Goal: Transaction & Acquisition: Purchase product/service

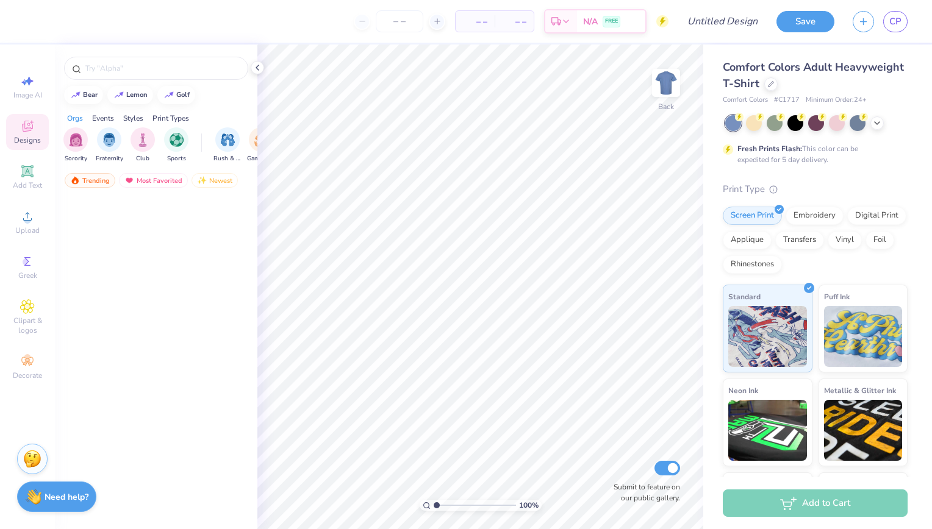
scroll to position [984, 0]
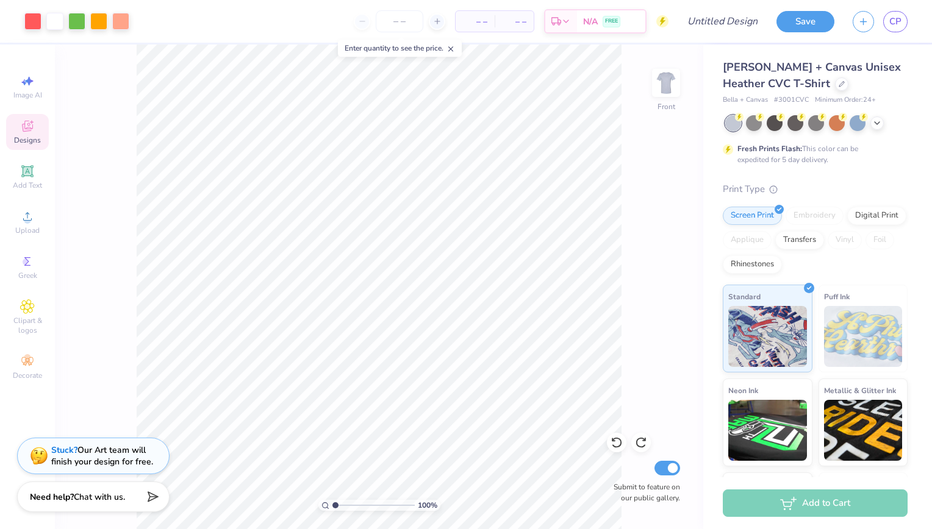
click at [25, 123] on icon at bounding box center [27, 126] width 15 height 15
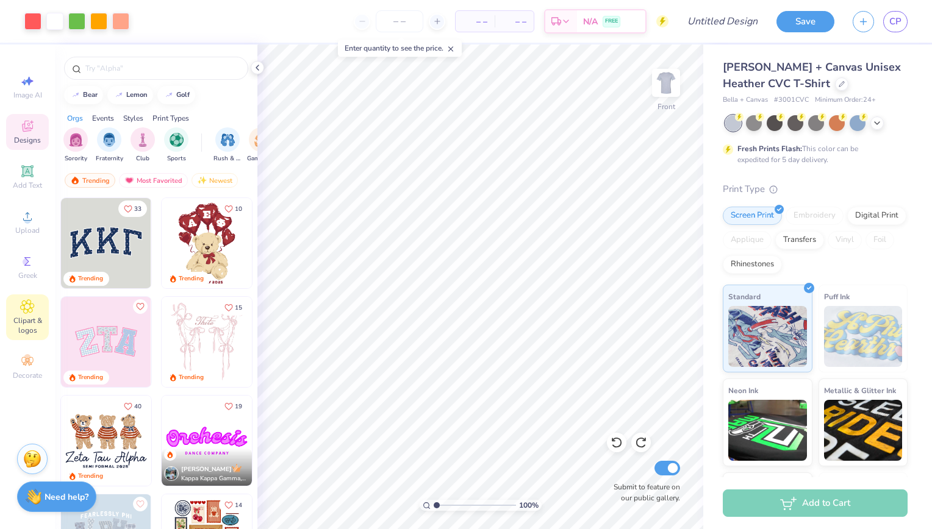
click at [29, 315] on div "Clipart & logos" at bounding box center [27, 318] width 43 height 46
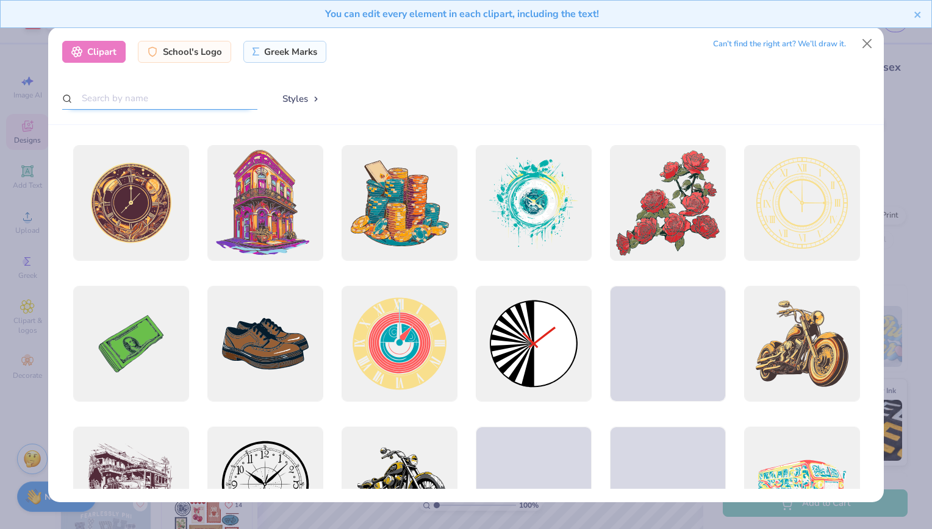
click at [159, 97] on input "text" at bounding box center [159, 98] width 195 height 23
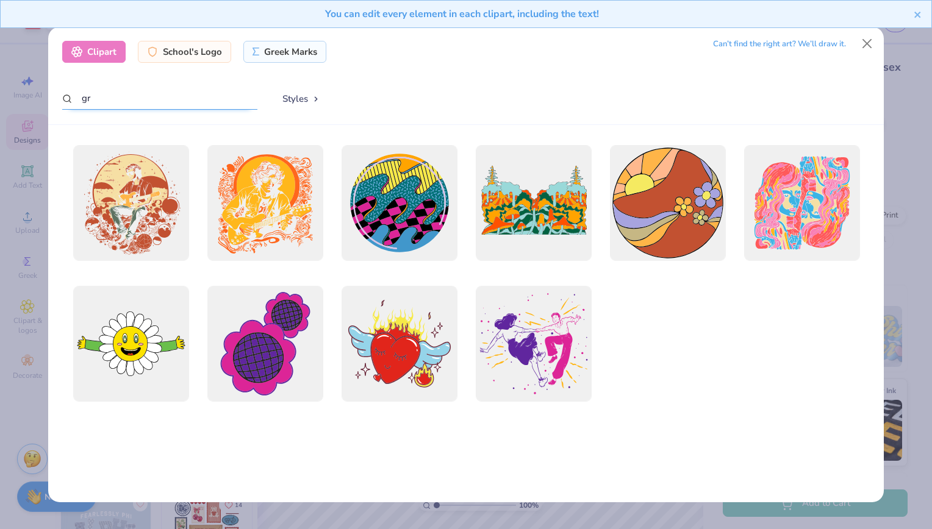
type input "g"
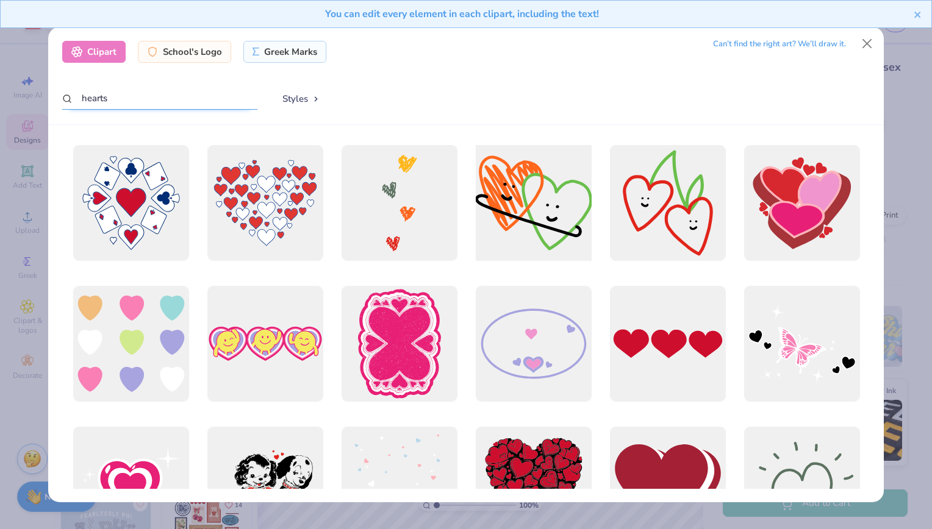
type input "hearts"
click at [522, 191] on div at bounding box center [533, 202] width 127 height 127
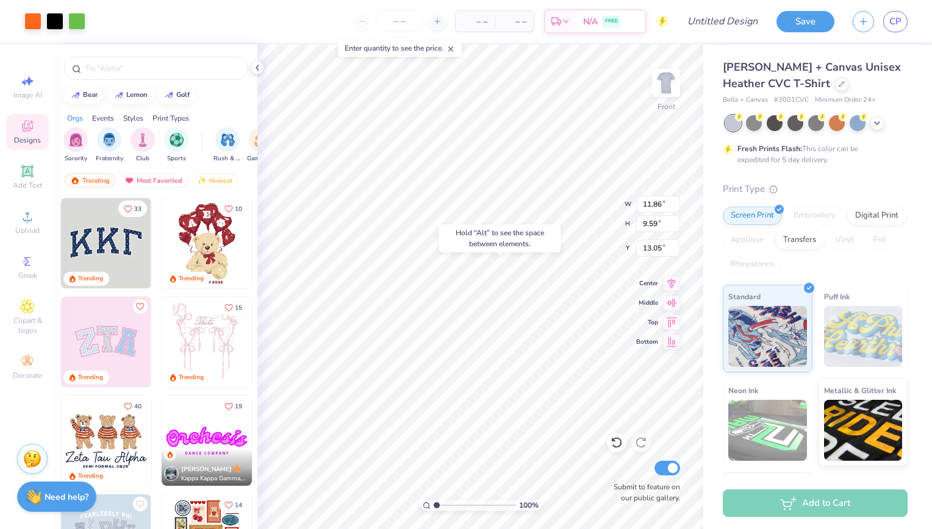
type input "13.05"
type input "7.38"
type input "9.73"
type input "4.54"
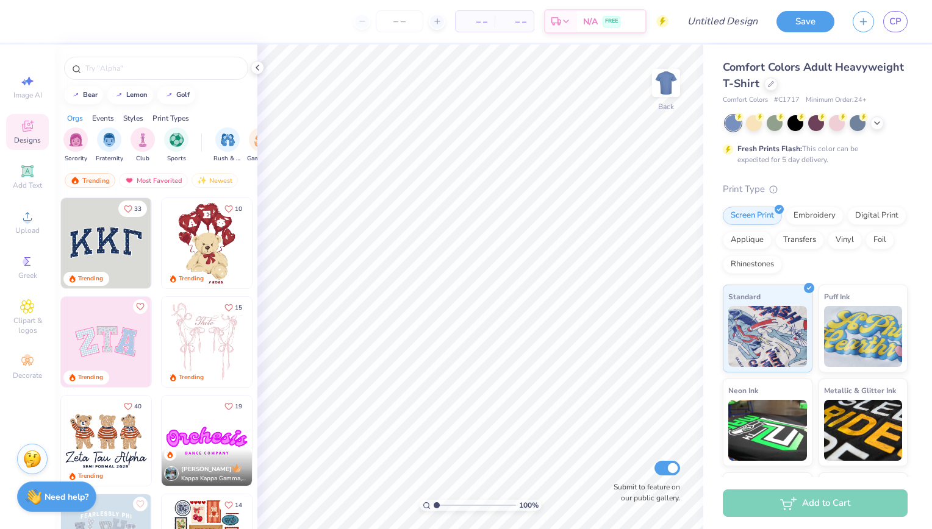
click at [777, 73] on span "Comfort Colors Adult Heavyweight T-Shirt" at bounding box center [813, 75] width 181 height 31
click at [777, 85] on div at bounding box center [770, 82] width 13 height 13
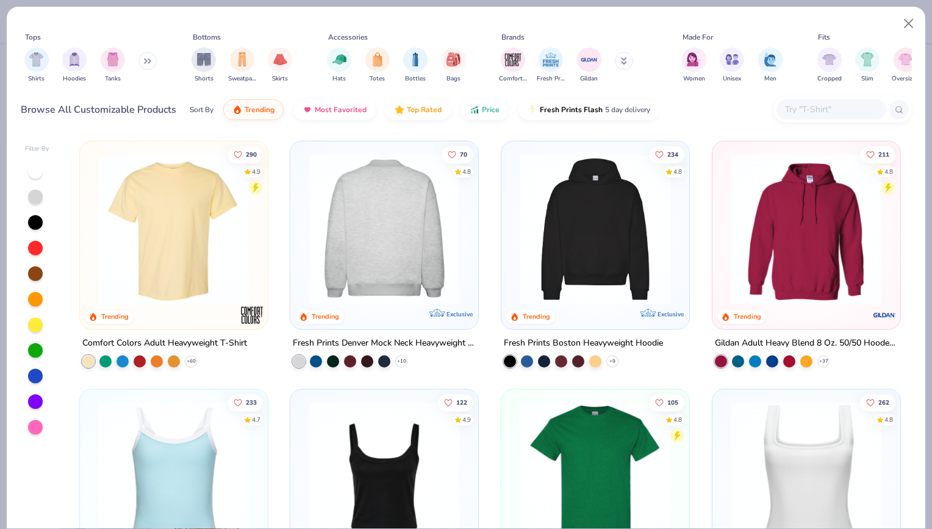
click at [390, 217] on img at bounding box center [383, 229] width 163 height 151
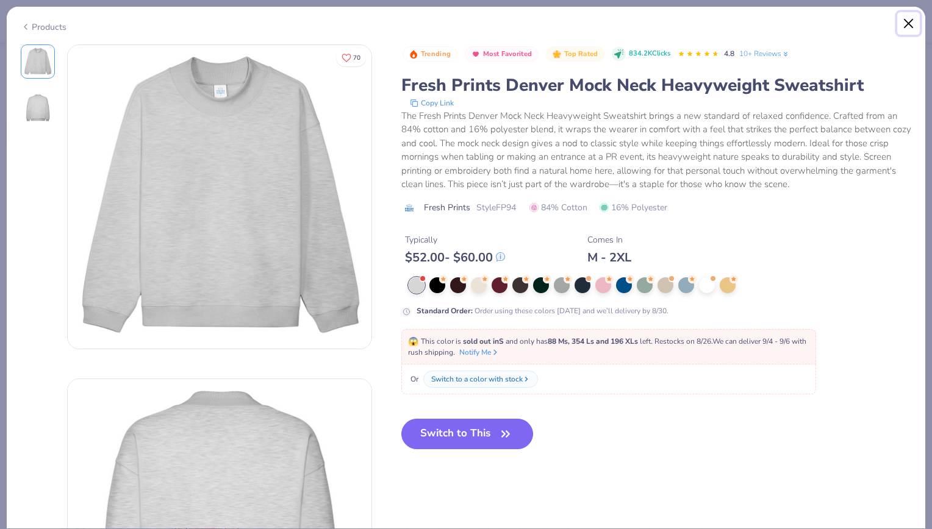
click at [910, 23] on button "Close" at bounding box center [908, 23] width 23 height 23
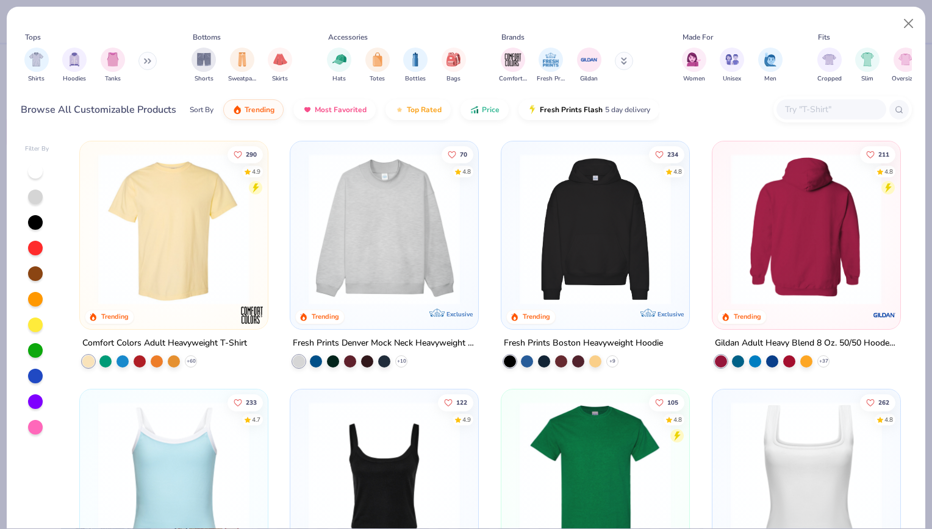
click at [813, 241] on img at bounding box center [805, 229] width 163 height 151
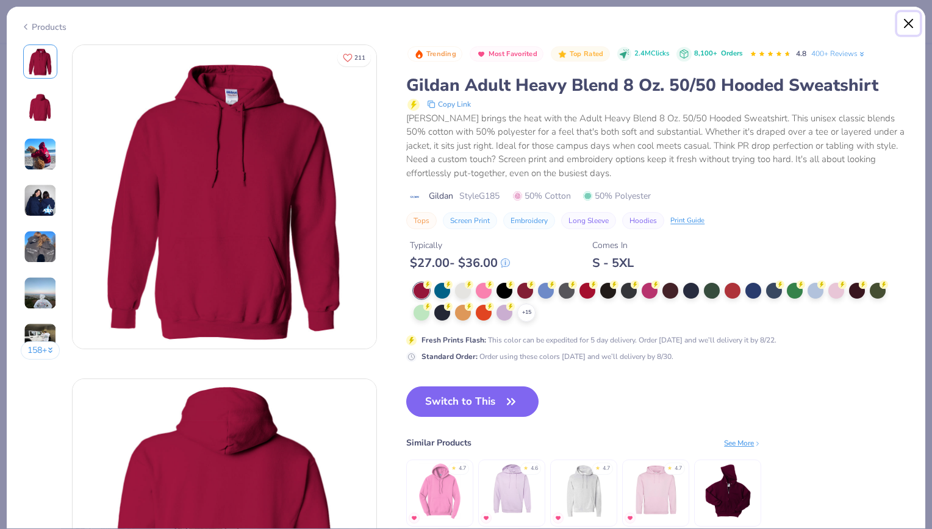
click at [903, 28] on button "Close" at bounding box center [908, 23] width 23 height 23
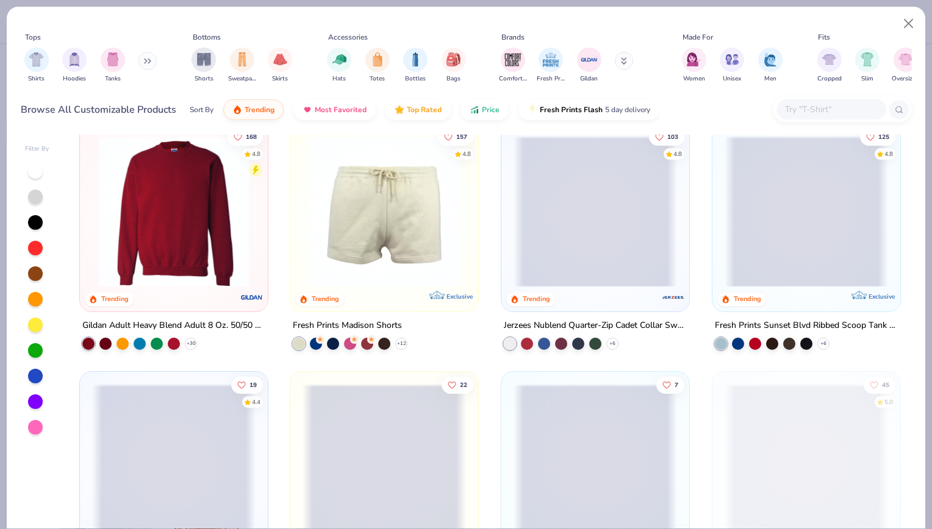
scroll to position [1008, 0]
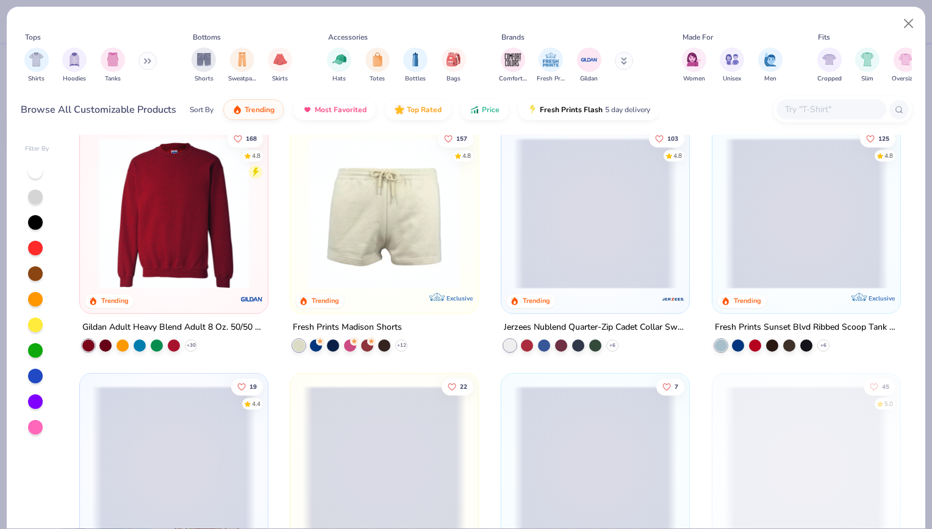
click at [166, 218] on img at bounding box center [173, 213] width 163 height 151
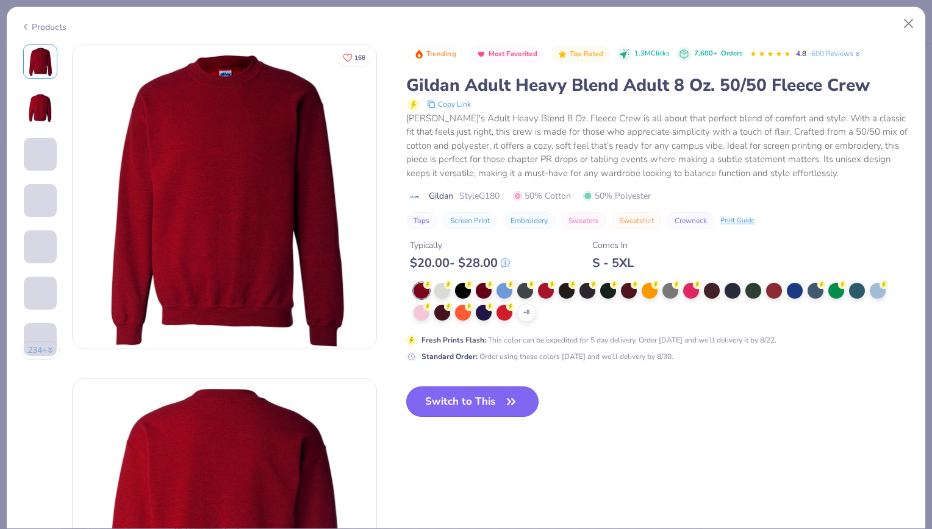
click at [473, 395] on button "Switch to This" at bounding box center [472, 402] width 132 height 30
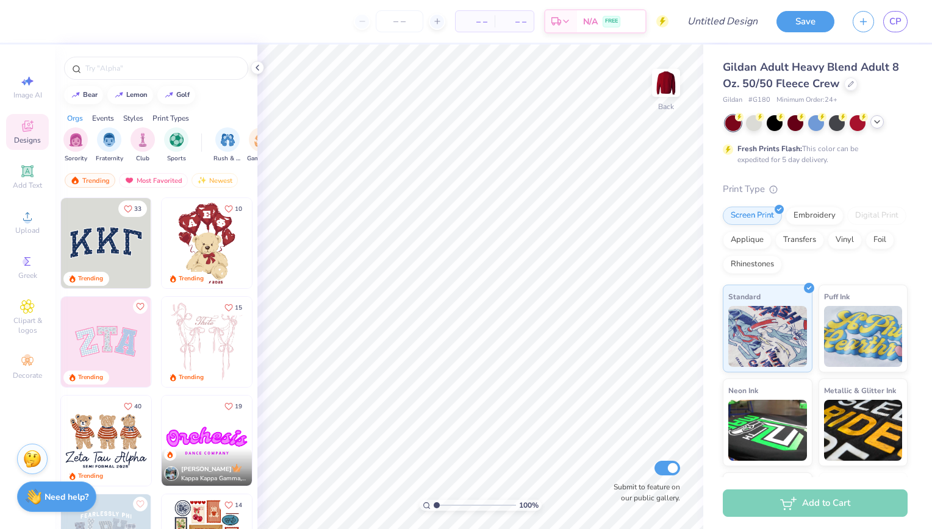
click at [876, 119] on icon at bounding box center [877, 122] width 10 height 10
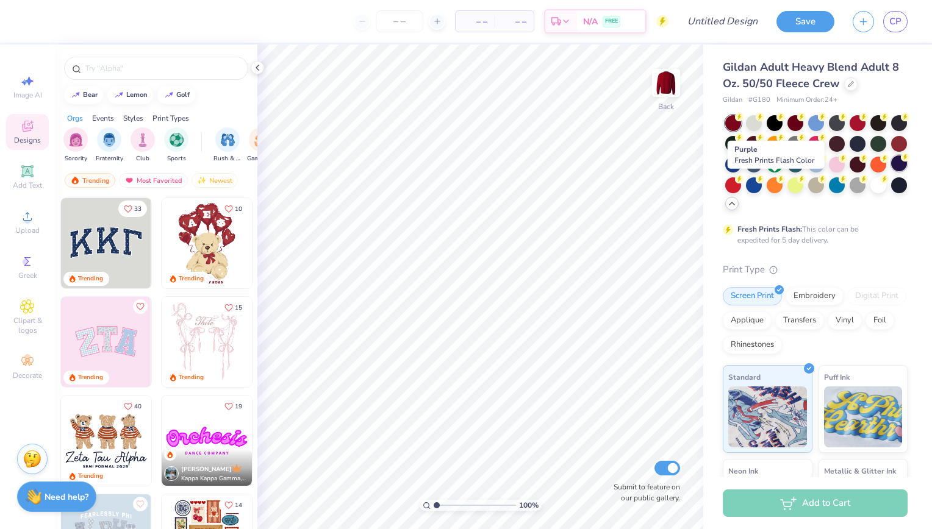
click at [891, 171] on div at bounding box center [899, 163] width 16 height 16
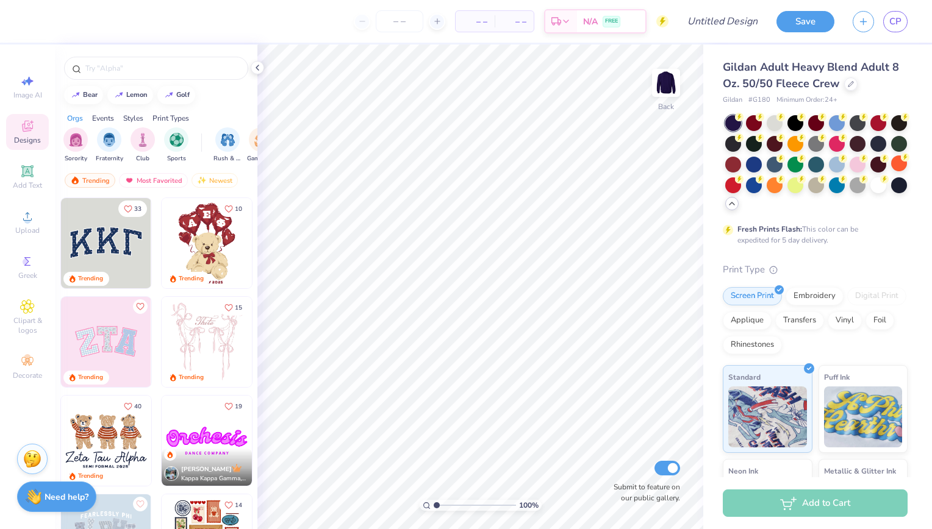
click at [737, 206] on icon at bounding box center [732, 204] width 10 height 10
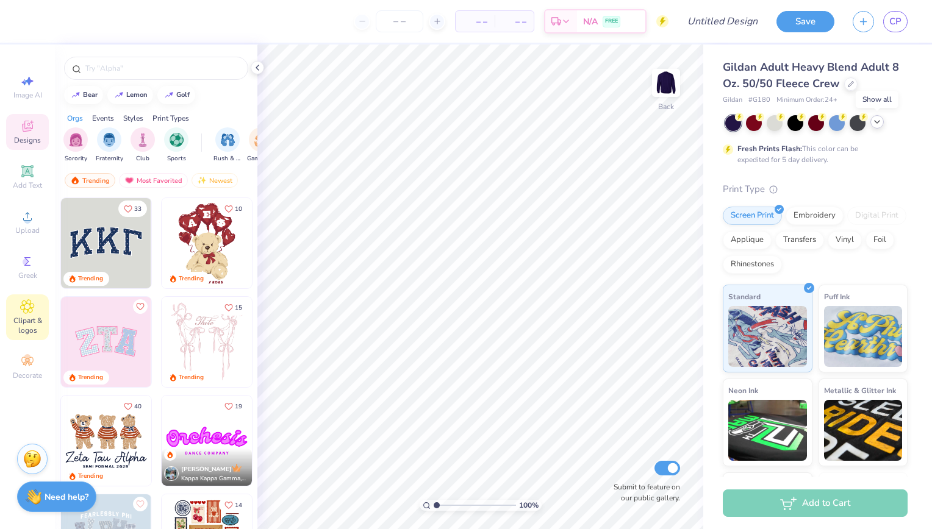
click at [30, 313] on icon at bounding box center [27, 306] width 14 height 15
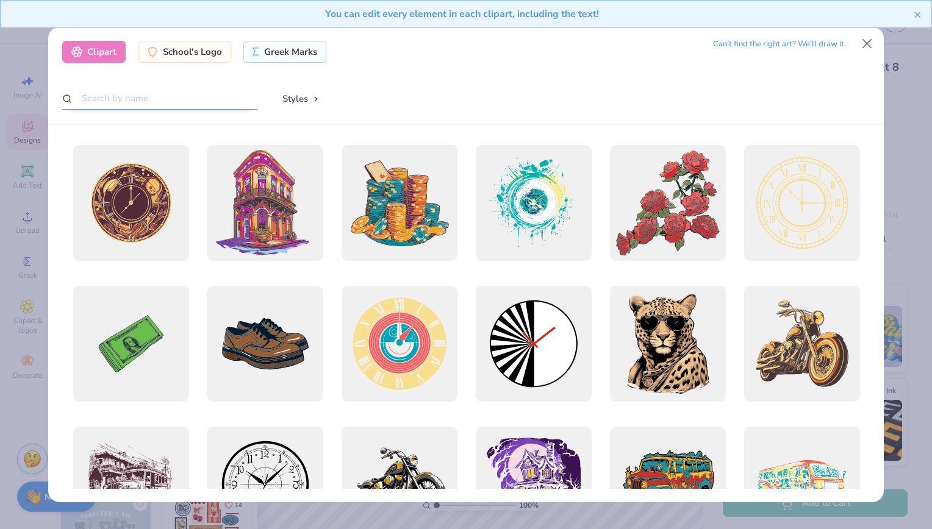
click at [130, 99] on input "text" at bounding box center [159, 98] width 195 height 23
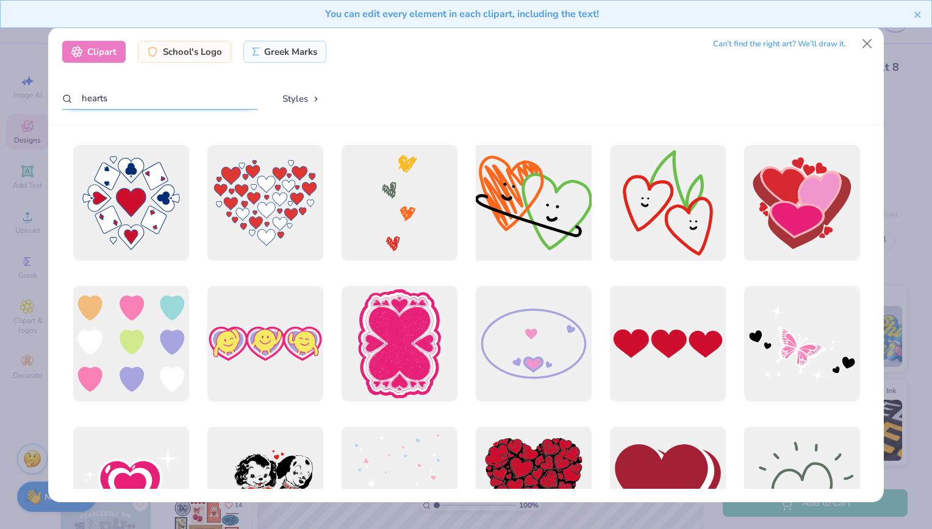
type input "hearts"
click at [553, 202] on div at bounding box center [533, 202] width 127 height 127
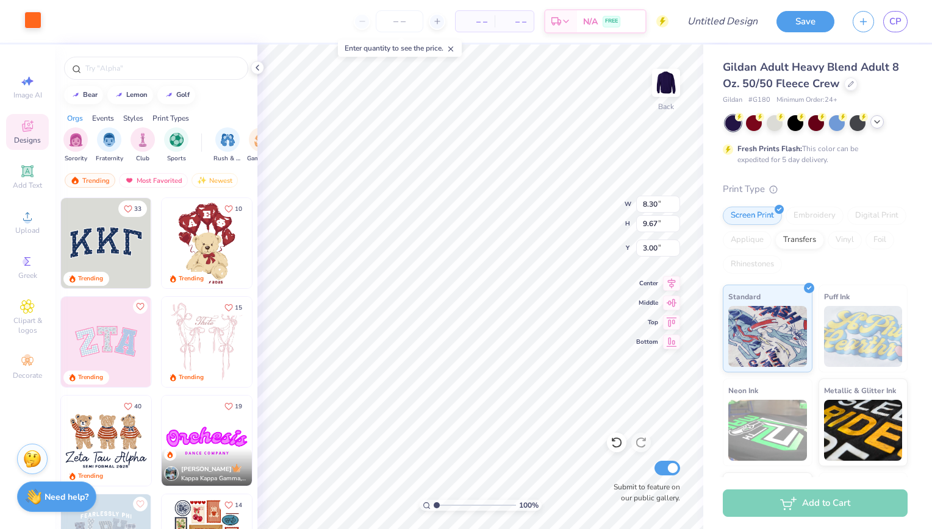
click at [35, 17] on div at bounding box center [32, 20] width 17 height 17
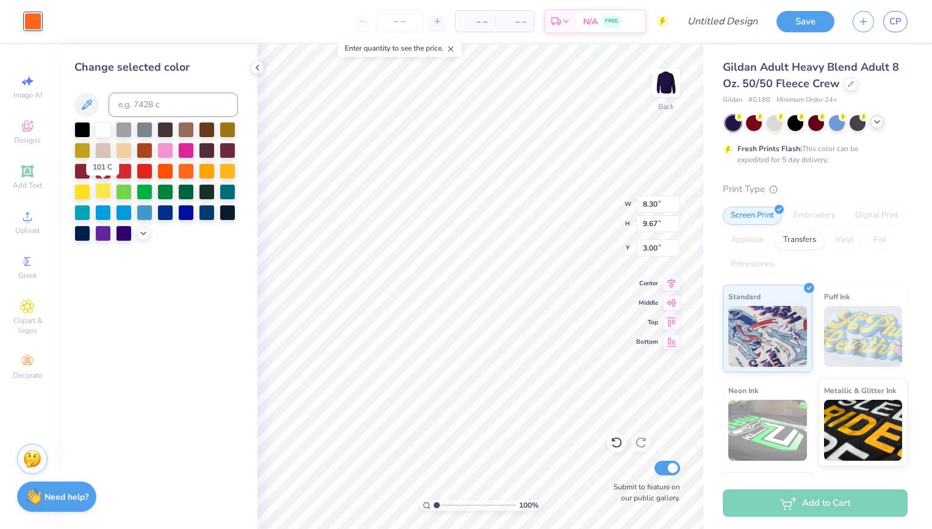
click at [105, 190] on div at bounding box center [103, 191] width 16 height 16
type input "7.01"
type input "8.14"
type input "3.90"
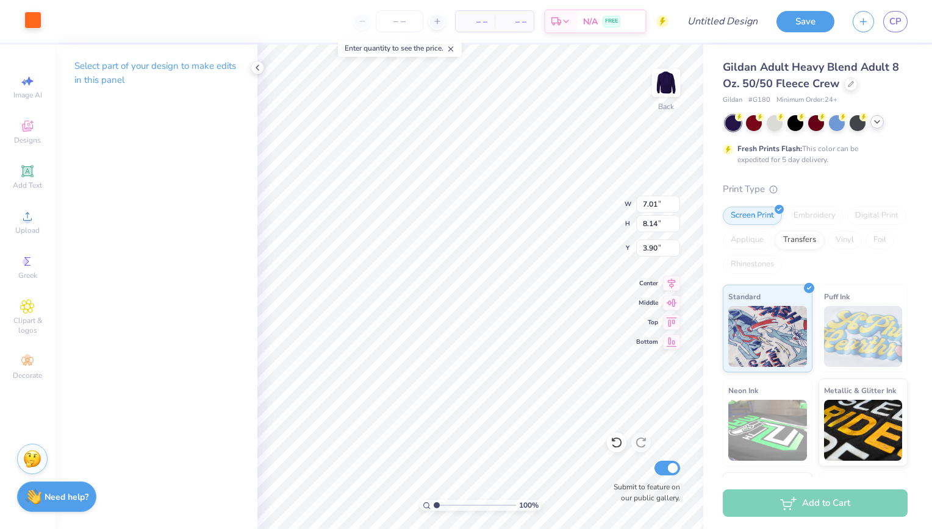
click at [31, 18] on div at bounding box center [32, 20] width 17 height 17
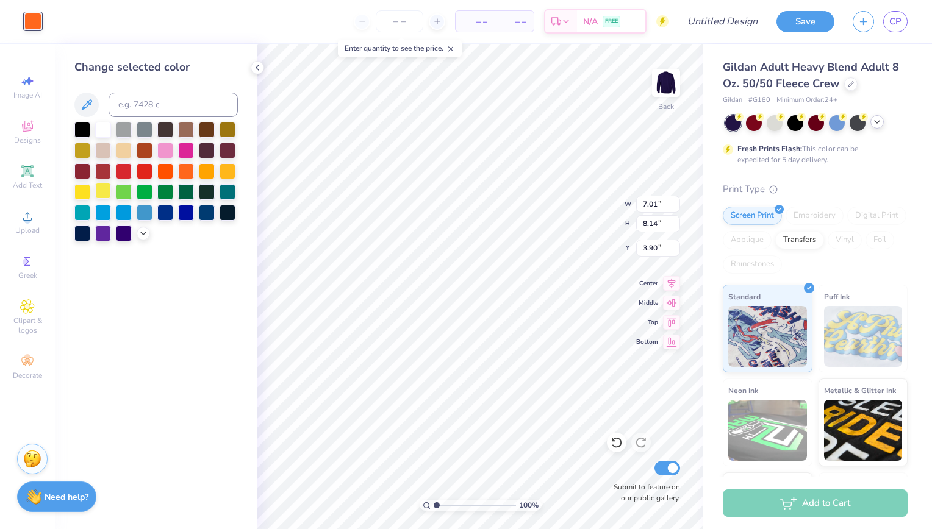
click at [103, 189] on div at bounding box center [103, 191] width 16 height 16
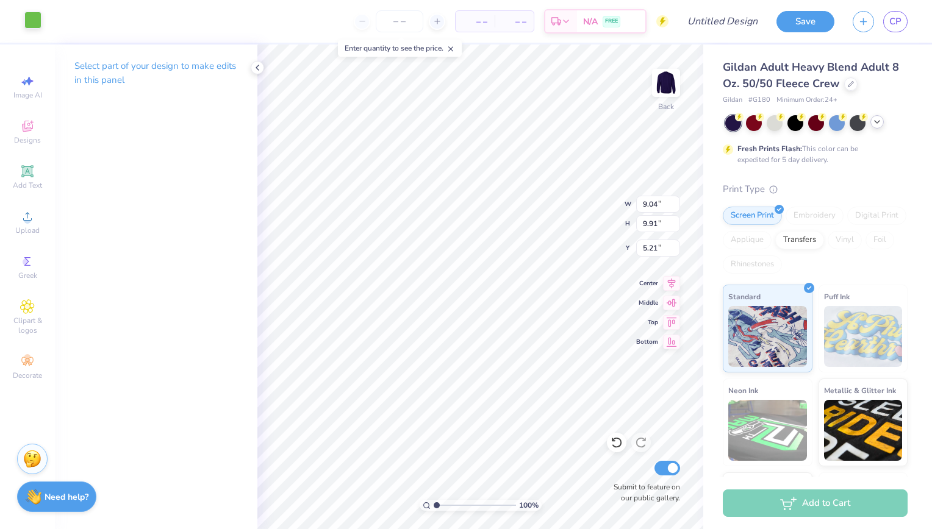
click at [30, 17] on div at bounding box center [32, 20] width 17 height 17
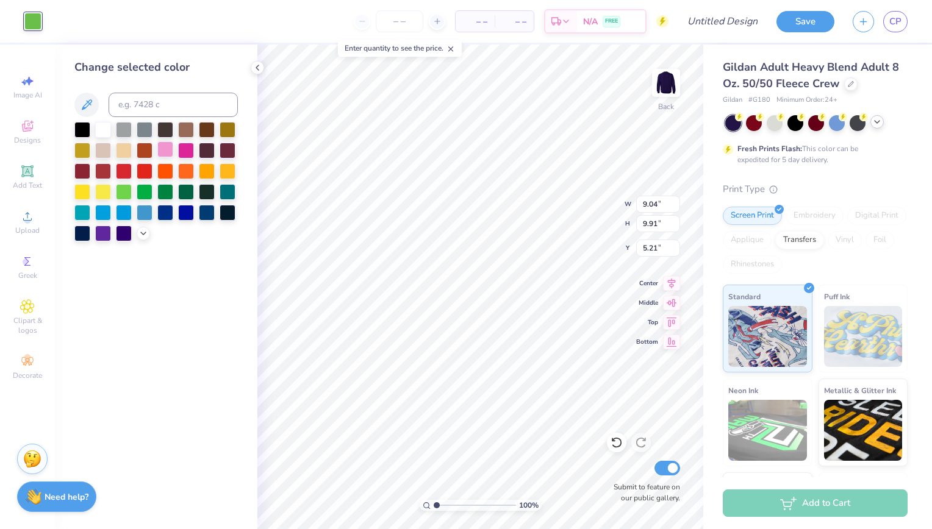
click at [169, 151] on div at bounding box center [165, 149] width 16 height 16
type input "7.43"
type input "4.99"
type input "6.47"
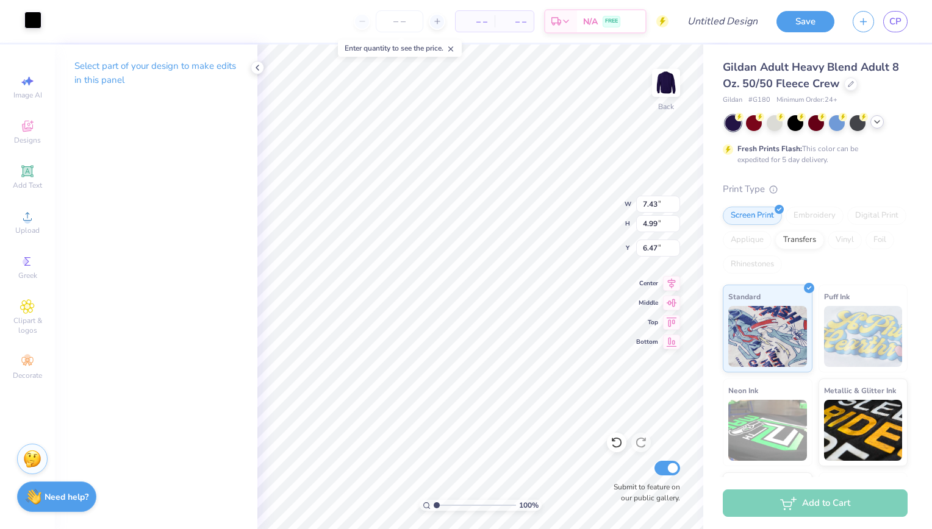
click at [40, 23] on div at bounding box center [32, 20] width 17 height 17
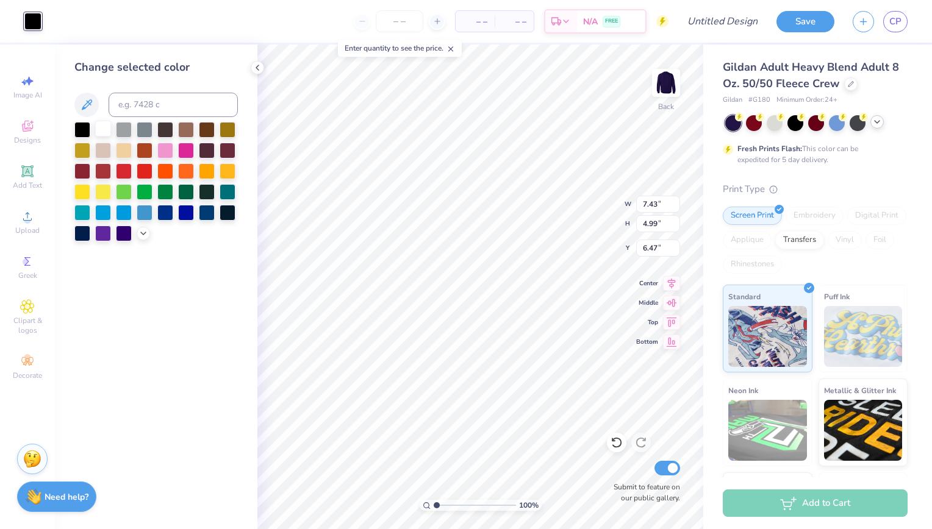
click at [106, 132] on div at bounding box center [103, 129] width 16 height 16
click at [188, 151] on div at bounding box center [186, 149] width 16 height 16
type input "13.65"
type input "5.52"
type input "7.93"
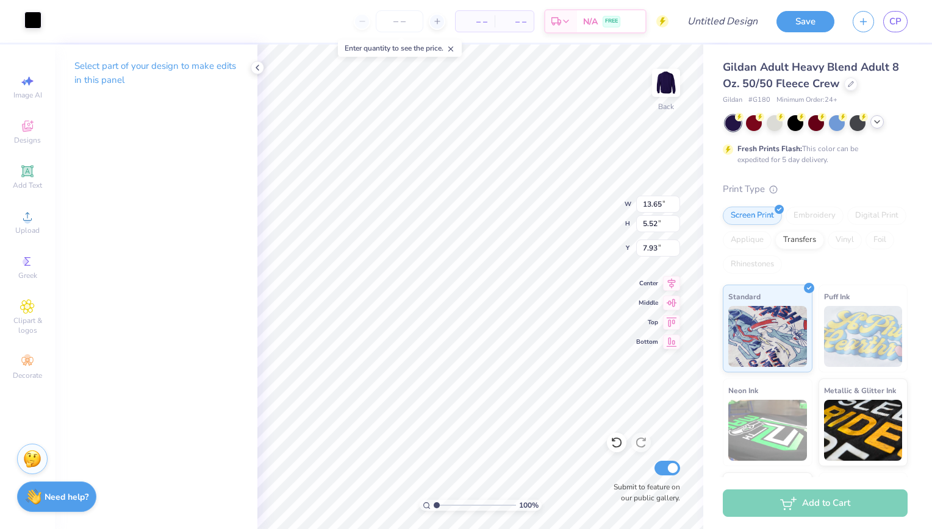
click at [29, 18] on div at bounding box center [32, 20] width 17 height 17
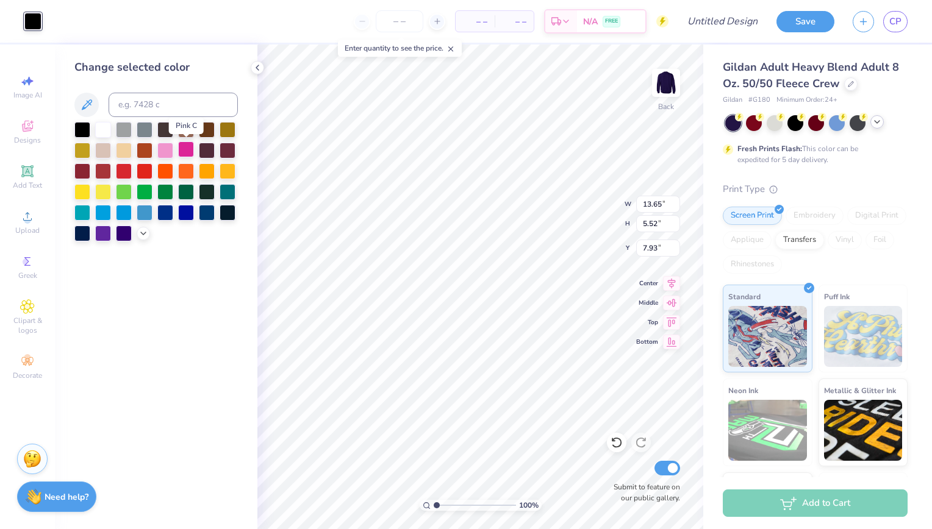
click at [188, 149] on div at bounding box center [186, 149] width 16 height 16
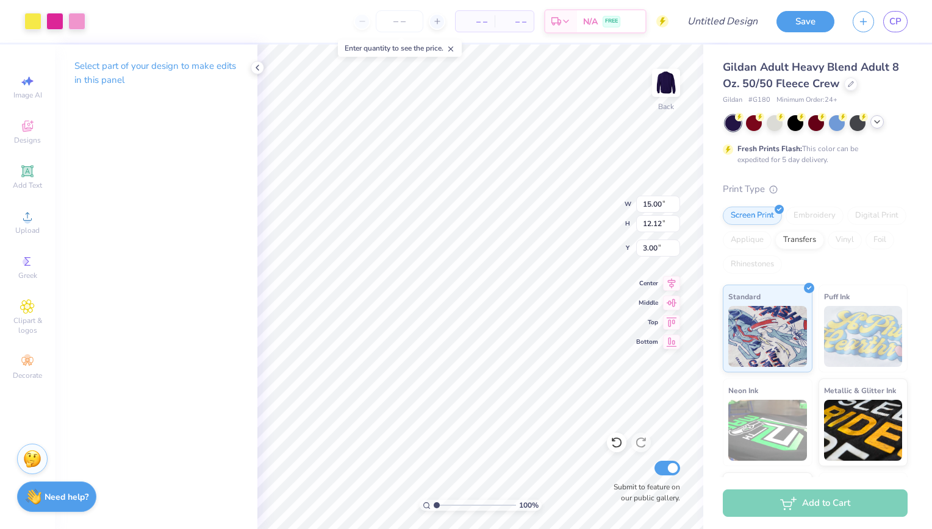
type input "10.60"
type input "8.57"
type input "3.00"
click at [23, 319] on span "Clipart & logos" at bounding box center [27, 326] width 43 height 20
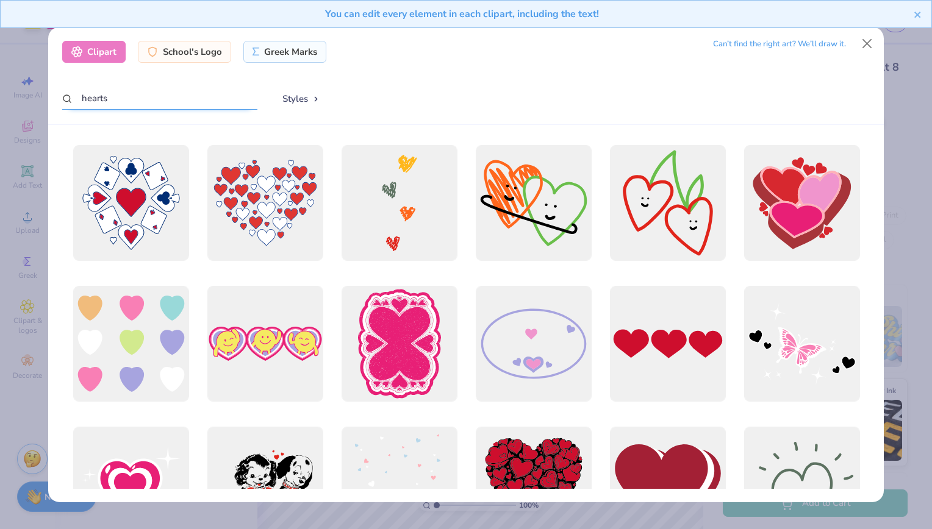
click at [93, 99] on input "hearts" at bounding box center [159, 98] width 195 height 23
click at [137, 100] on input "hearts" at bounding box center [159, 98] width 195 height 23
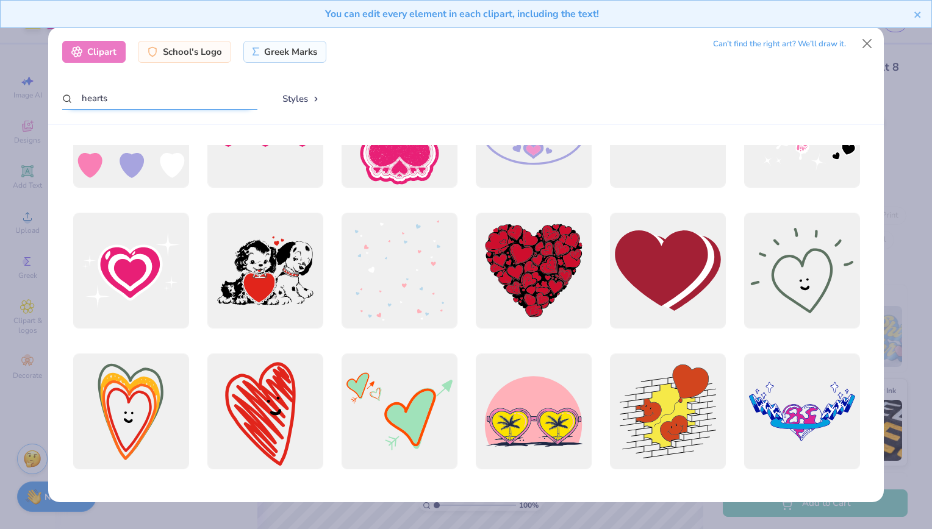
scroll to position [217, 0]
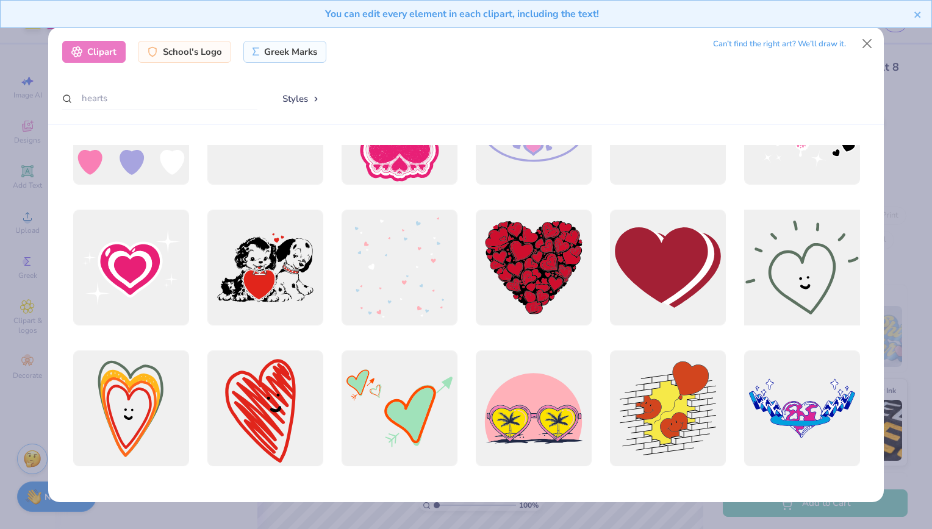
click at [811, 268] on div at bounding box center [801, 267] width 127 height 127
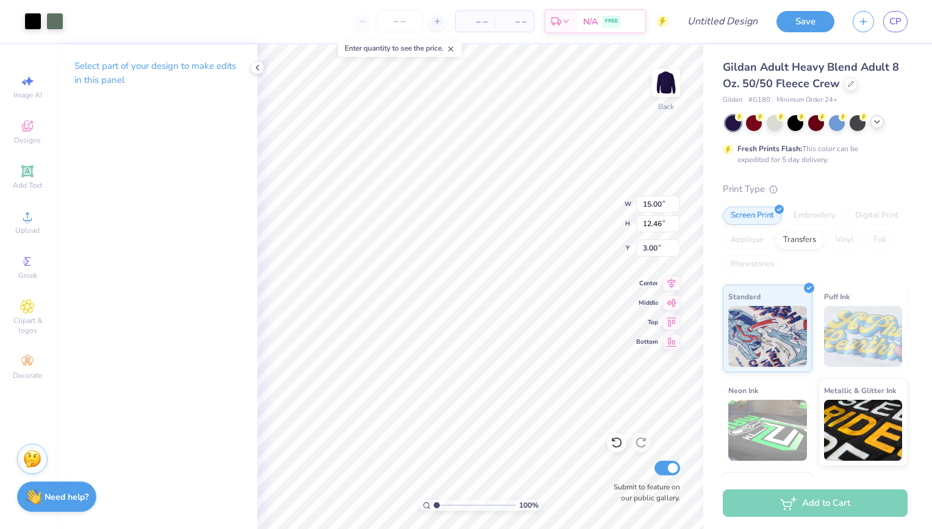
type input "5.99"
type input "4.97"
type input "12.39"
click at [51, 22] on div at bounding box center [54, 20] width 17 height 17
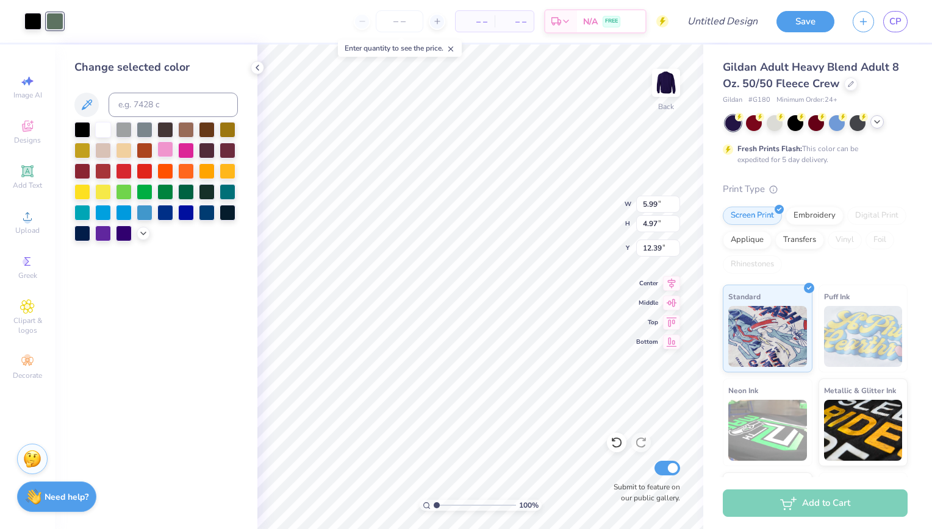
click at [167, 148] on div at bounding box center [165, 149] width 16 height 16
click at [206, 170] on div at bounding box center [207, 170] width 16 height 16
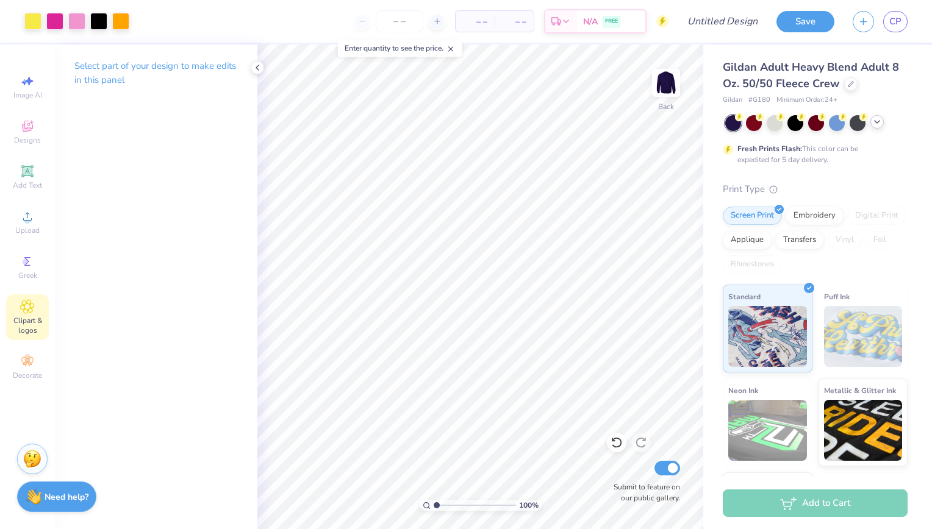
click at [27, 319] on span "Clipart & logos" at bounding box center [27, 326] width 43 height 20
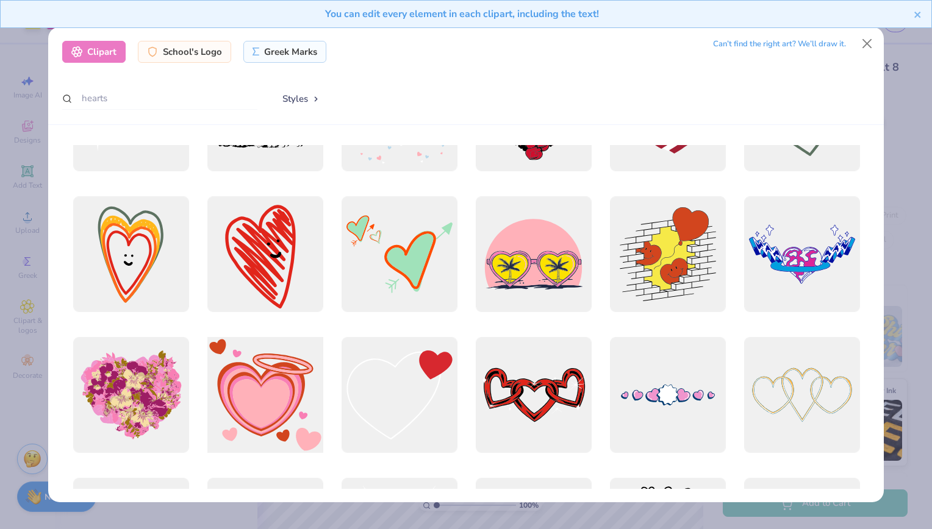
scroll to position [368, 0]
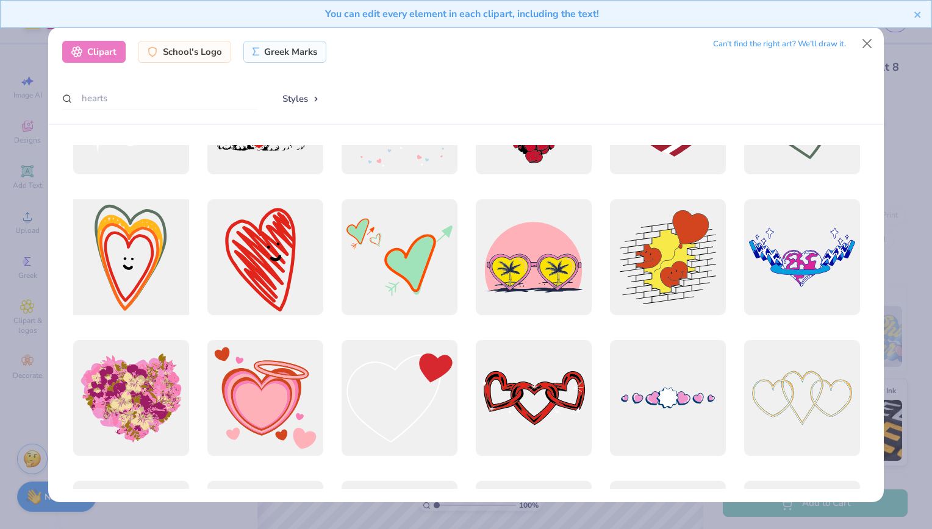
click at [126, 243] on div at bounding box center [130, 256] width 127 height 127
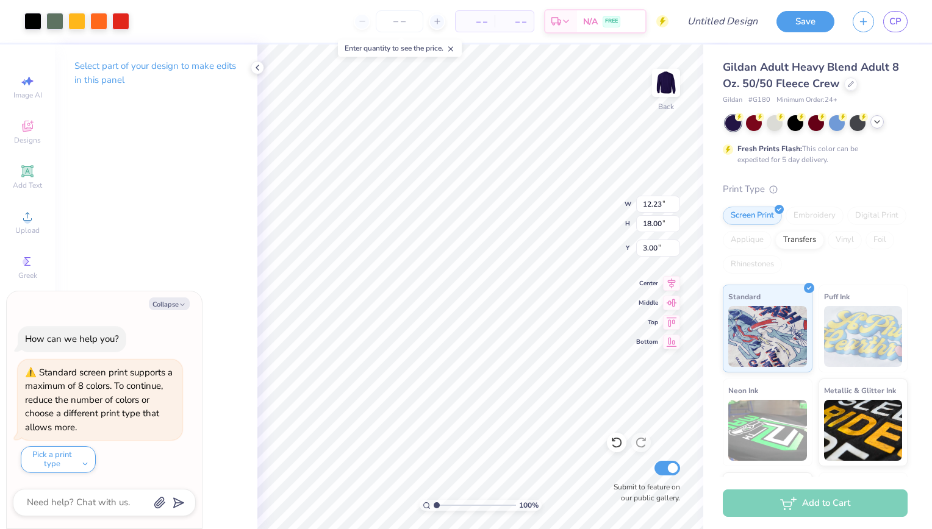
type textarea "x"
type input "5.64"
type input "8.30"
type input "12.70"
type textarea "x"
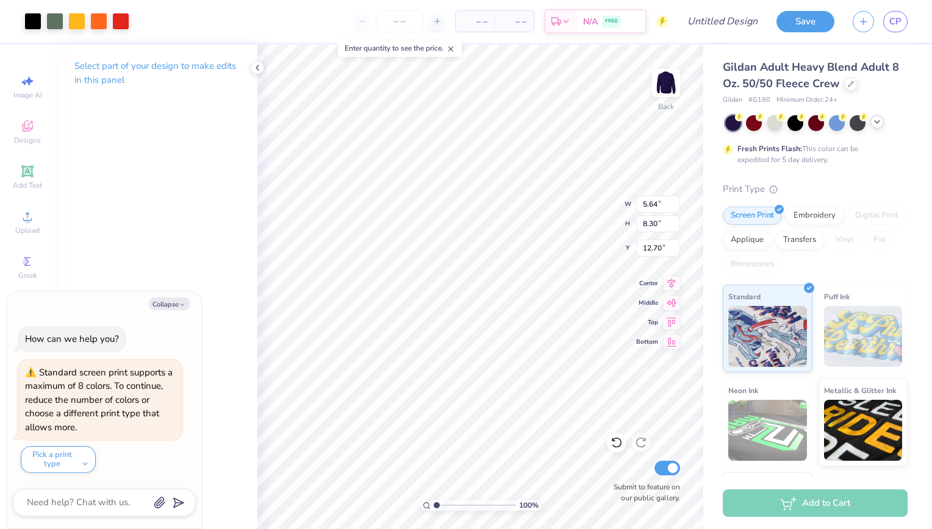
type input "10.73"
type textarea "x"
type input "7.27"
type input "5.88"
type input "5.69"
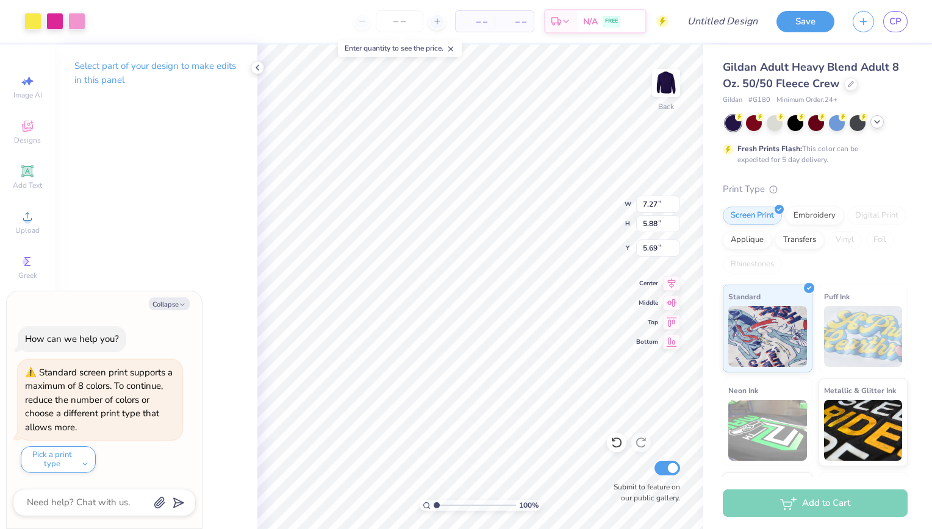
type textarea "x"
type input "2.09"
type textarea "x"
type input "5.64"
type input "8.30"
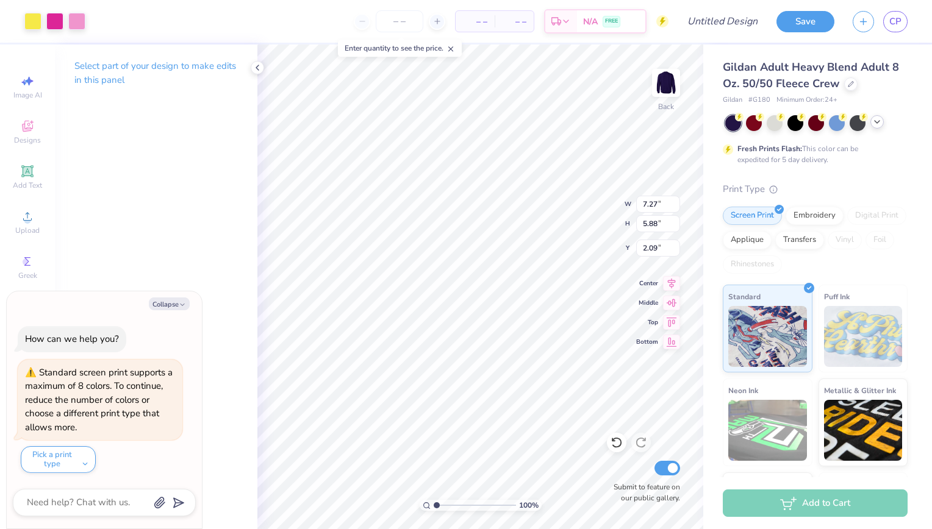
type input "10.73"
type textarea "x"
type input "3.66"
type input "5.39"
type input "13.64"
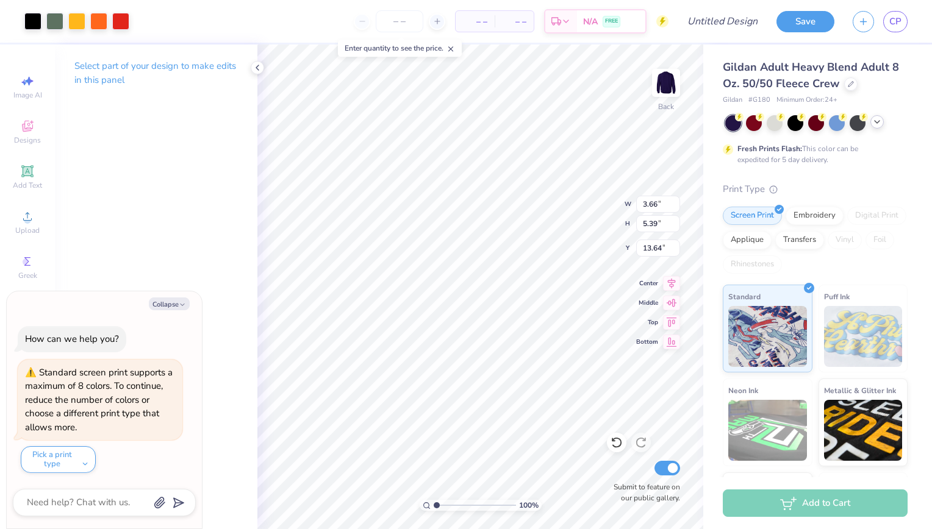
type textarea "x"
type input "3.50"
type textarea "x"
type input "5.99"
type input "4.97"
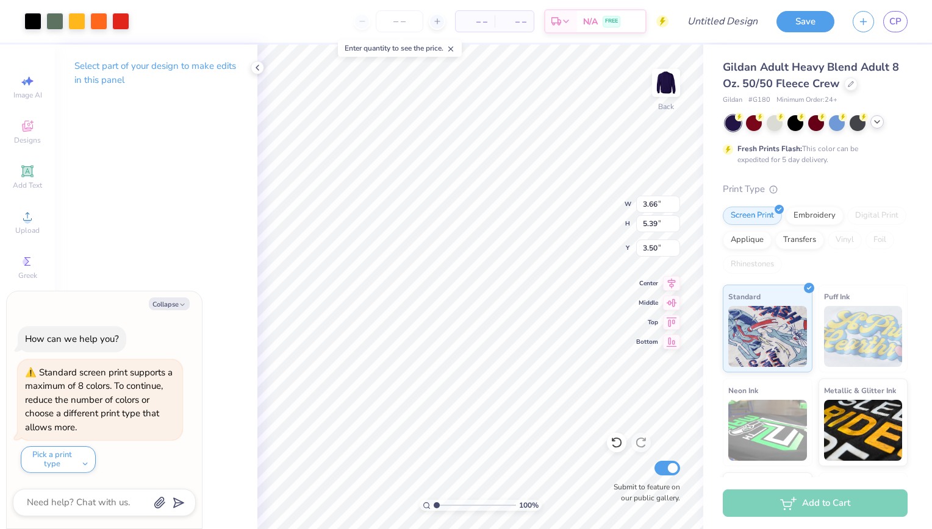
type input "12.39"
type textarea "x"
type input "11.88"
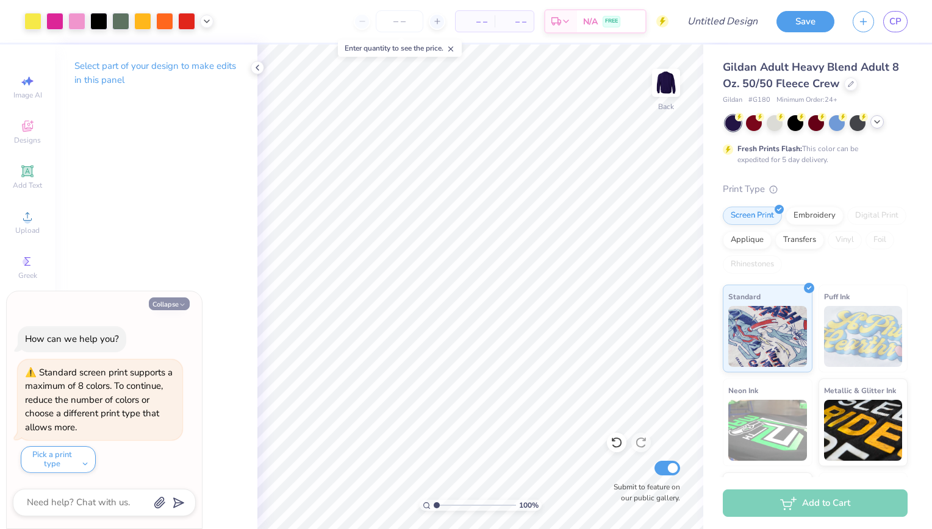
click at [173, 306] on button "Collapse" at bounding box center [169, 304] width 41 height 13
type textarea "x"
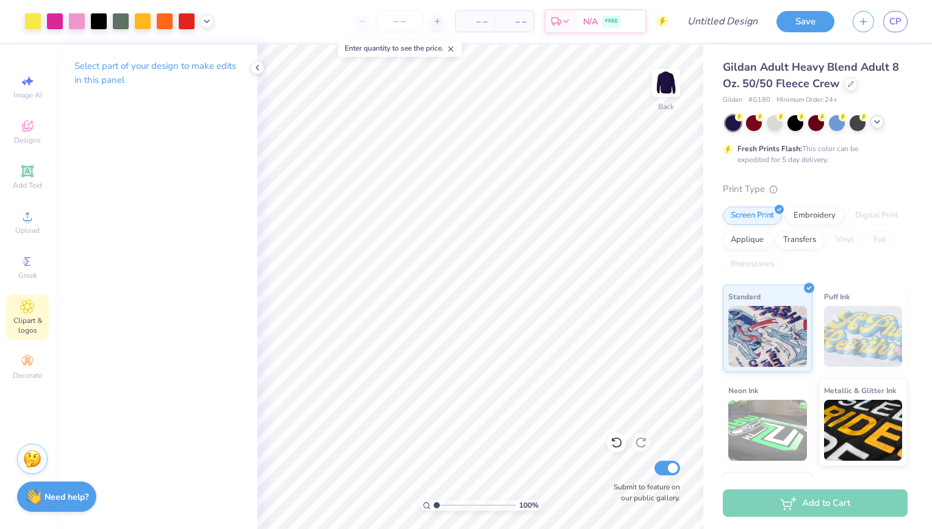
click at [21, 312] on icon at bounding box center [27, 306] width 14 height 15
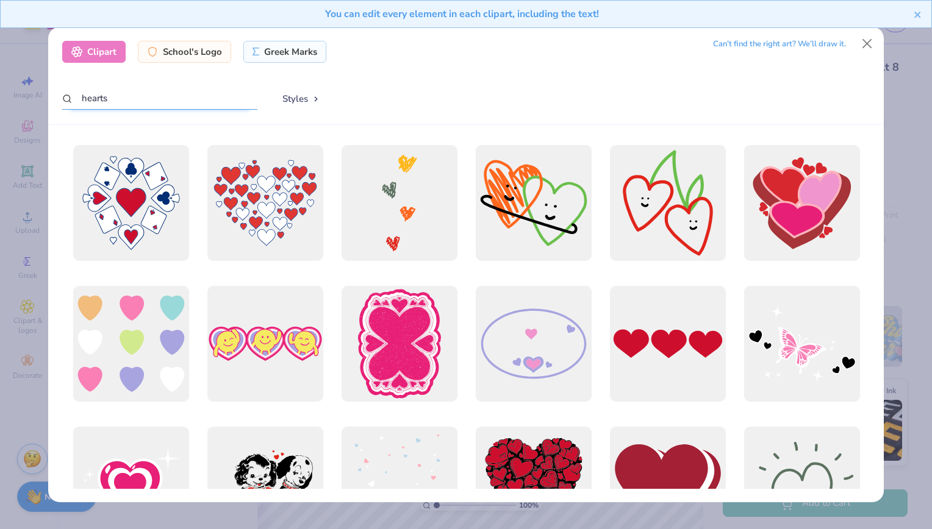
click at [101, 97] on input "hearts" at bounding box center [159, 98] width 195 height 23
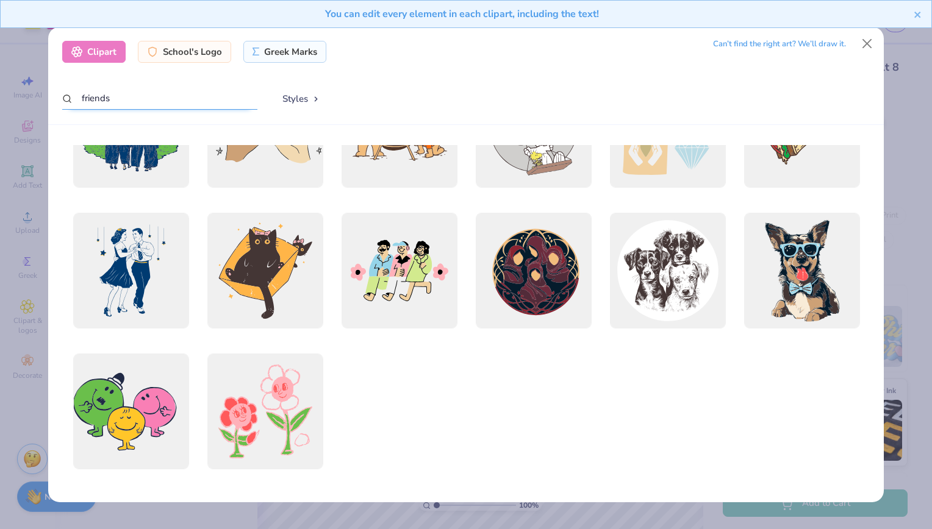
scroll to position [782, 0]
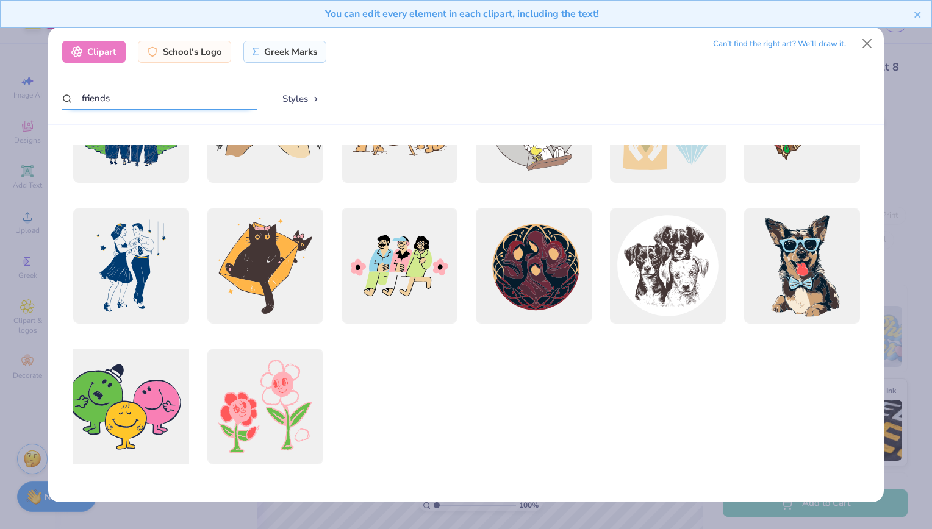
type input "friends"
click at [128, 412] on div at bounding box center [130, 406] width 127 height 127
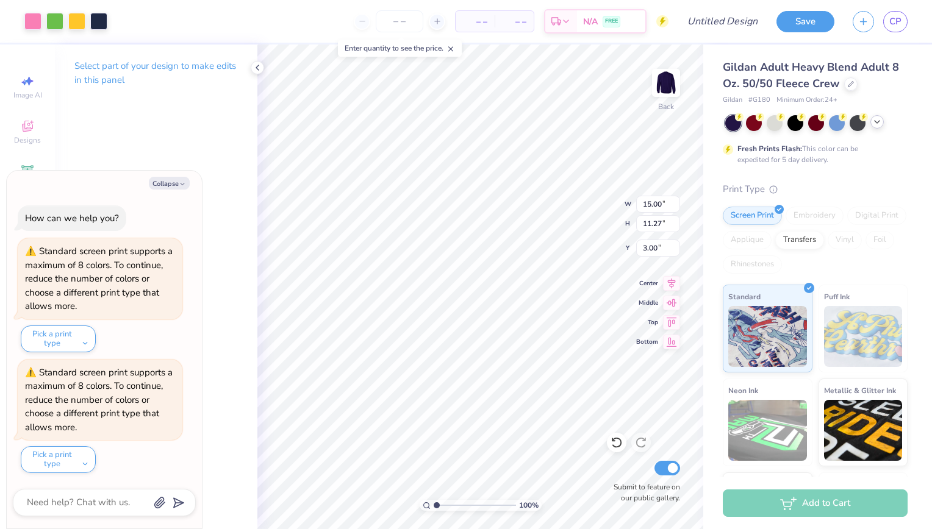
scroll to position [112, 0]
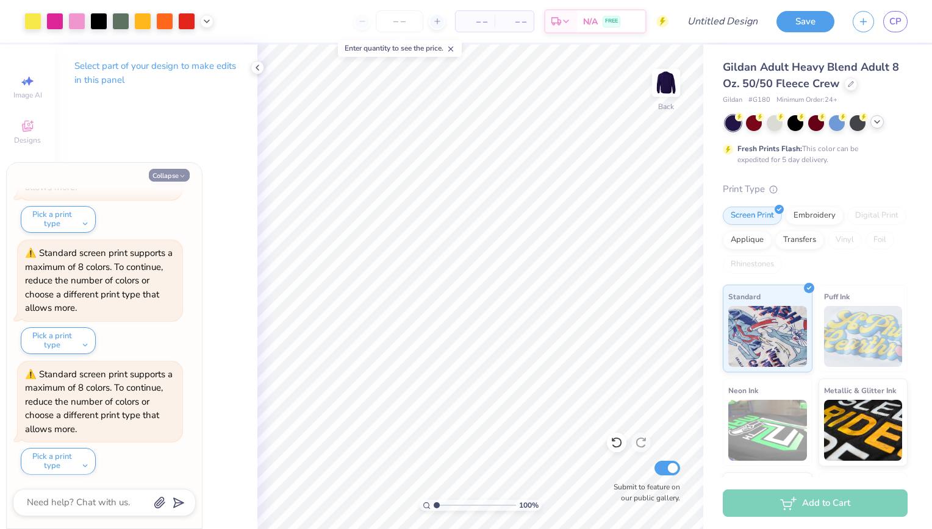
click at [168, 178] on button "Collapse" at bounding box center [169, 175] width 41 height 13
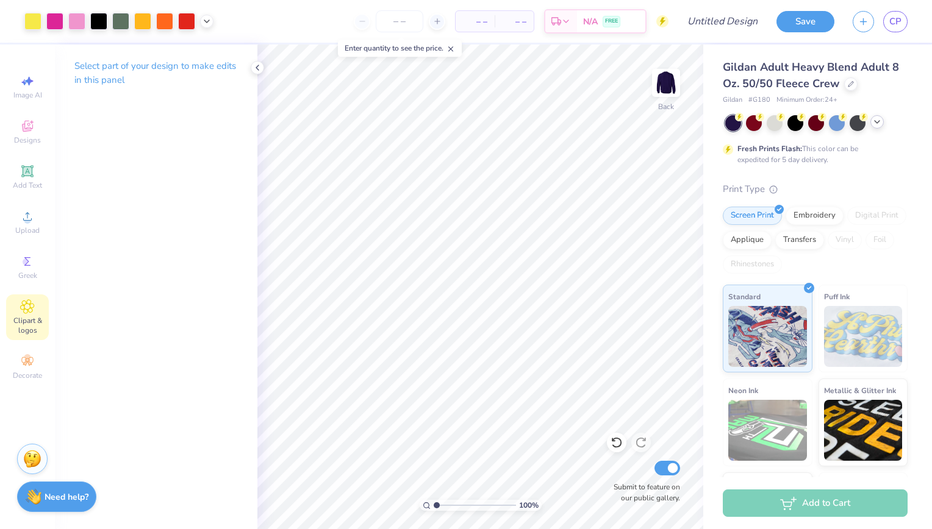
click at [24, 310] on icon at bounding box center [27, 306] width 13 height 13
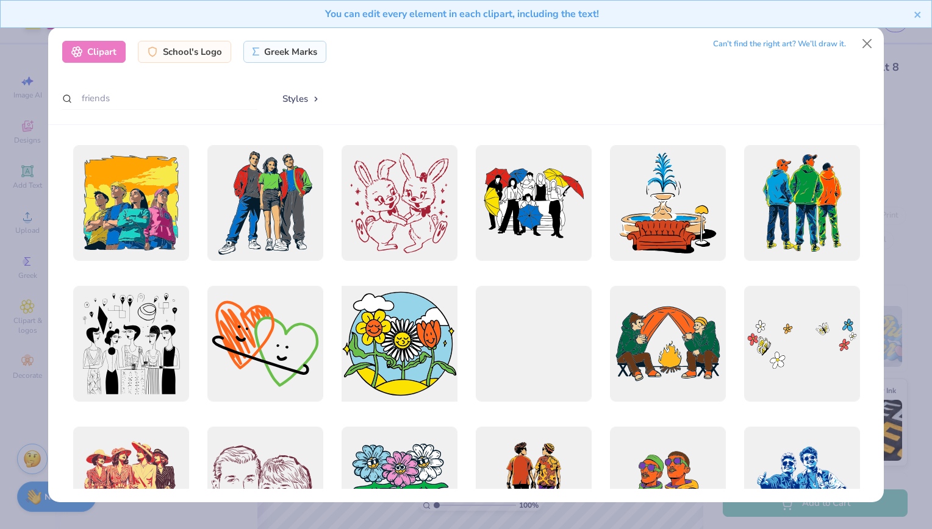
scroll to position [64, 0]
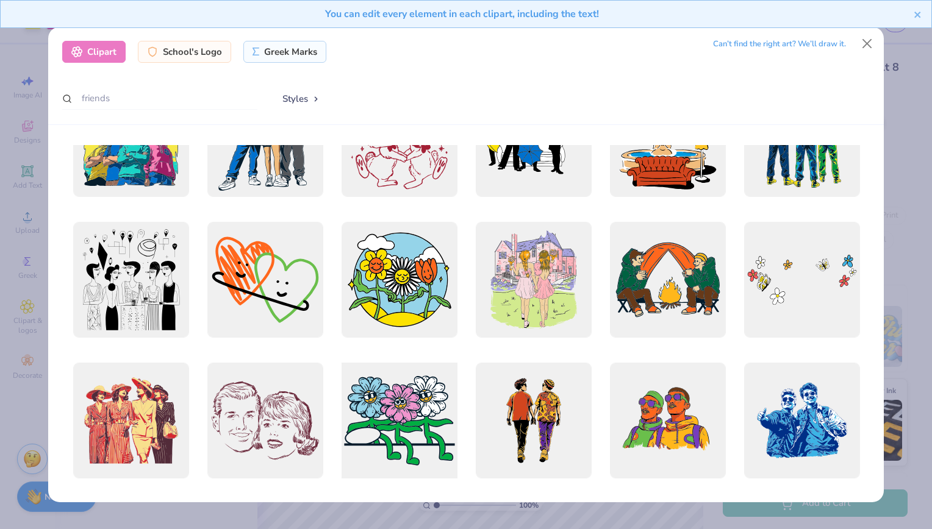
click at [405, 417] on div at bounding box center [398, 420] width 127 height 127
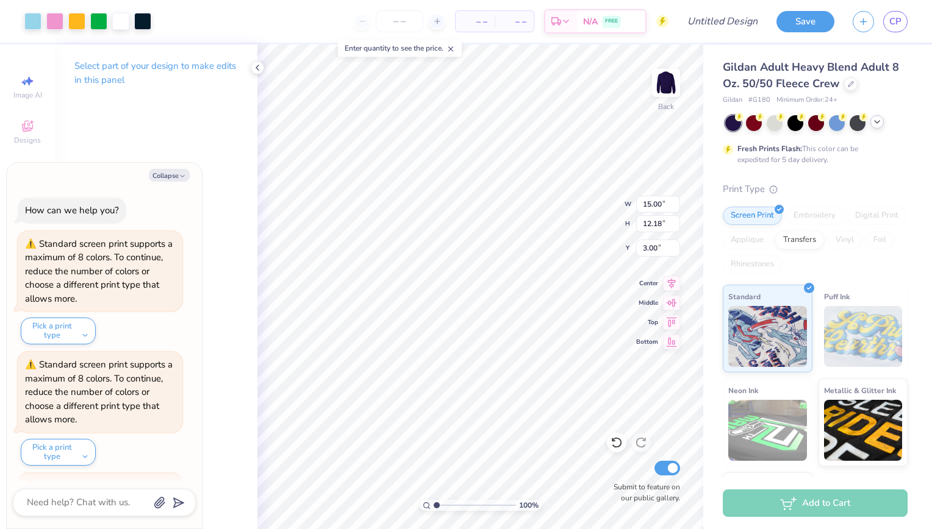
scroll to position [232, 0]
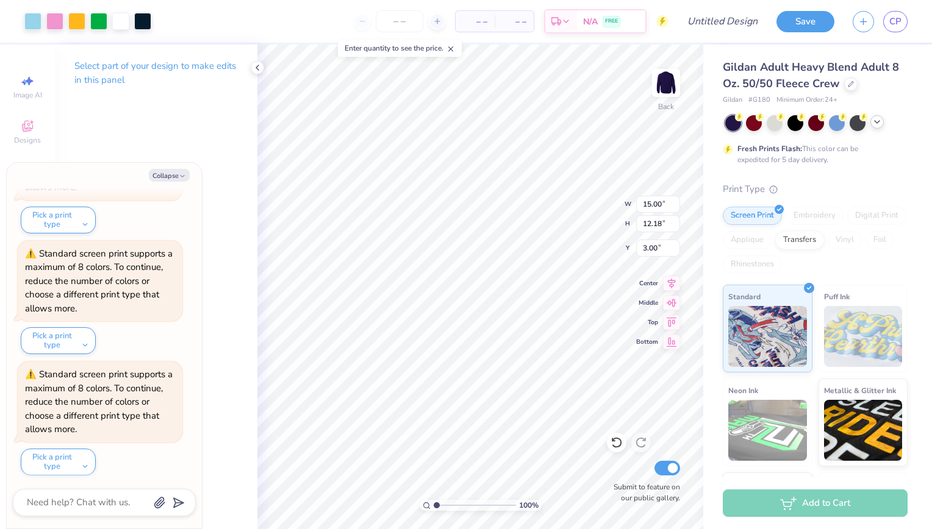
type textarea "x"
type input "9.10"
type input "7.39"
type input "7.79"
type textarea "x"
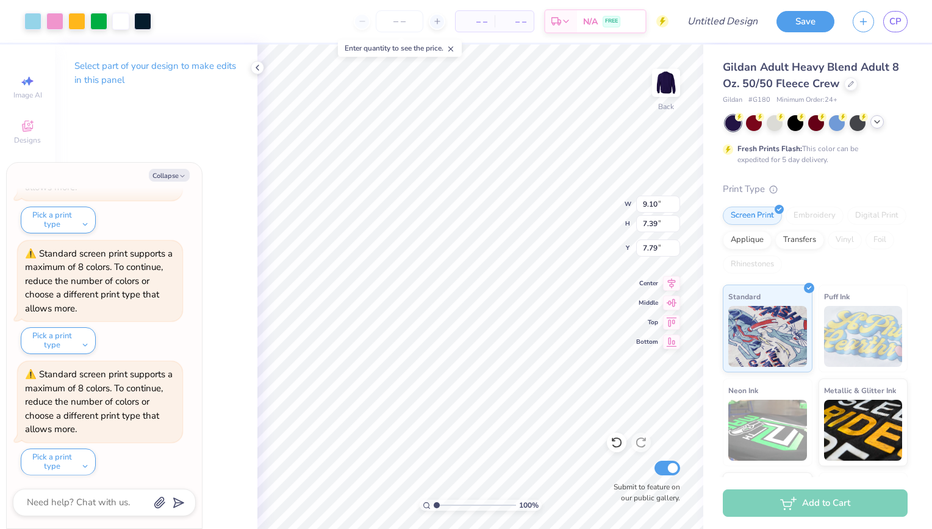
type input "11.88"
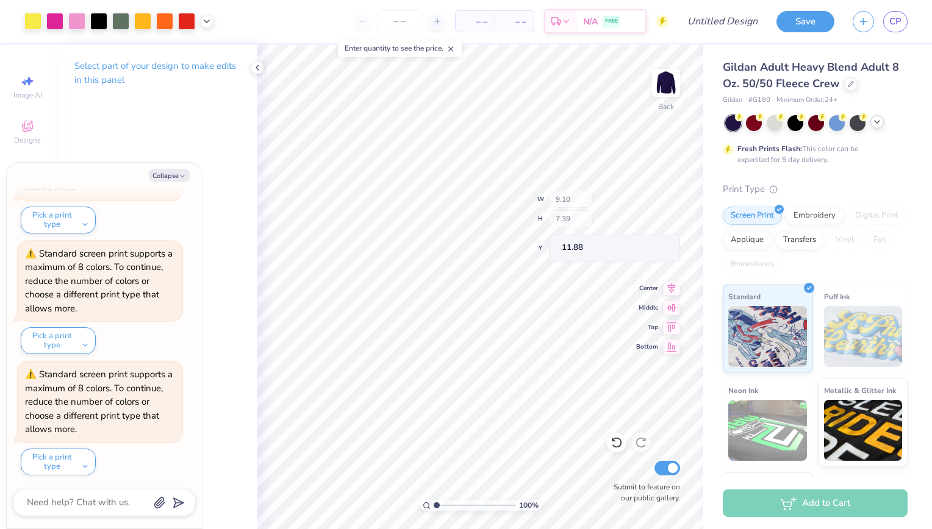
scroll to position [353, 0]
click at [171, 174] on button "Collapse" at bounding box center [169, 175] width 41 height 13
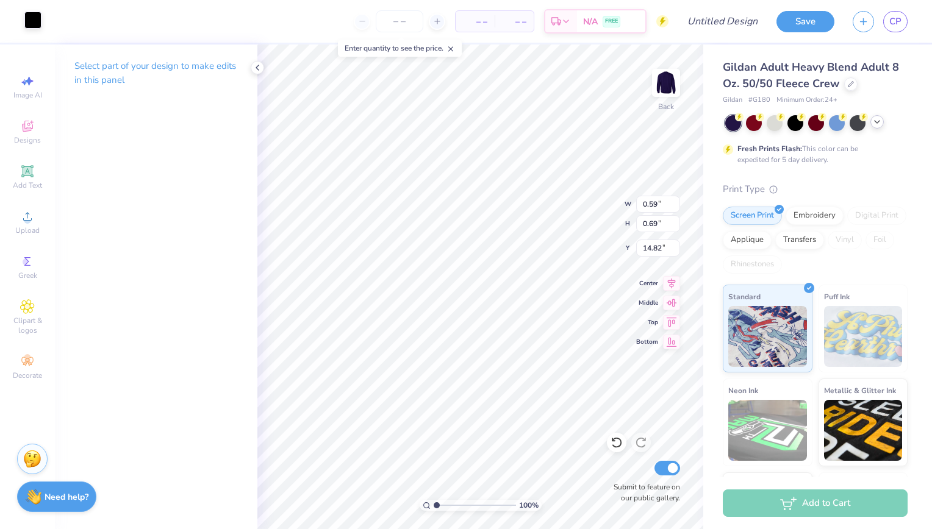
click at [30, 22] on div at bounding box center [32, 20] width 17 height 17
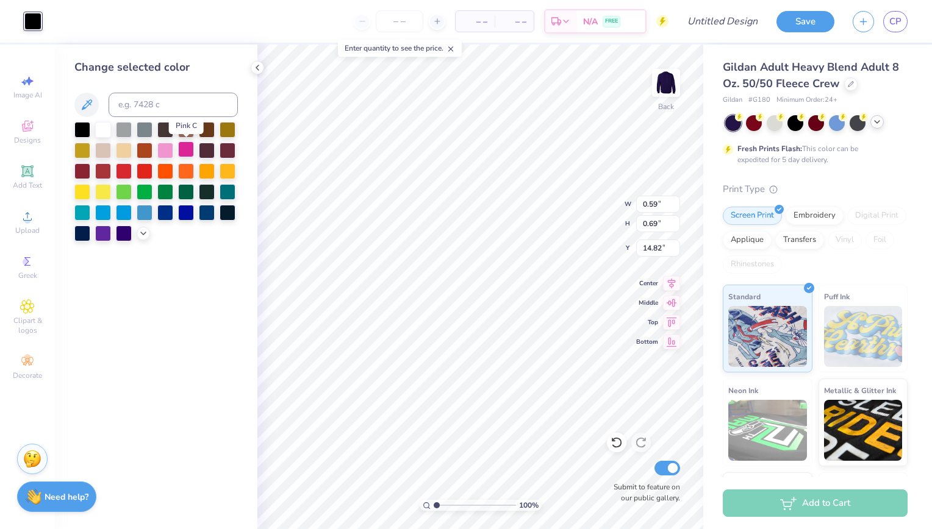
click at [184, 150] on div at bounding box center [186, 149] width 16 height 16
click at [99, 127] on div at bounding box center [103, 129] width 16 height 16
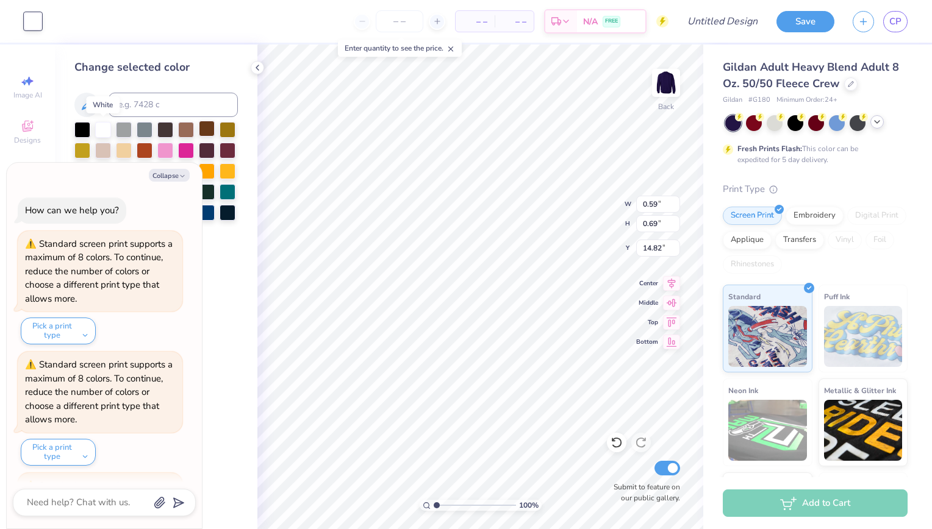
scroll to position [473, 0]
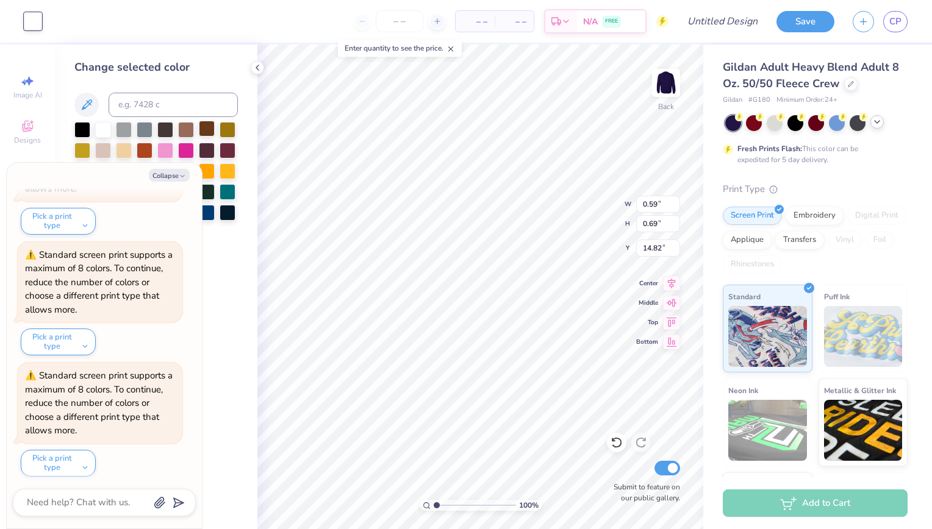
type textarea "x"
type input "3.66"
type input "5.39"
type input "3.50"
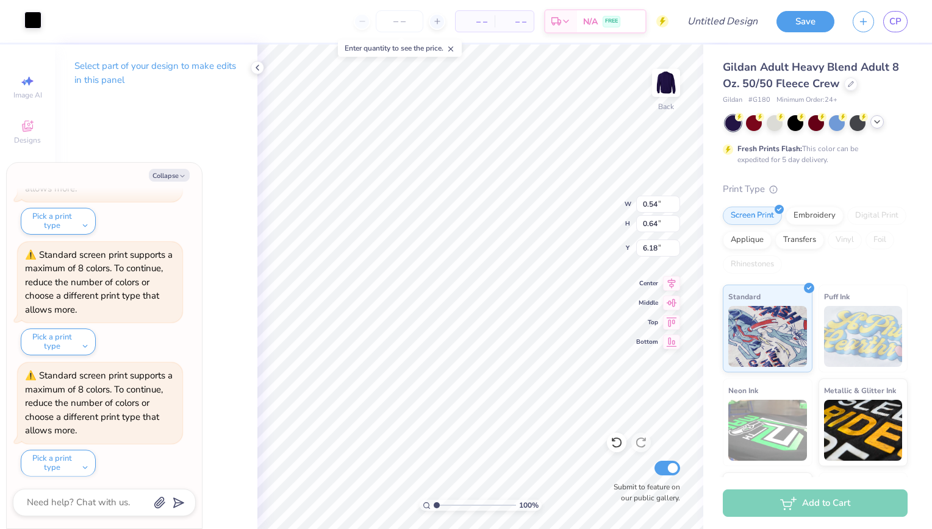
click at [26, 16] on div at bounding box center [32, 20] width 17 height 17
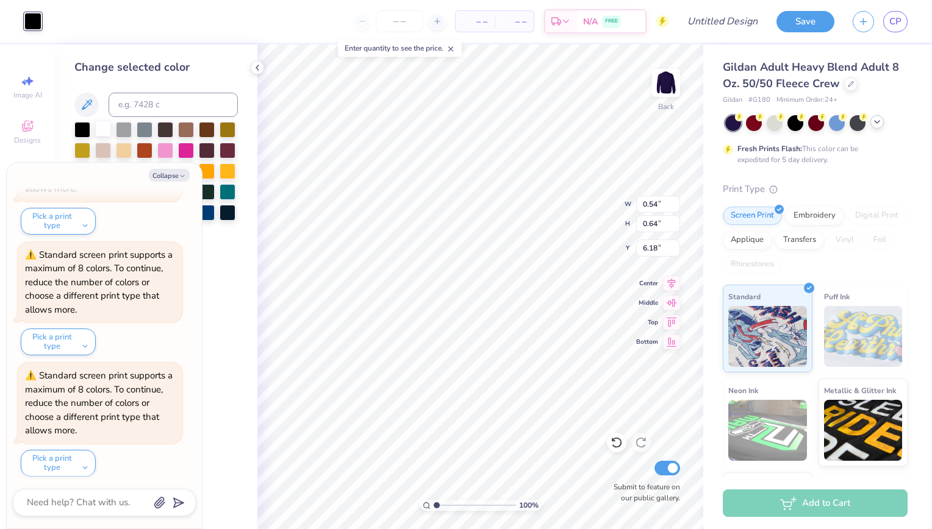
click at [102, 129] on div at bounding box center [103, 129] width 16 height 16
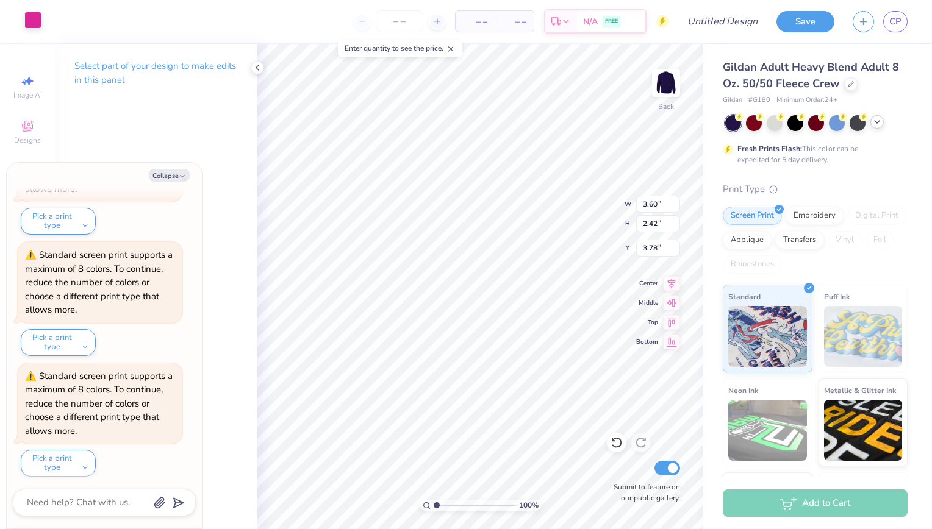
click at [28, 22] on div at bounding box center [32, 20] width 17 height 17
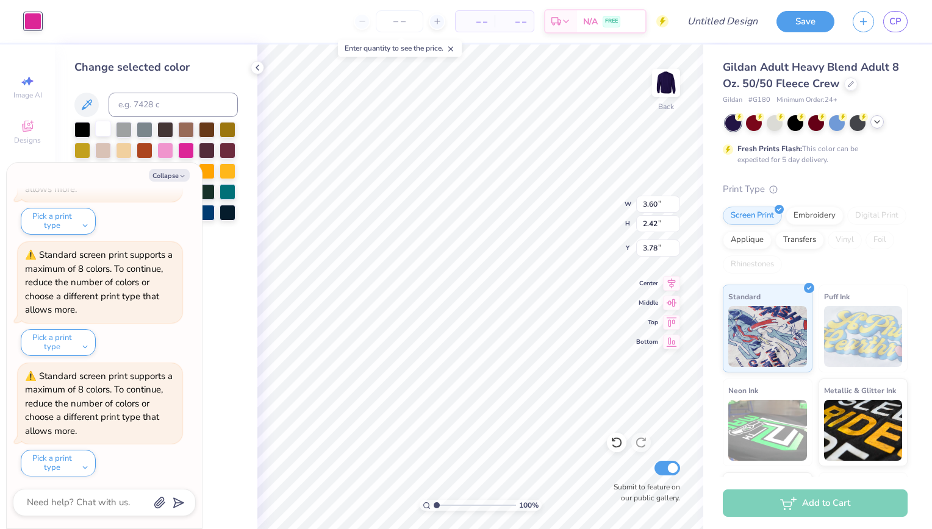
click at [103, 129] on div at bounding box center [103, 129] width 16 height 16
type textarea "x"
type input "6.62"
type input "2.67"
type input "4.48"
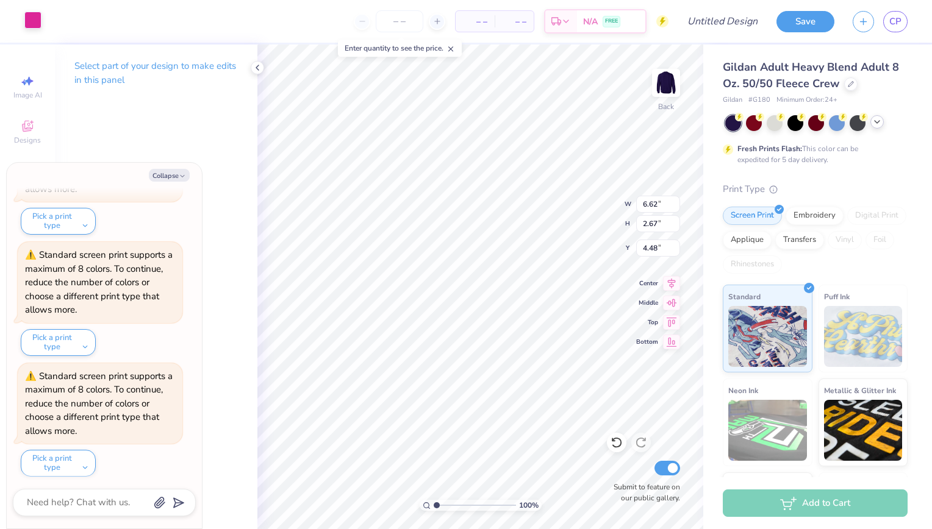
click at [32, 24] on div at bounding box center [32, 20] width 17 height 17
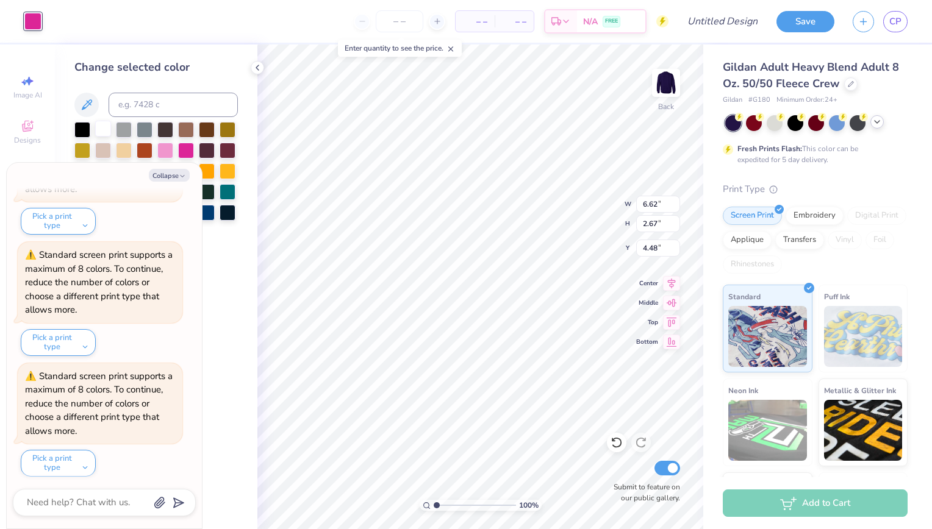
click at [104, 129] on div at bounding box center [103, 129] width 16 height 16
type textarea "x"
type input "3.40"
type input "3.94"
type input "2.53"
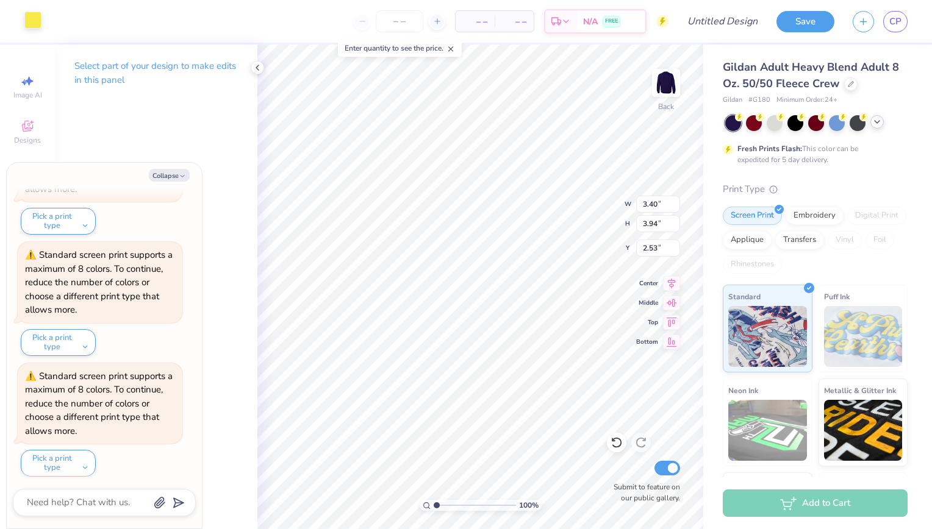
click at [29, 23] on div at bounding box center [32, 20] width 17 height 17
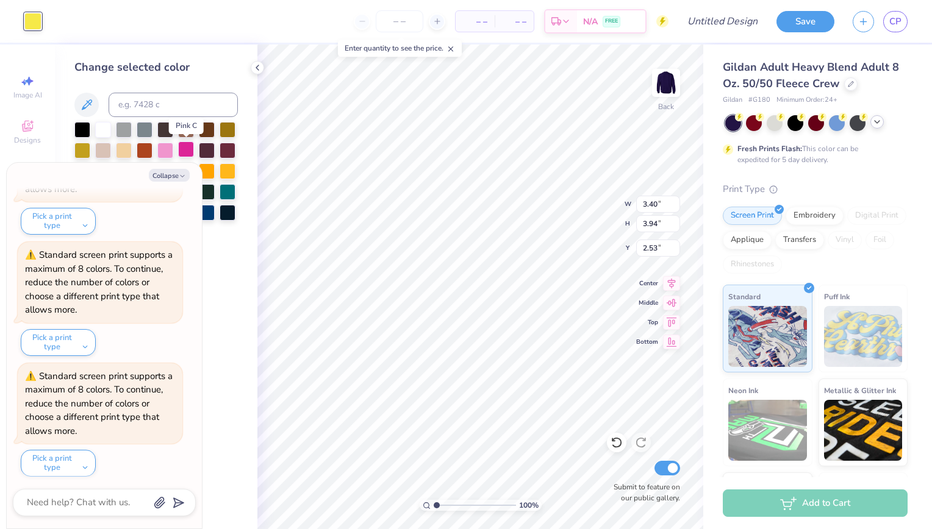
click at [189, 151] on div at bounding box center [186, 149] width 16 height 16
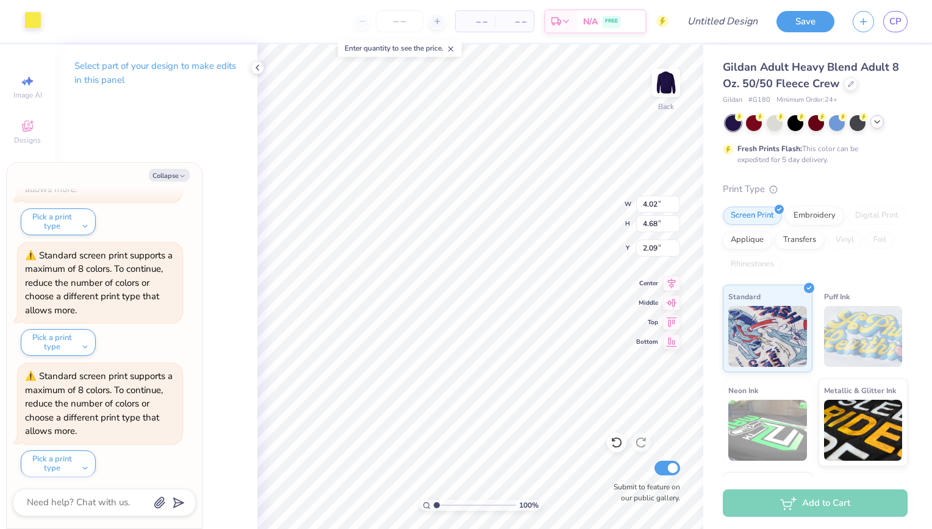
click at [35, 18] on div at bounding box center [32, 20] width 17 height 17
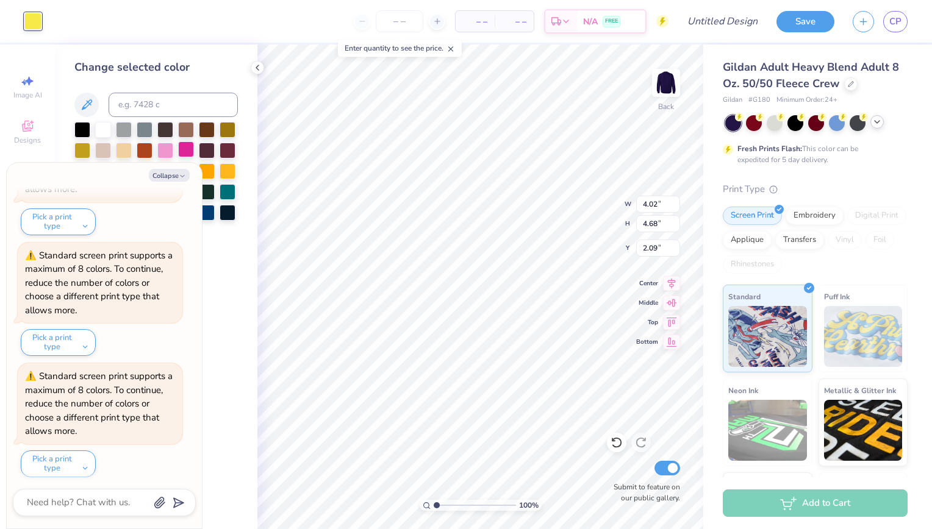
click at [191, 151] on div at bounding box center [186, 149] width 16 height 16
type textarea "x"
type input "3.66"
type input "5.39"
type input "3.50"
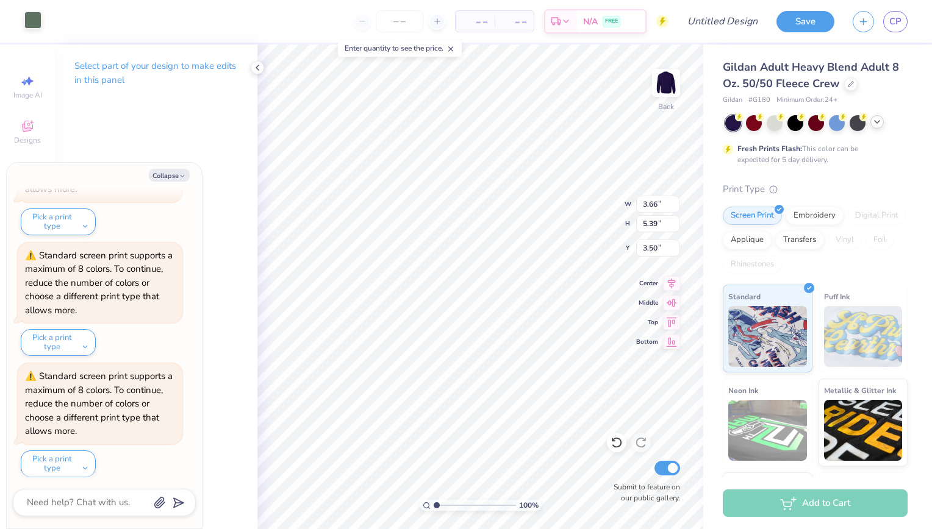
click at [34, 21] on div at bounding box center [32, 20] width 17 height 17
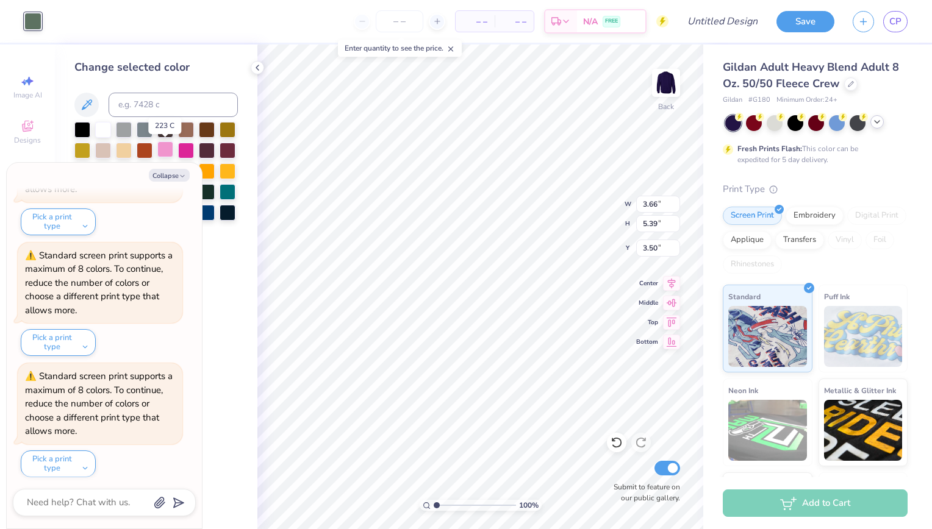
click at [163, 151] on div at bounding box center [165, 149] width 16 height 16
click at [82, 460] on button "Pick a print type" at bounding box center [58, 464] width 75 height 27
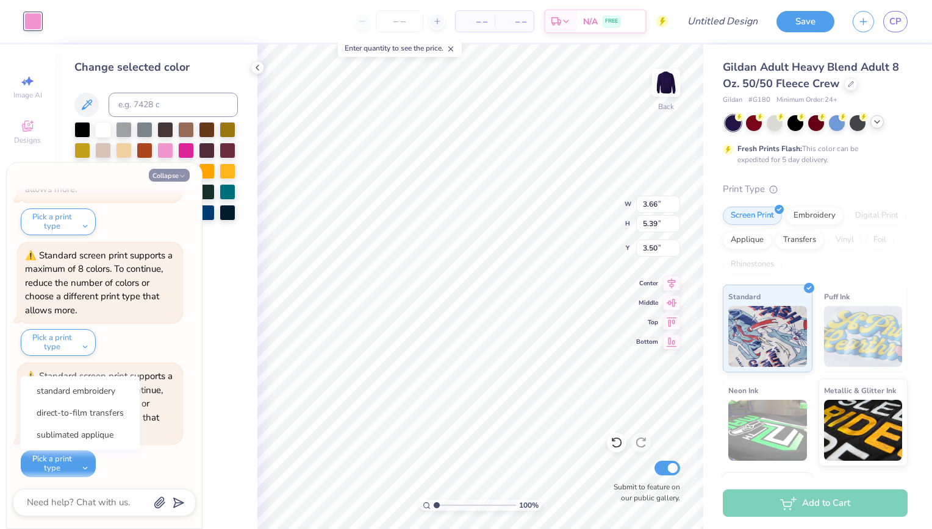
click at [181, 176] on polyline "button" at bounding box center [183, 177] width 4 height 2
type textarea "x"
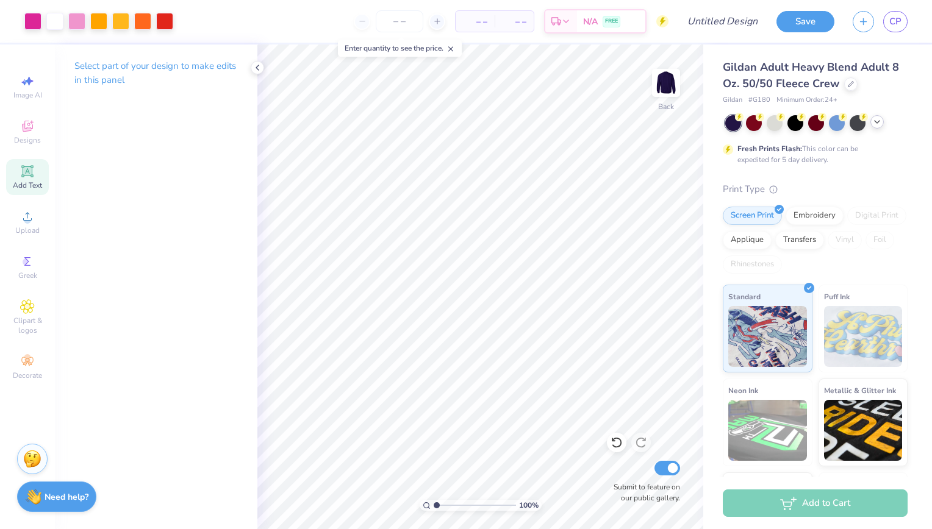
click at [26, 181] on span "Add Text" at bounding box center [27, 186] width 29 height 10
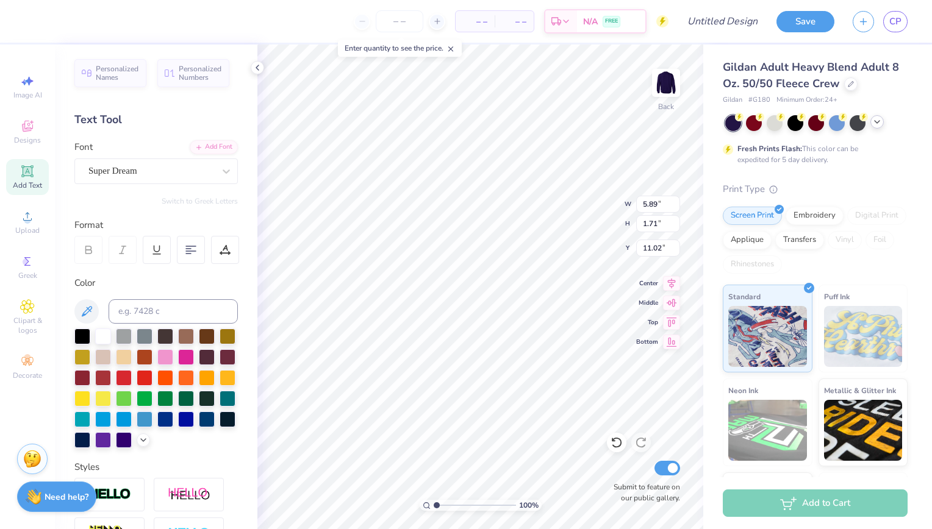
scroll to position [10, 4]
type textarea "Northeastern Best Buddies"
click at [191, 252] on icon at bounding box center [190, 250] width 11 height 11
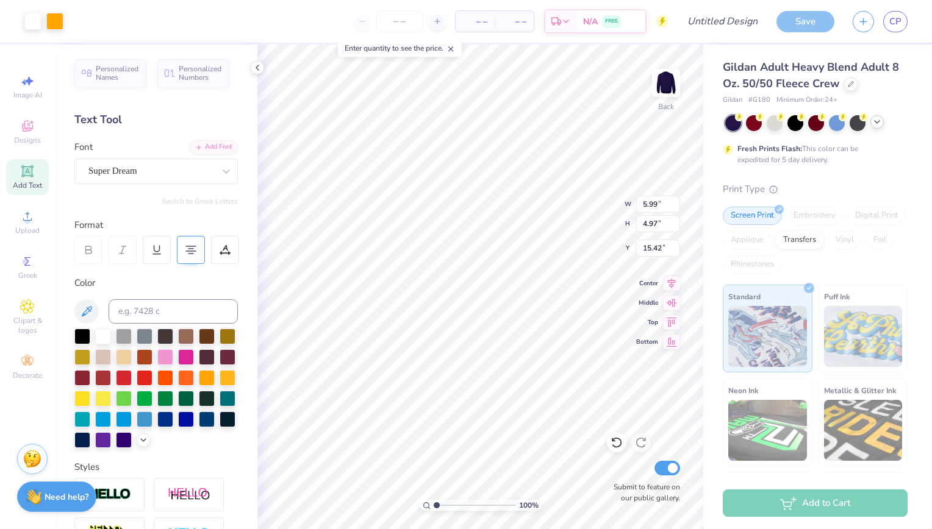
type input "15.42"
type input "1.66"
type input "1.38"
type input "18.13"
type input "3.30"
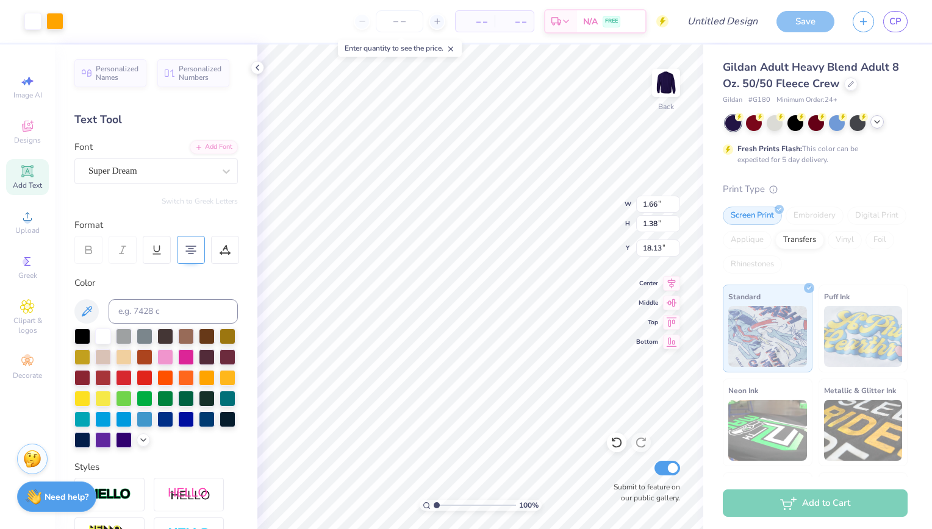
type input "2.74"
type input "16.76"
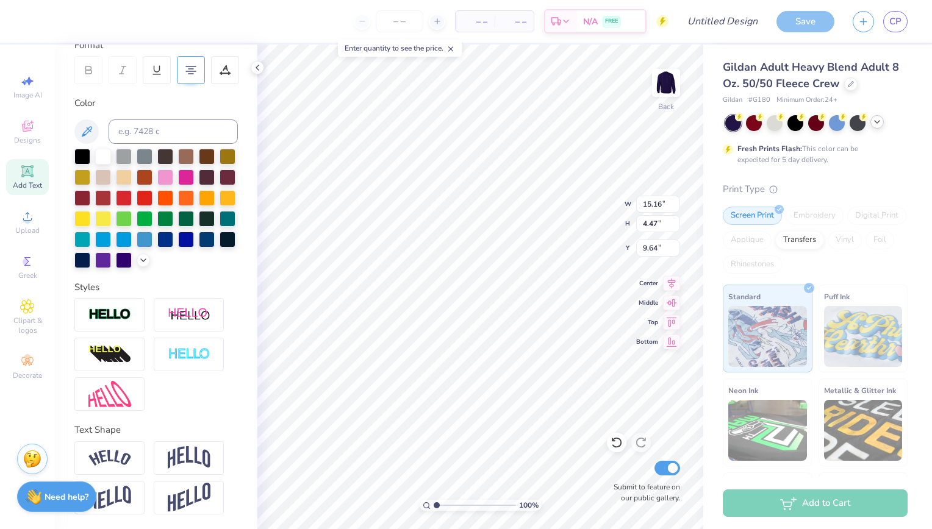
scroll to position [196, 0]
click at [125, 461] on img at bounding box center [109, 458] width 43 height 16
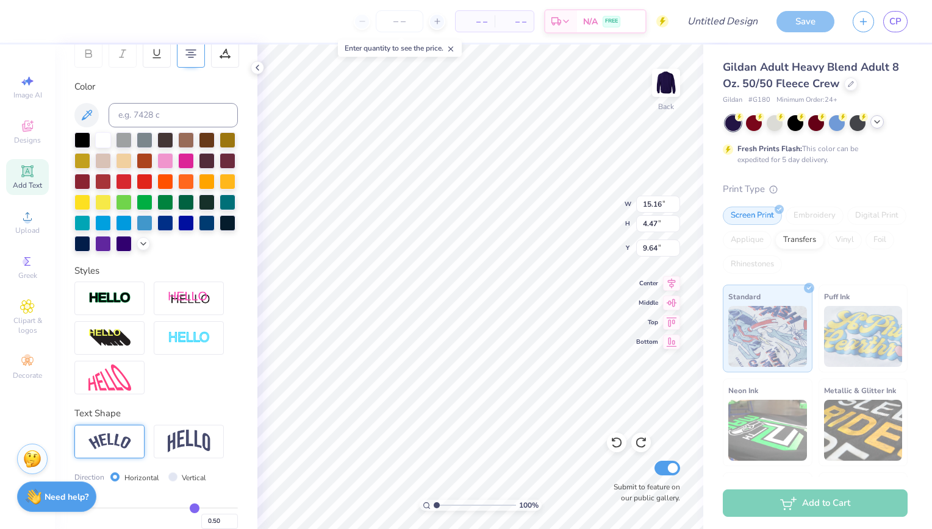
type input "4.47"
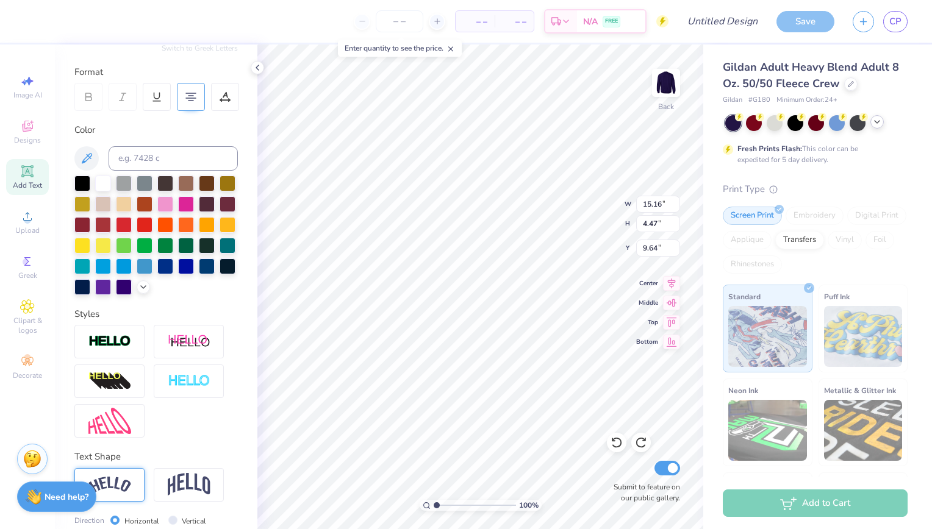
scroll to position [0, 0]
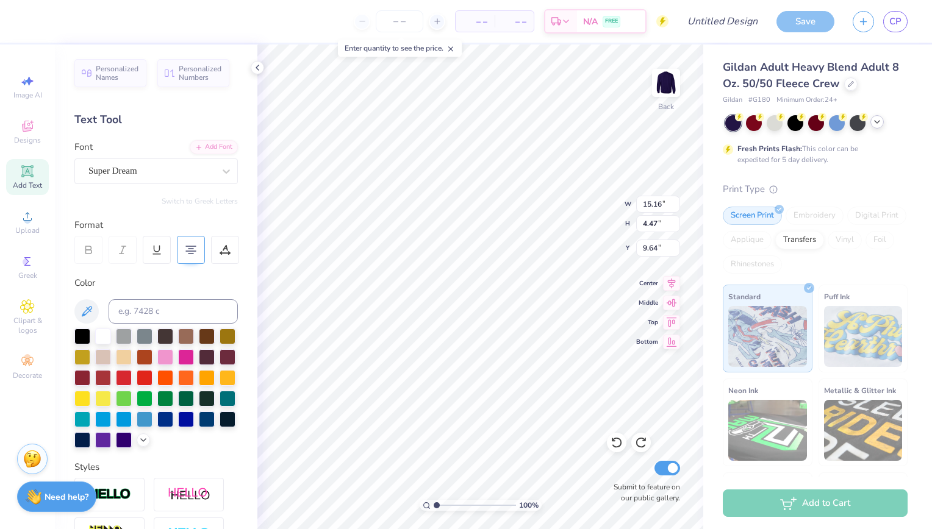
click at [149, 284] on div "Color" at bounding box center [155, 283] width 163 height 14
click at [229, 246] on icon at bounding box center [225, 250] width 11 height 11
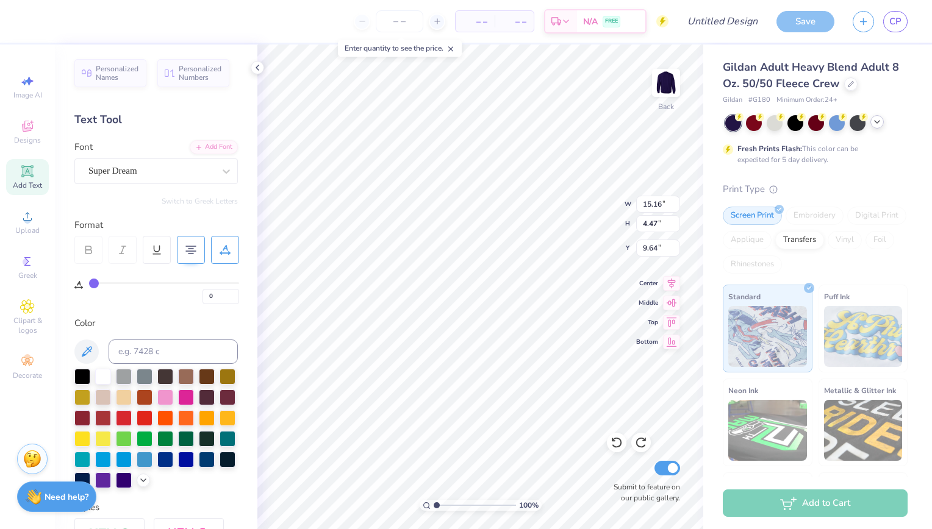
type input "1"
type input "3"
type input "6"
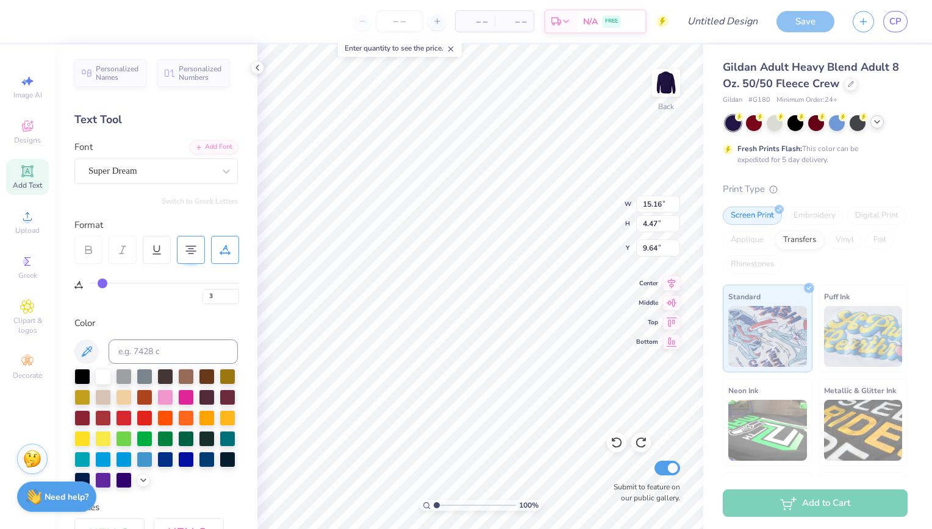
type input "6"
type input "8"
type input "12"
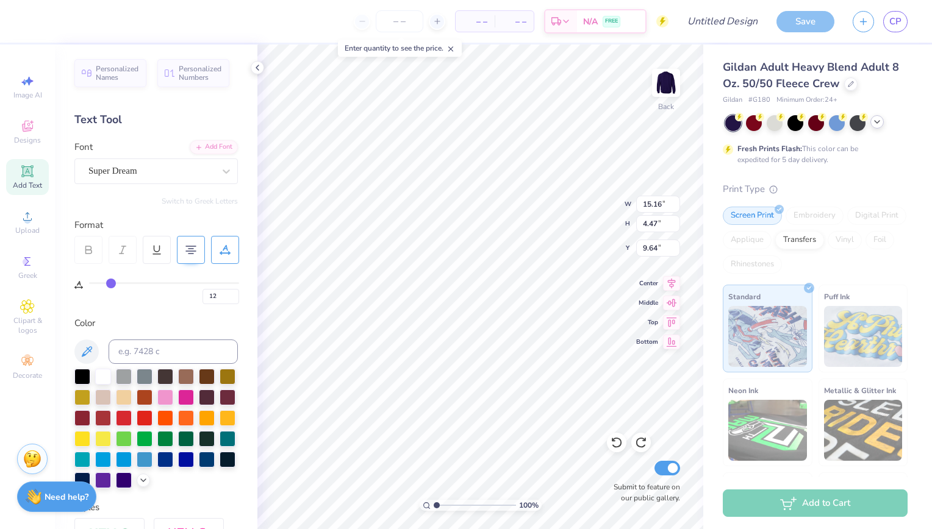
type input "14"
type input "16"
type input "18"
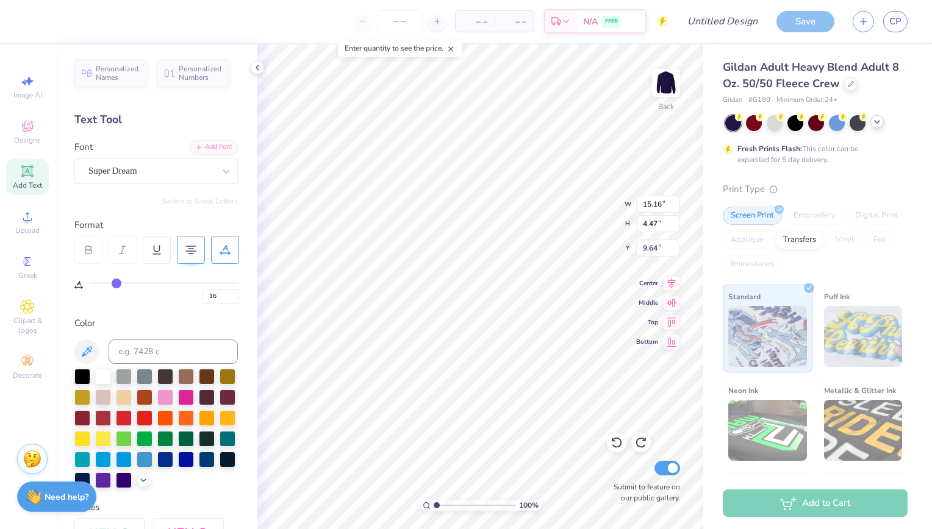
type input "18"
type input "19"
type input "21"
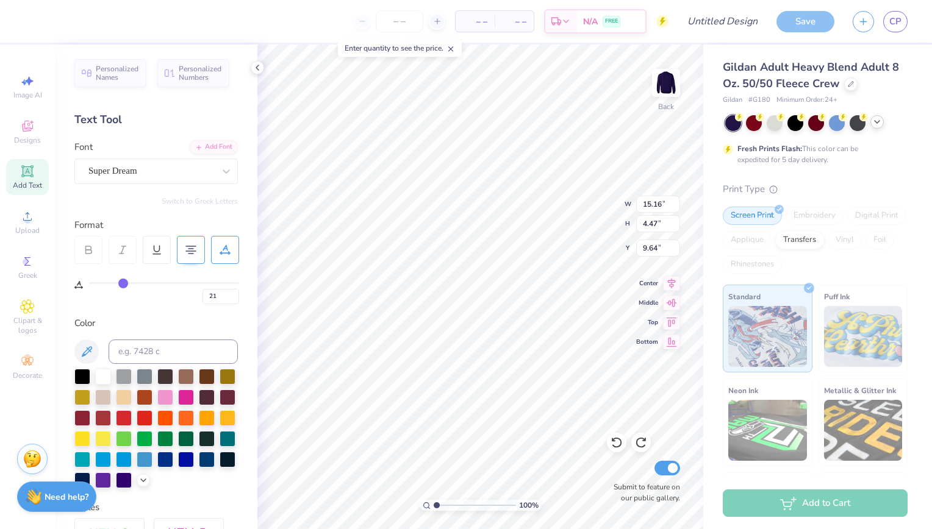
type input "24"
type input "28"
type input "32"
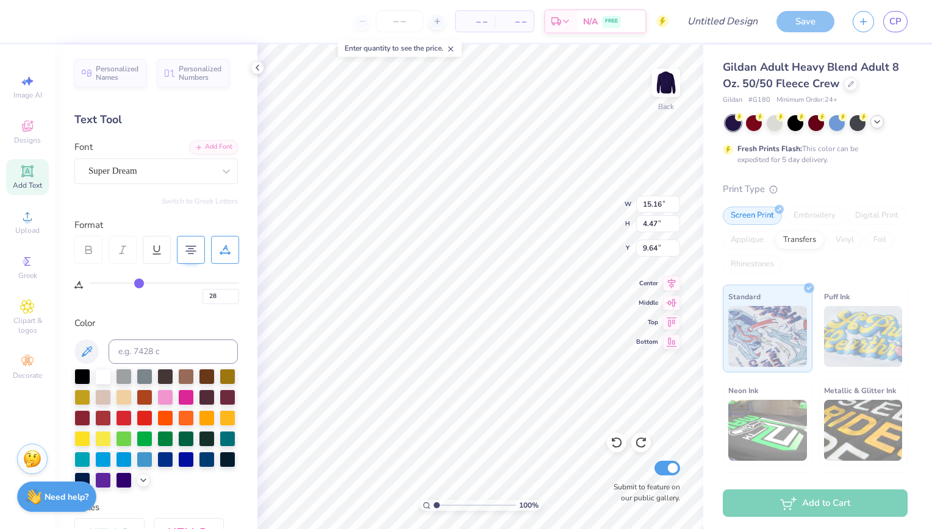
type input "32"
type input "34"
type input "37"
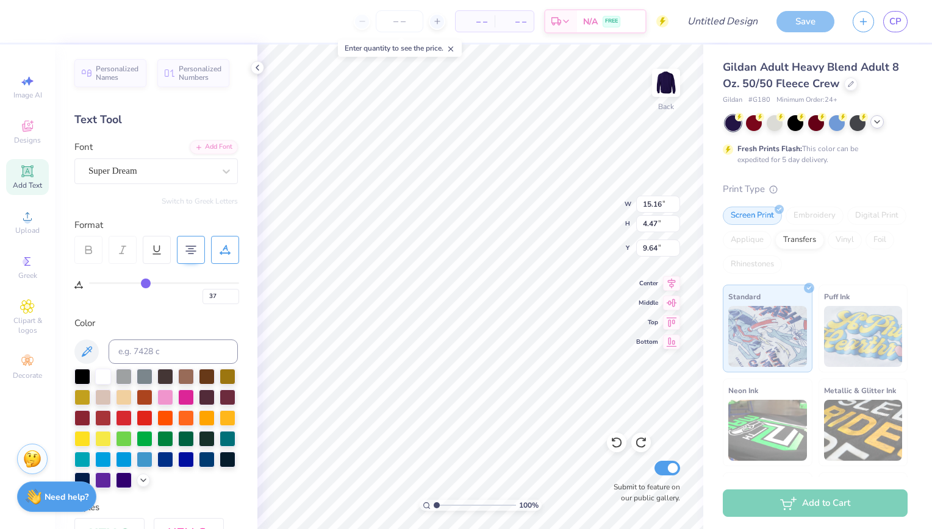
type input "39"
type input "40"
type input "41"
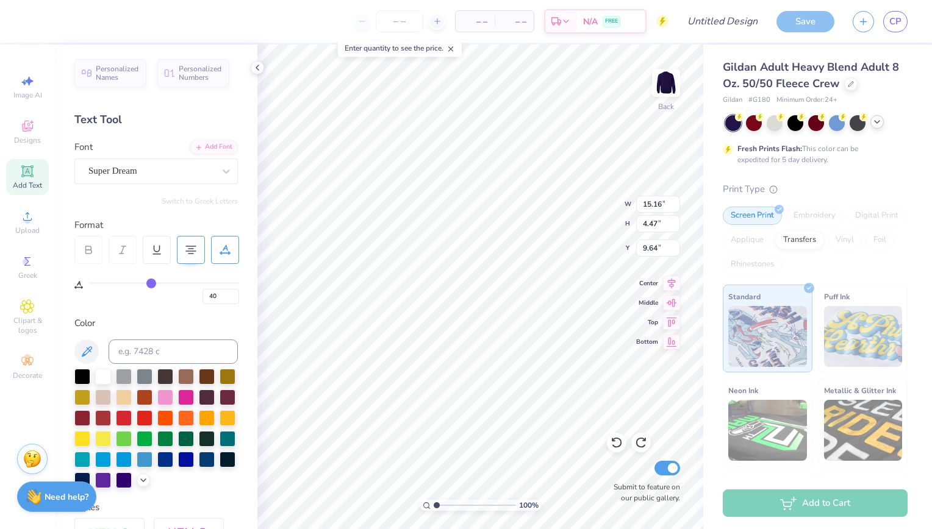
type input "41"
drag, startPoint x: 93, startPoint y: 283, endPoint x: 151, endPoint y: 280, distance: 58.6
type input "41"
click at [151, 282] on input "range" at bounding box center [164, 283] width 150 height 2
type input "2.60"
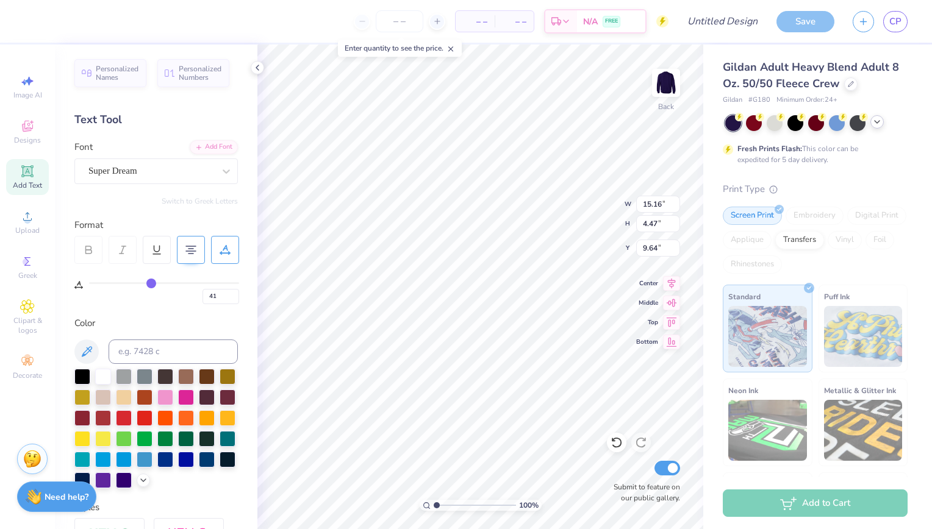
type input "10.57"
type input "38"
type input "33"
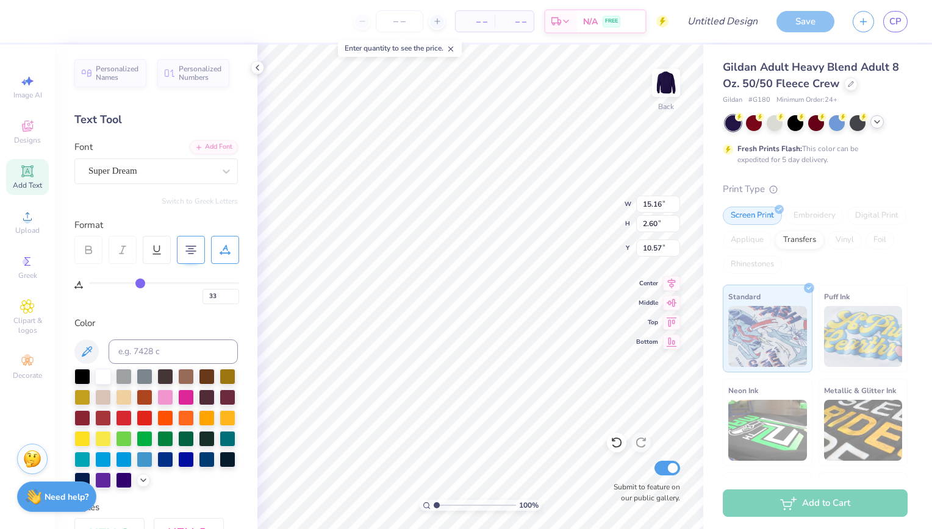
type input "0"
drag, startPoint x: 151, startPoint y: 280, endPoint x: 28, endPoint y: 287, distance: 123.4
type input "0"
click at [89, 284] on input "range" at bounding box center [164, 283] width 150 height 2
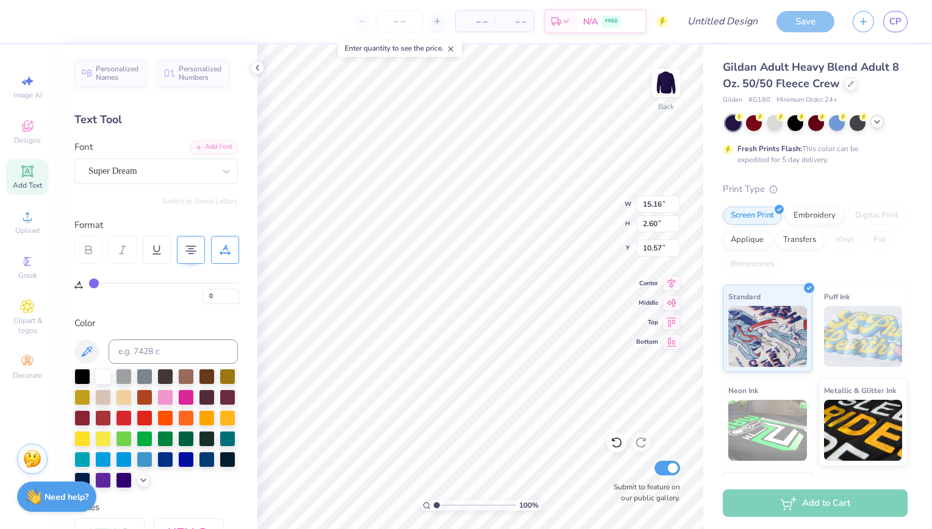
type input "8.82"
type input "1"
type input "2"
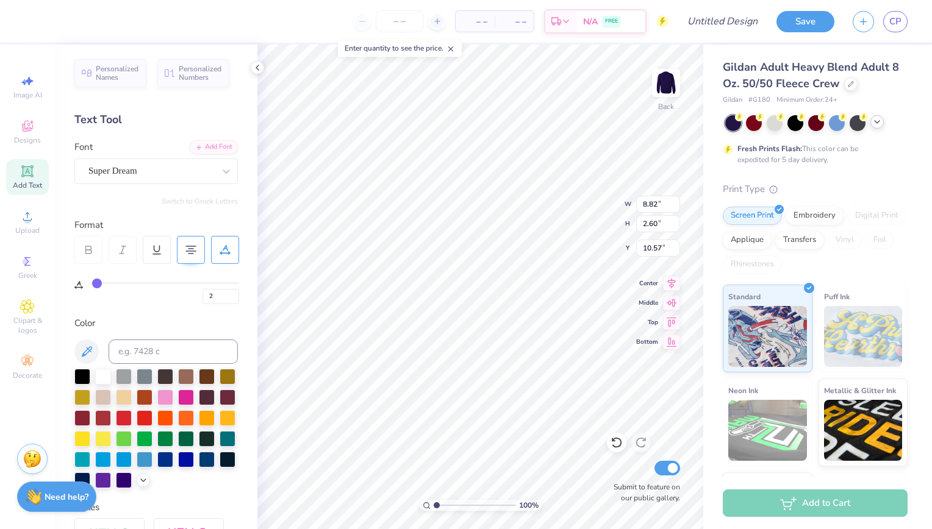
type input "3"
type input "4"
type input "5"
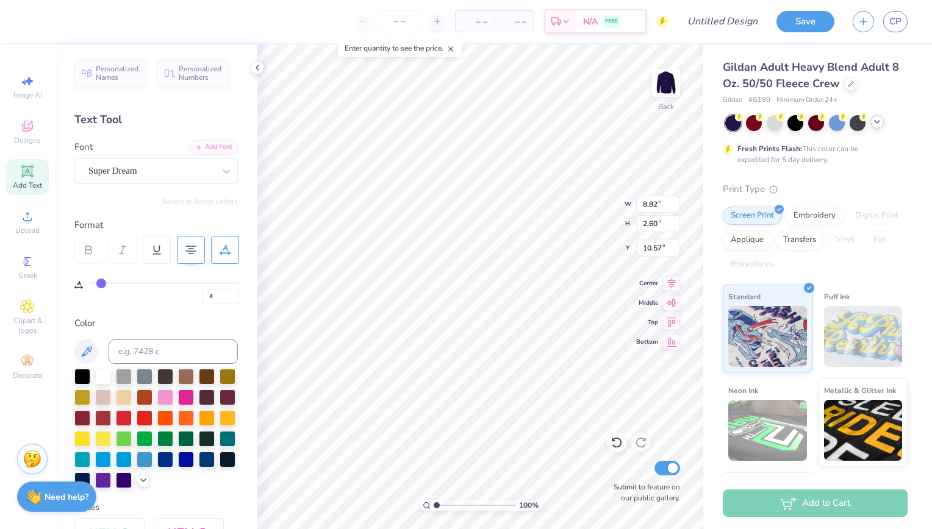
type input "5"
type input "6"
drag, startPoint x: 90, startPoint y: 283, endPoint x: 102, endPoint y: 284, distance: 12.3
type input "6"
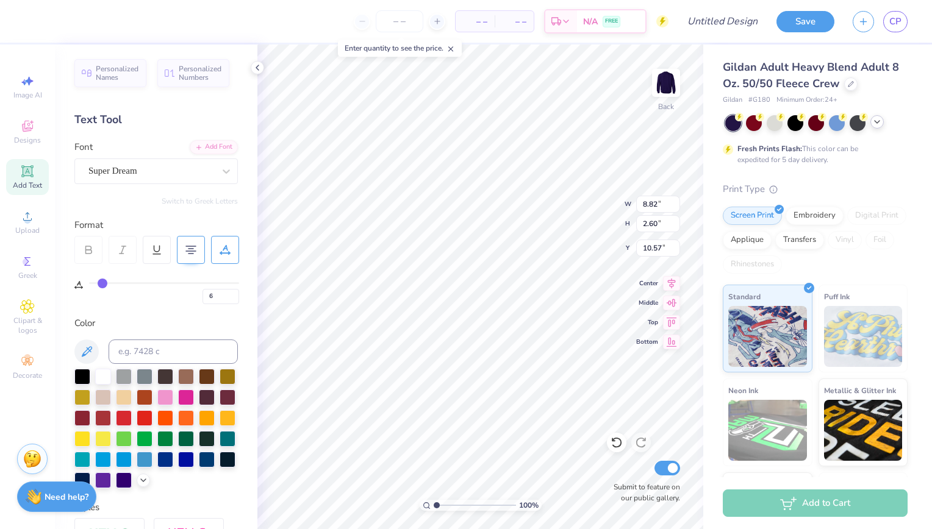
click at [102, 284] on input "range" at bounding box center [164, 283] width 150 height 2
type input "9.73"
type input "9"
type input "12"
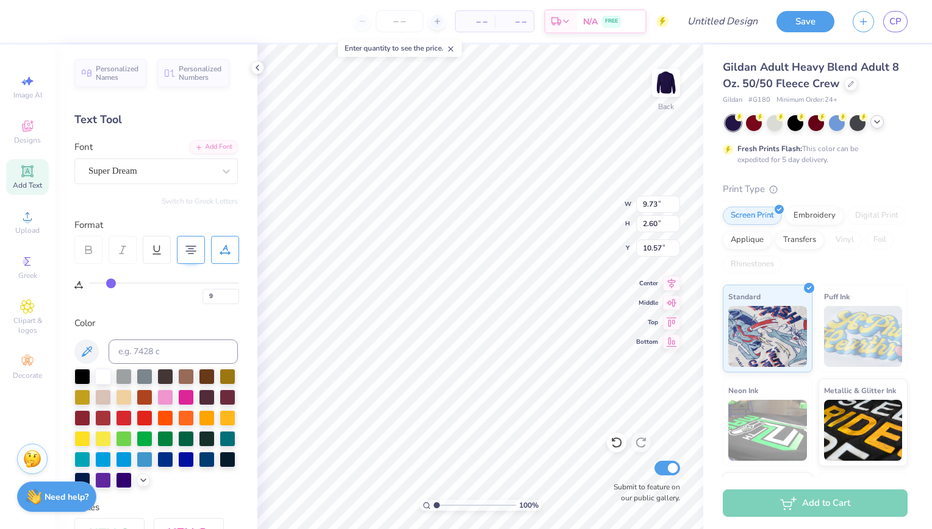
type input "12"
type input "15"
type input "17"
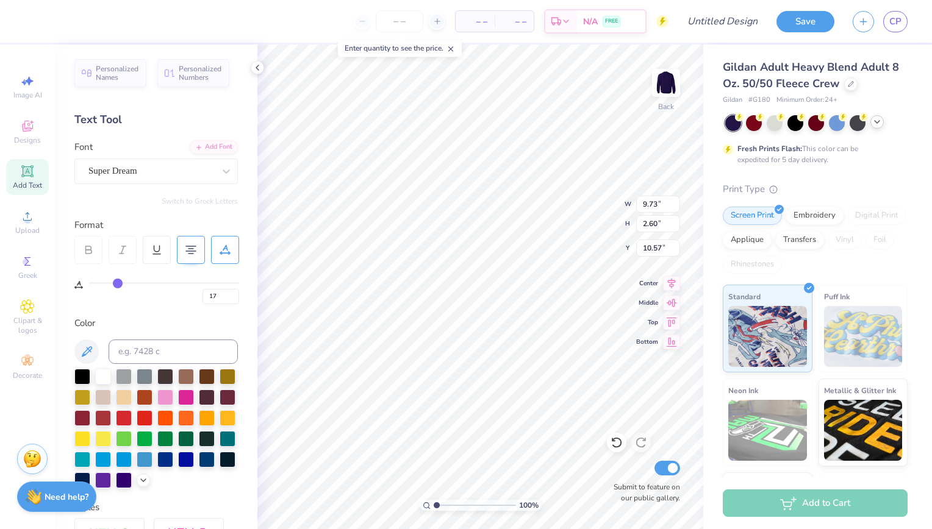
type input "18"
type input "19"
type input "20"
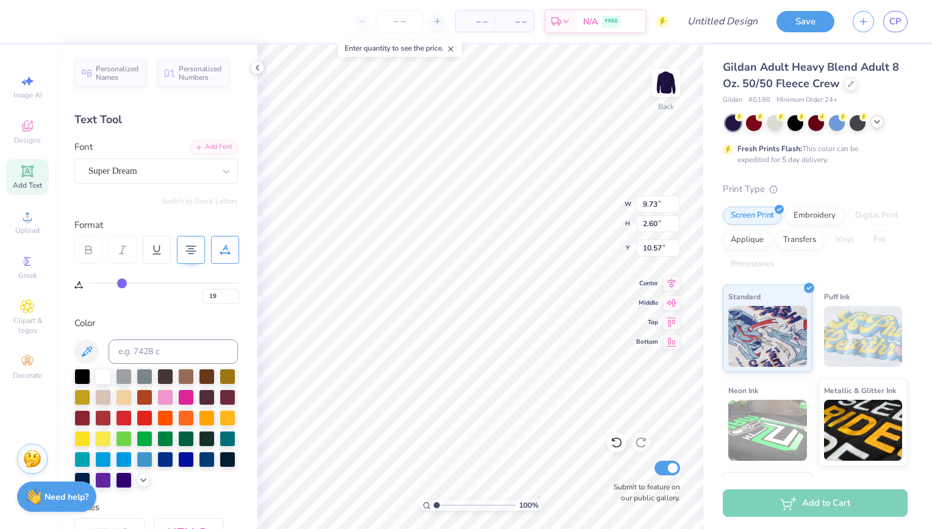
type input "20"
type input "21"
type input "22"
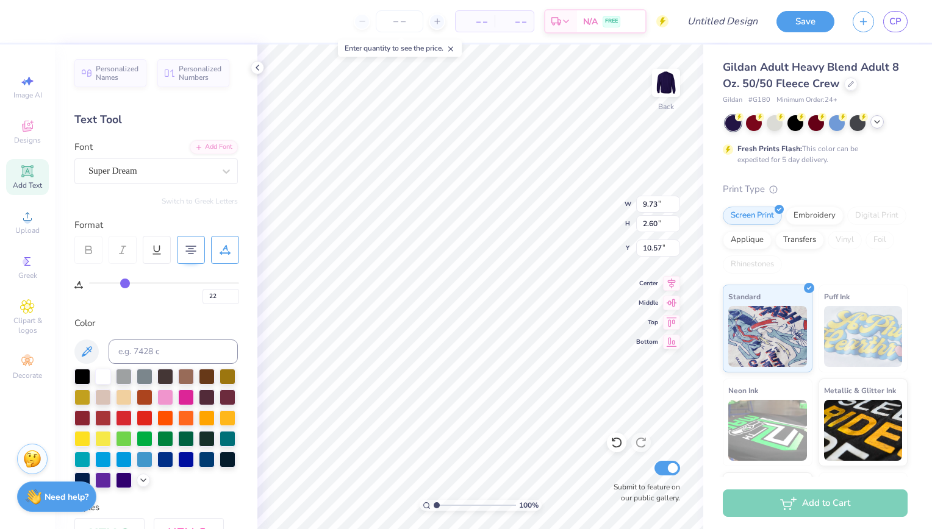
type input "23"
type input "24"
type input "25"
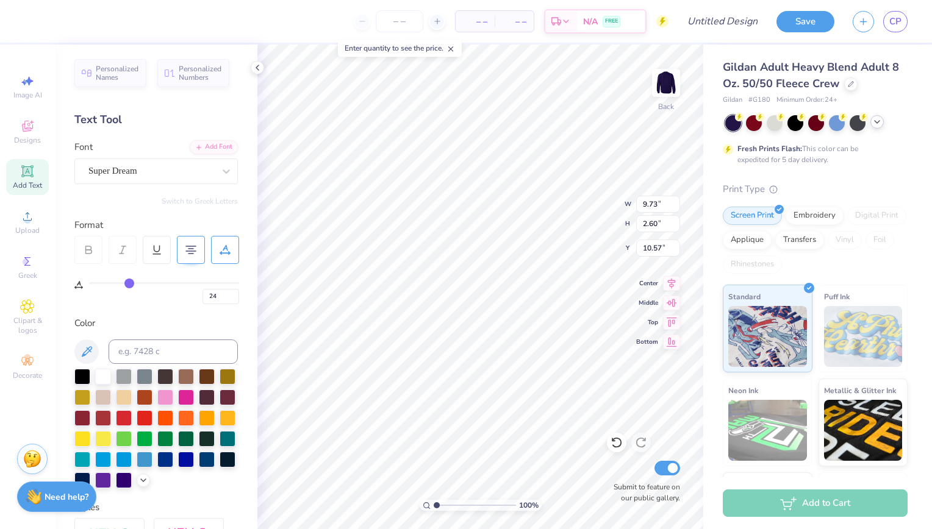
type input "25"
type input "26"
type input "28"
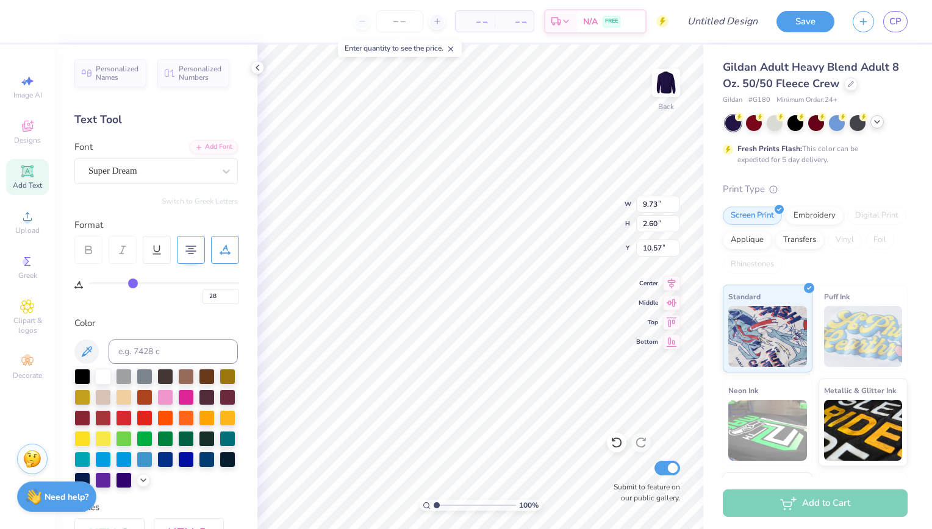
type input "29"
type input "30"
drag, startPoint x: 102, startPoint y: 283, endPoint x: 135, endPoint y: 281, distance: 33.0
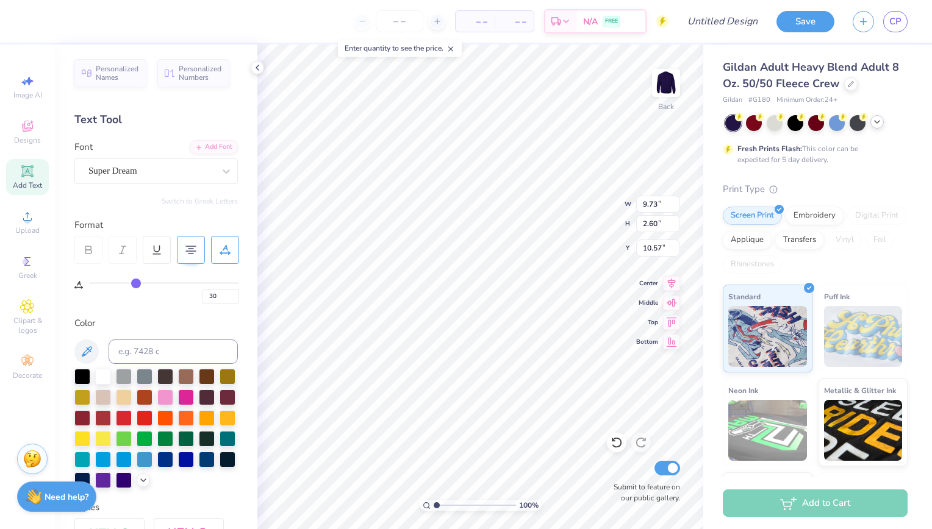
type input "30"
click at [135, 282] on input "range" at bounding box center [164, 283] width 150 height 2
type input "13.43"
type input "26"
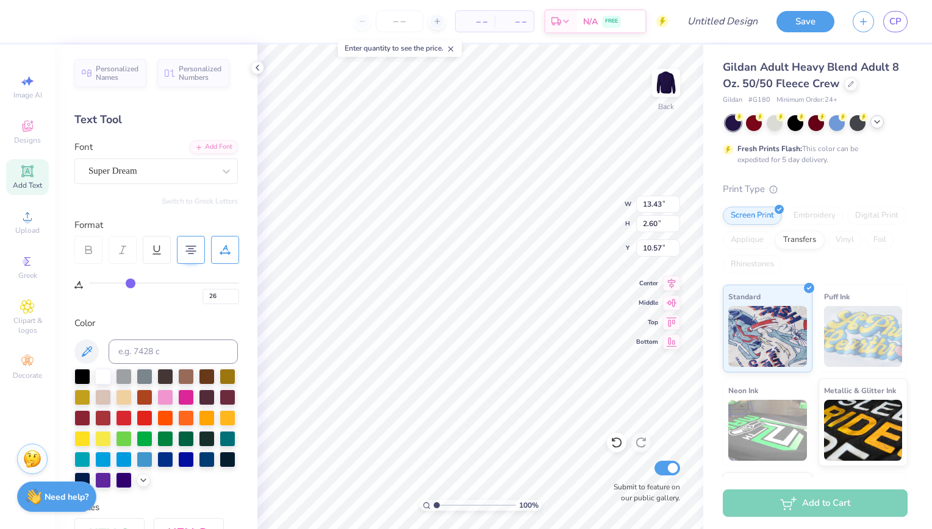
type input "17"
type input "4"
type input "0"
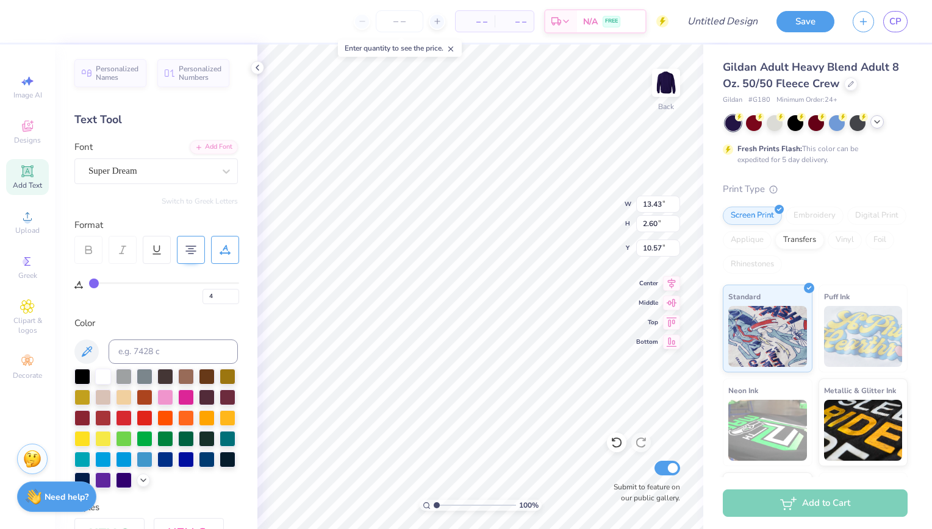
type input "0"
drag, startPoint x: 135, startPoint y: 281, endPoint x: 68, endPoint y: 284, distance: 67.2
type input "0"
click at [89, 284] on input "range" at bounding box center [164, 283] width 150 height 2
type input "8.82"
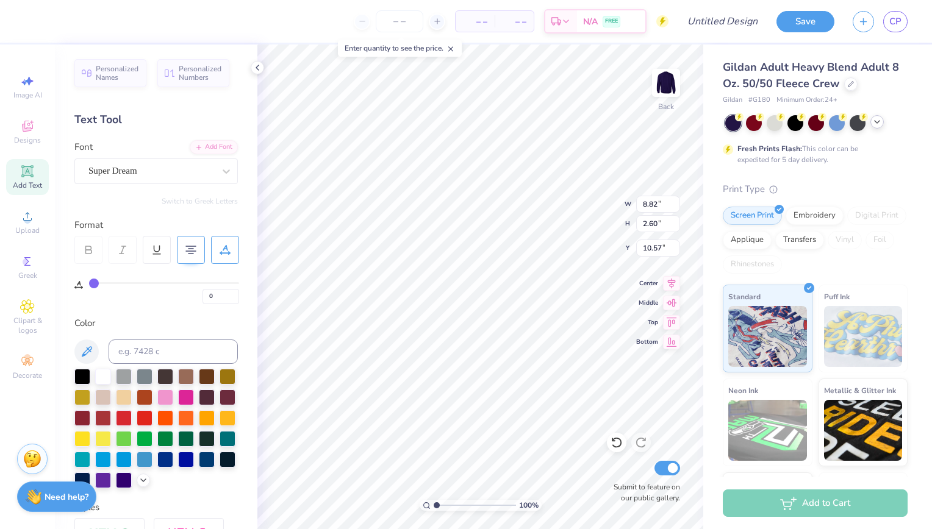
type input "9.27"
type input "13.03"
type input "3.84"
type input "4.44"
click at [660, 85] on img at bounding box center [666, 83] width 49 height 49
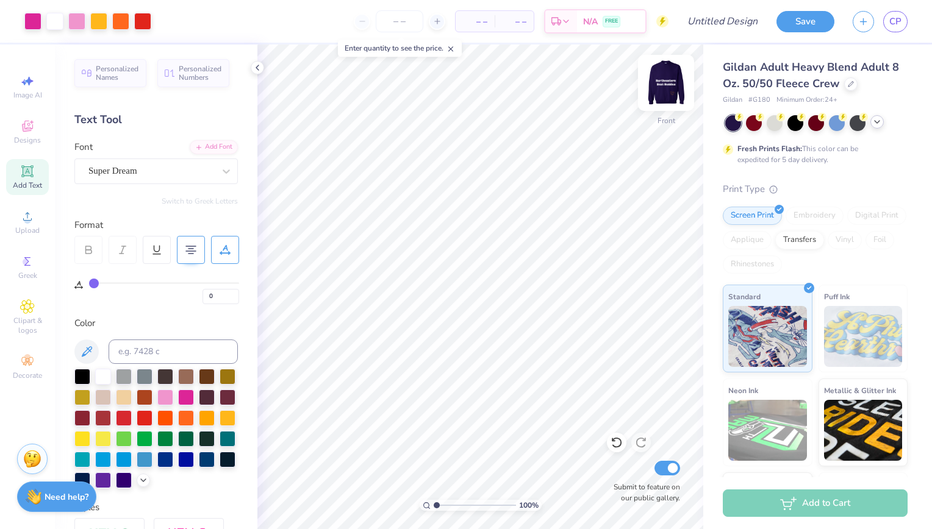
click at [667, 82] on img at bounding box center [666, 83] width 49 height 49
type input "3.42"
type textarea "Best Buddies"
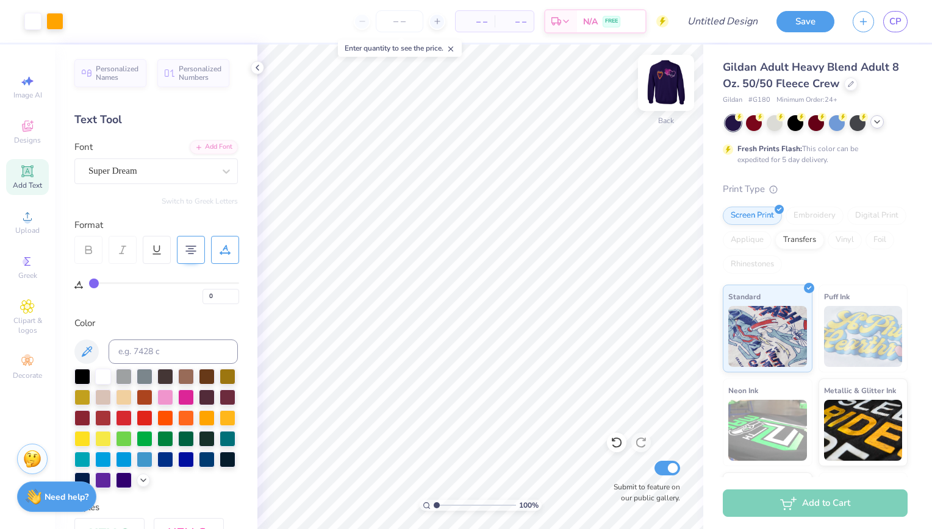
click at [667, 81] on img at bounding box center [666, 83] width 49 height 49
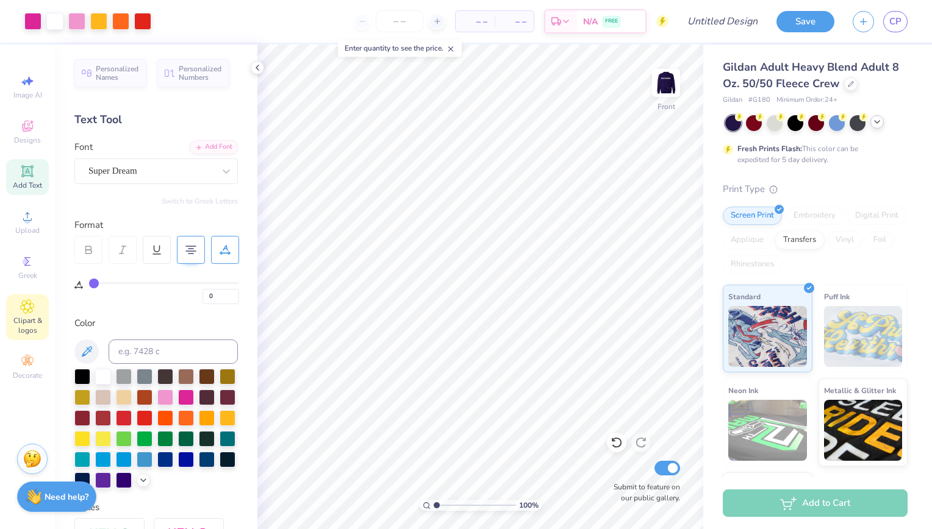
click at [32, 315] on div "Clipart & logos" at bounding box center [27, 318] width 43 height 46
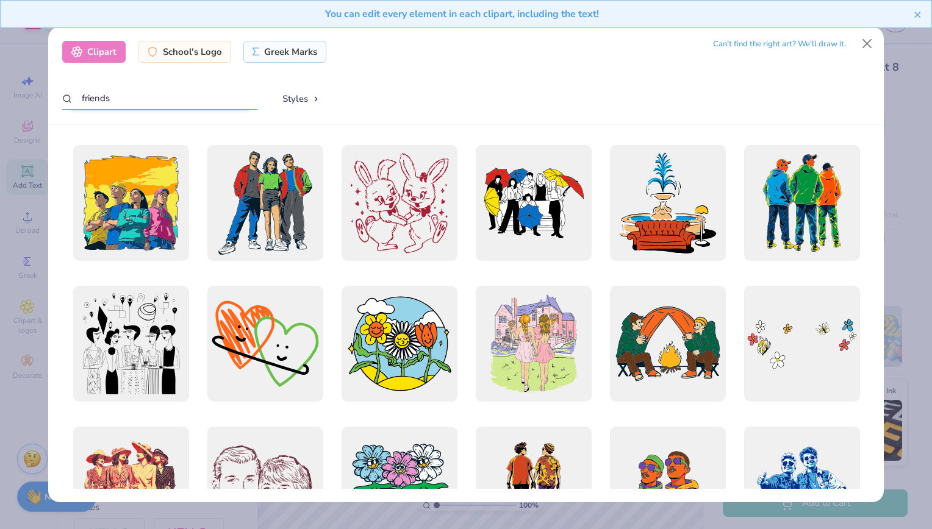
click at [112, 101] on input "friends" at bounding box center [159, 98] width 195 height 23
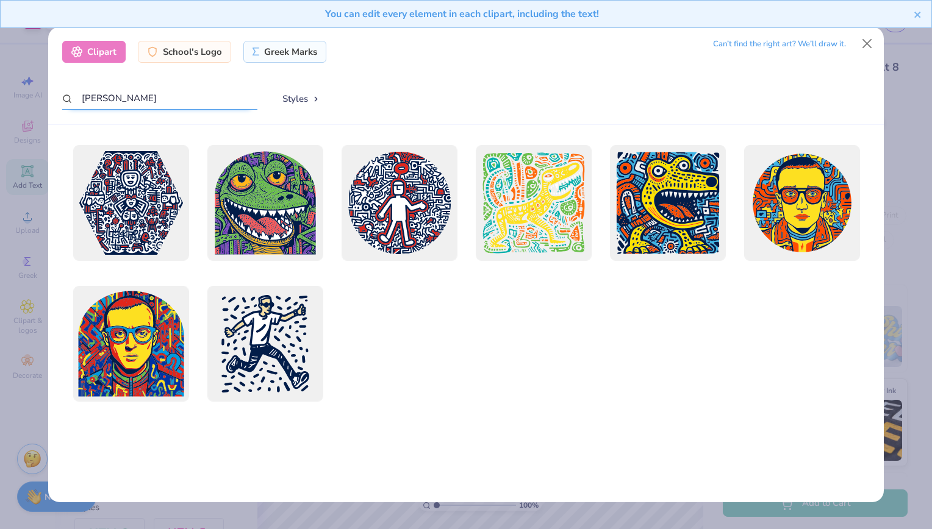
click at [113, 102] on input "[PERSON_NAME]" at bounding box center [159, 98] width 195 height 23
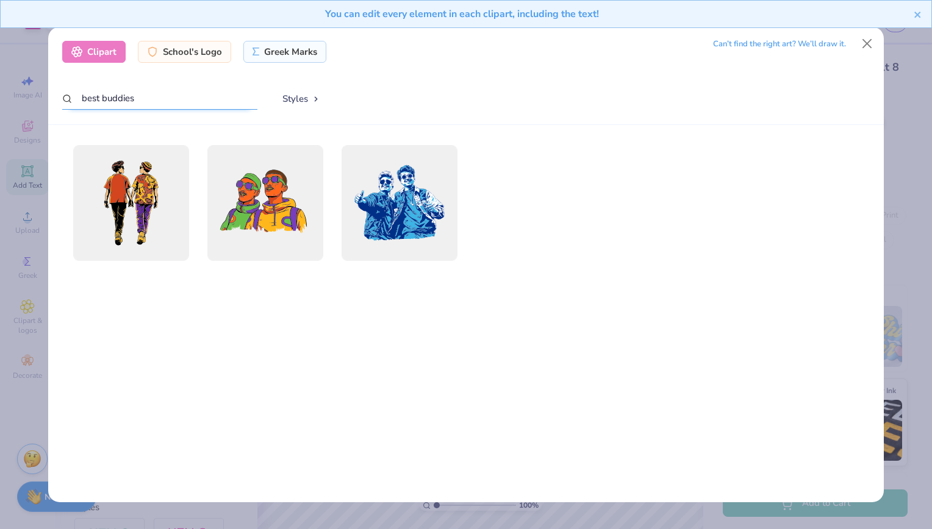
click at [113, 99] on input "best buddies" at bounding box center [159, 98] width 195 height 23
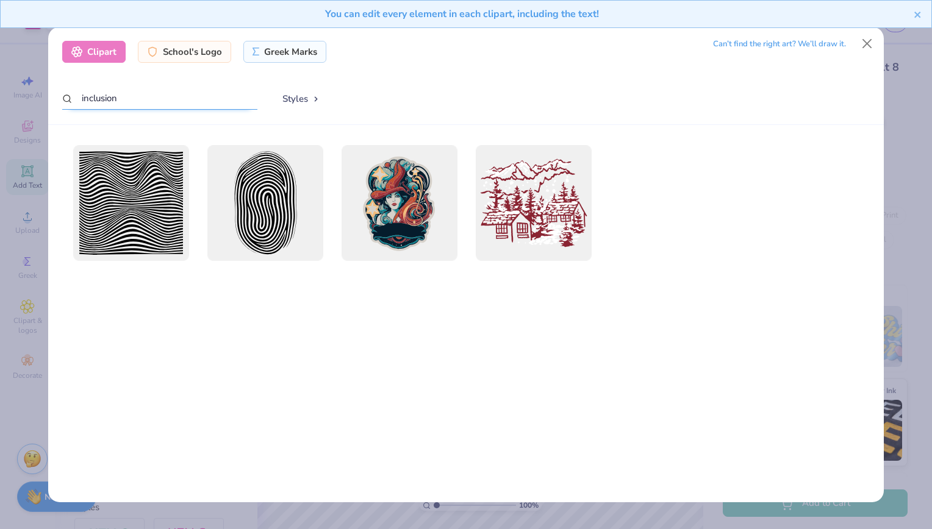
click at [115, 99] on input "inclusion" at bounding box center [159, 98] width 195 height 23
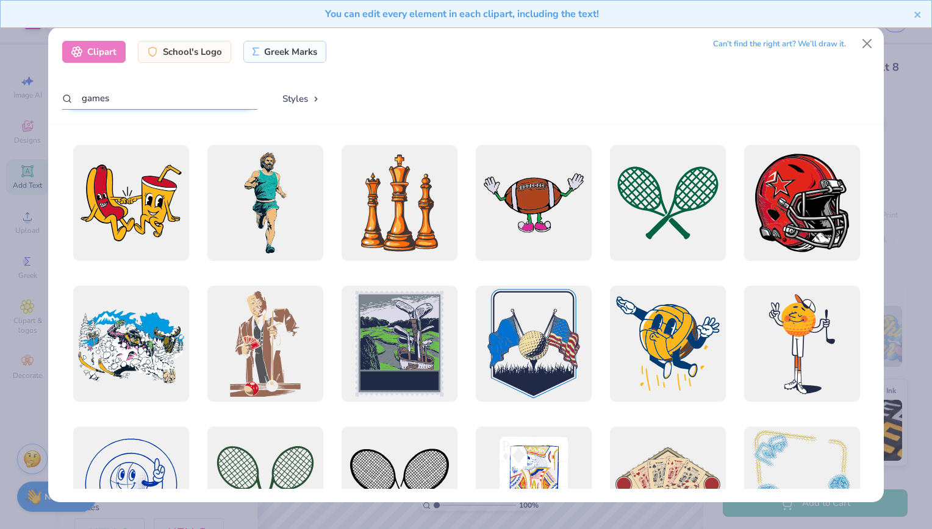
click at [94, 99] on input "games" at bounding box center [159, 98] width 195 height 23
type input "baseball"
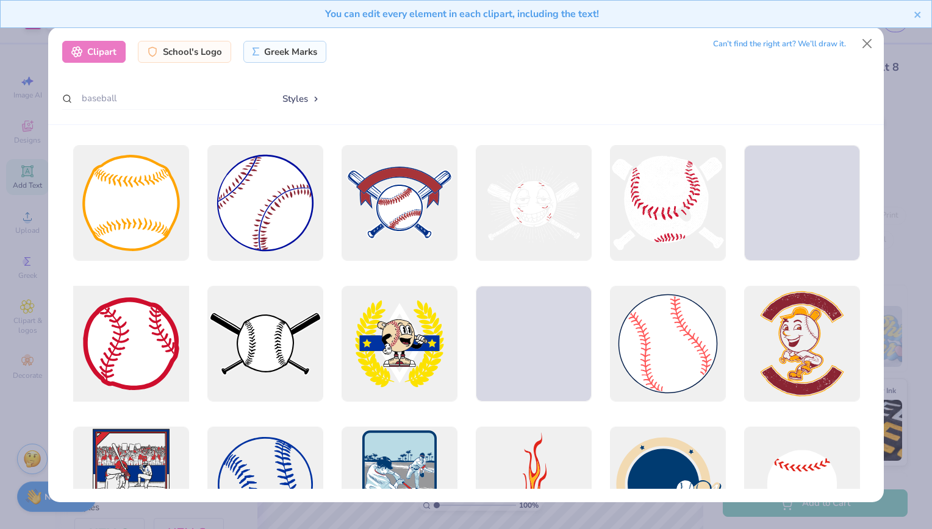
click at [119, 352] on div at bounding box center [130, 343] width 127 height 127
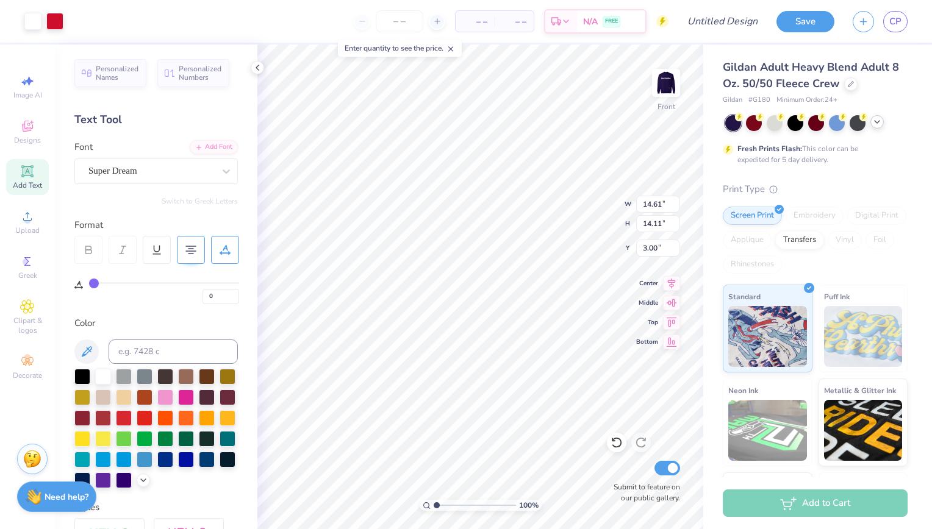
type input "2.92"
type input "2.82"
type input "9.81"
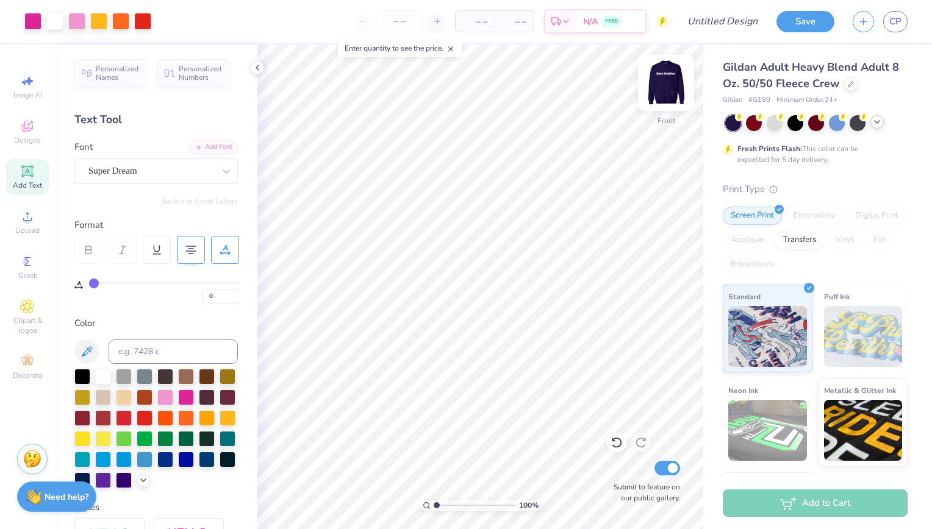
click at [662, 81] on img at bounding box center [666, 83] width 49 height 49
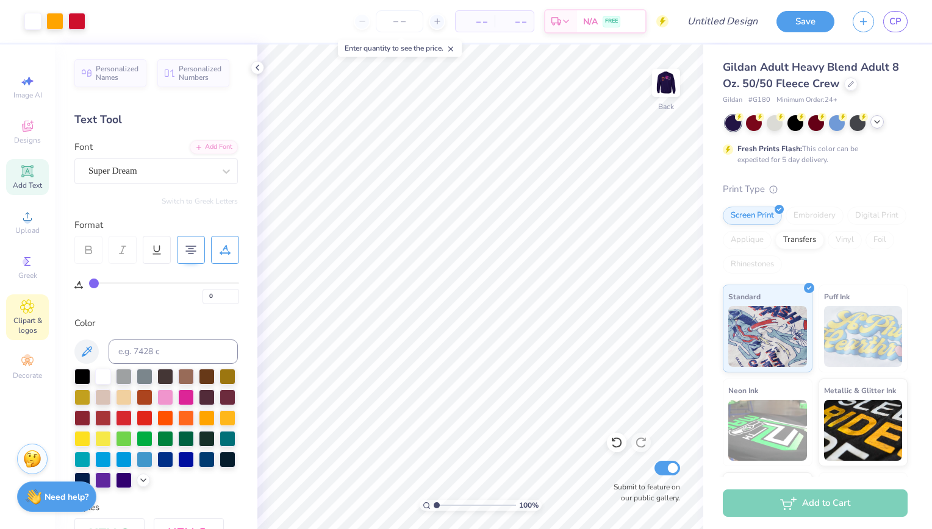
click at [12, 311] on div "Clipart & logos" at bounding box center [27, 318] width 43 height 46
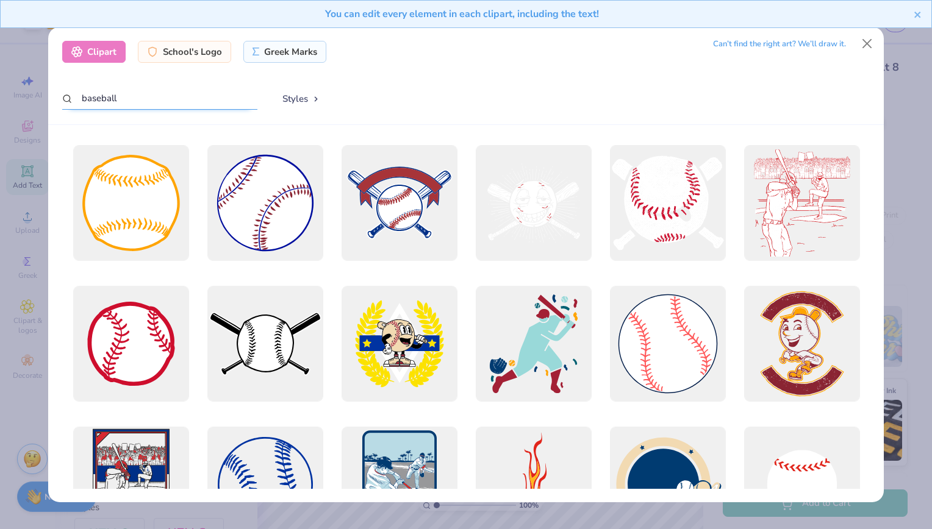
click at [106, 95] on input "baseball" at bounding box center [159, 98] width 195 height 23
type input "card games"
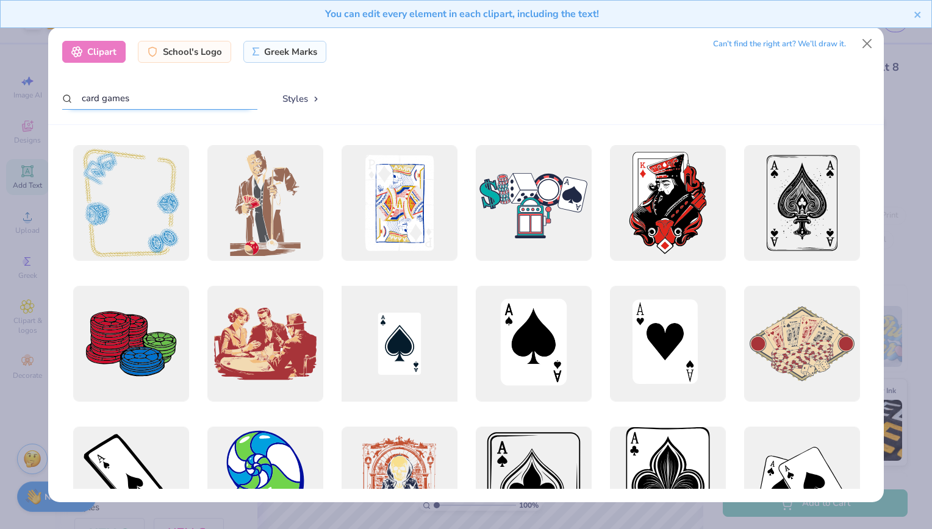
scroll to position [165, 0]
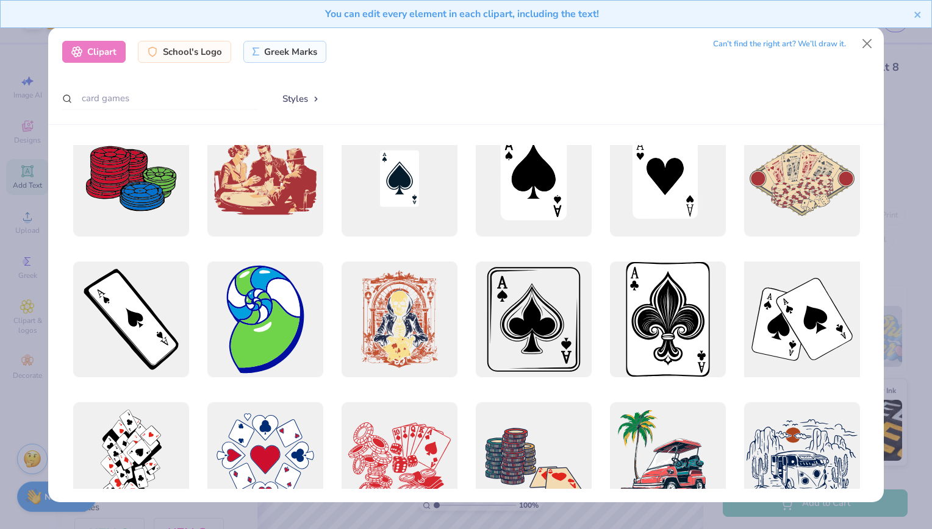
click at [804, 304] on div at bounding box center [801, 319] width 127 height 127
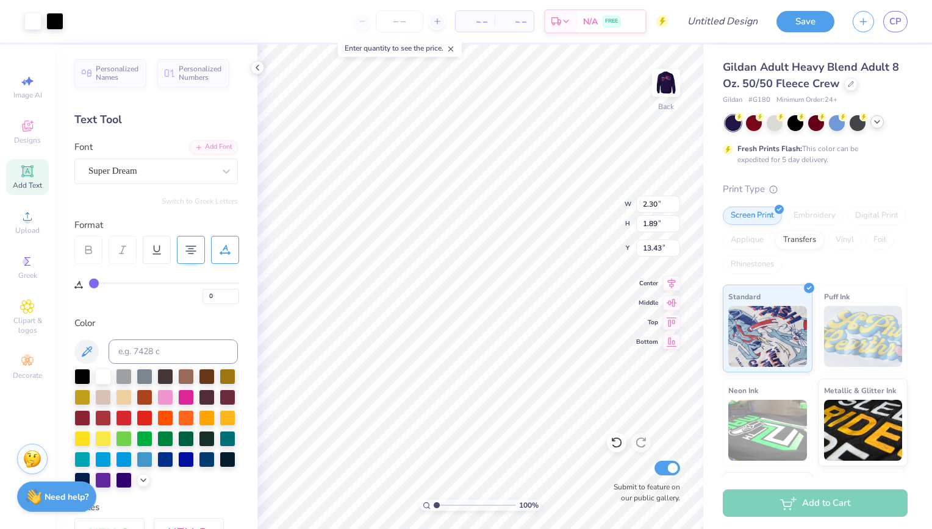
type input "2.30"
type input "1.89"
type input "7.48"
type input "3.17"
type input "2.60"
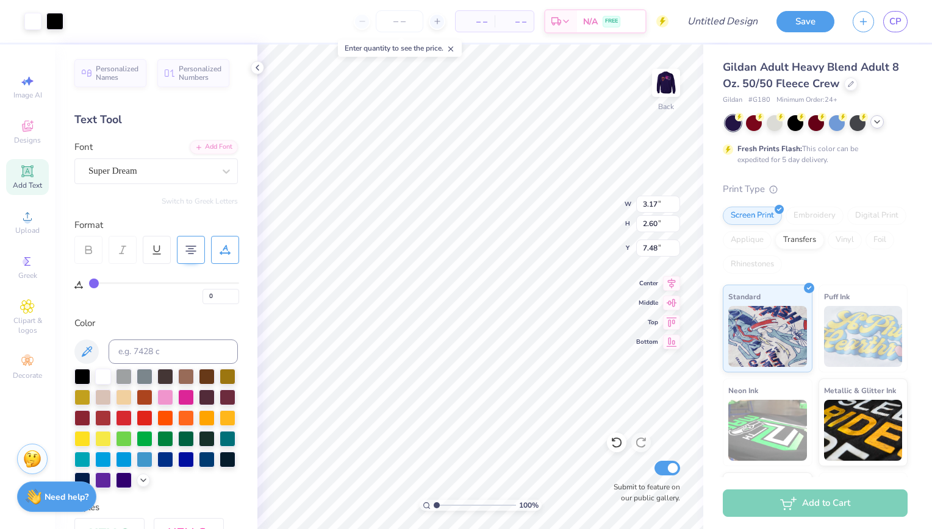
type input "2.91"
click at [52, 19] on div at bounding box center [54, 20] width 17 height 17
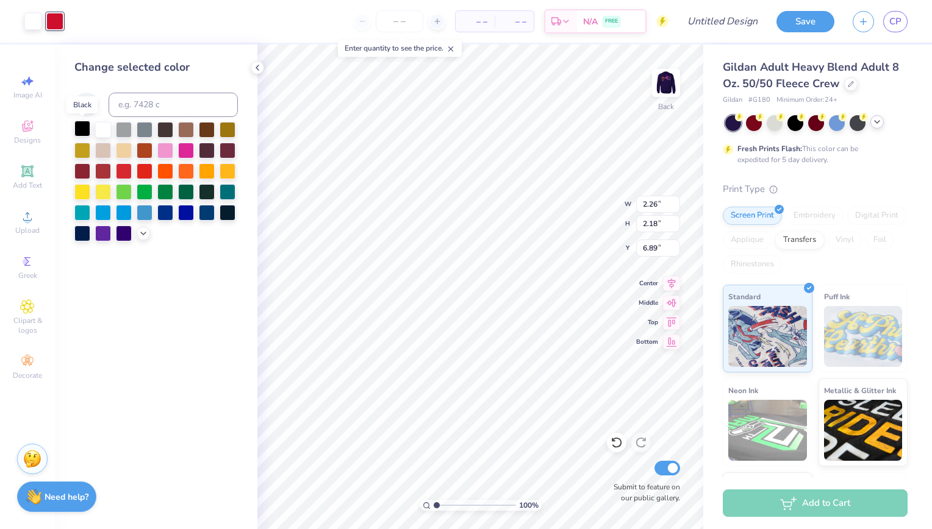
click at [84, 130] on div at bounding box center [82, 129] width 16 height 16
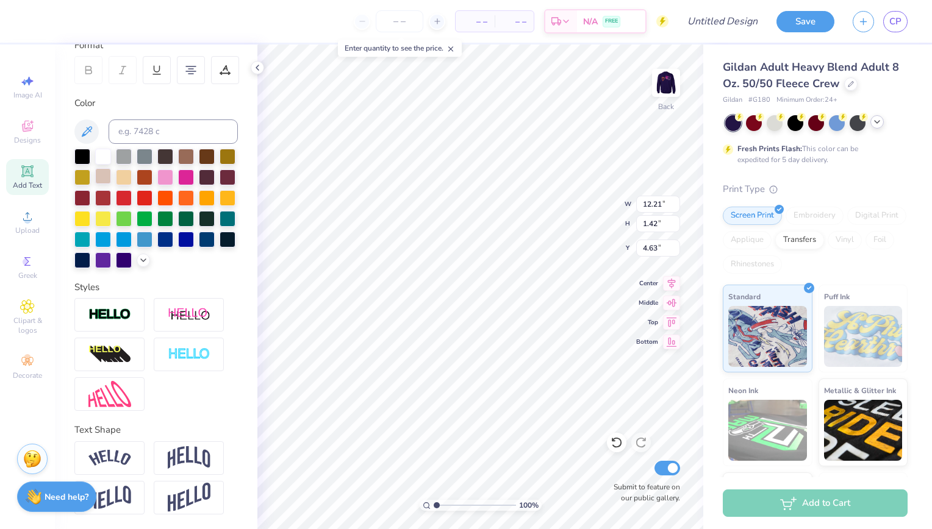
scroll to position [199, 0]
click at [125, 457] on img at bounding box center [109, 458] width 43 height 16
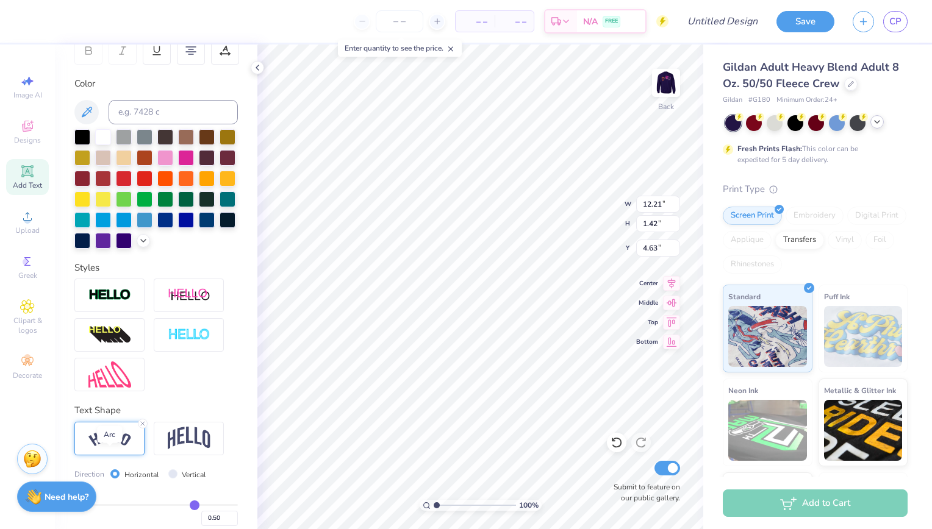
scroll to position [11, 1]
click at [186, 450] on img at bounding box center [189, 438] width 43 height 23
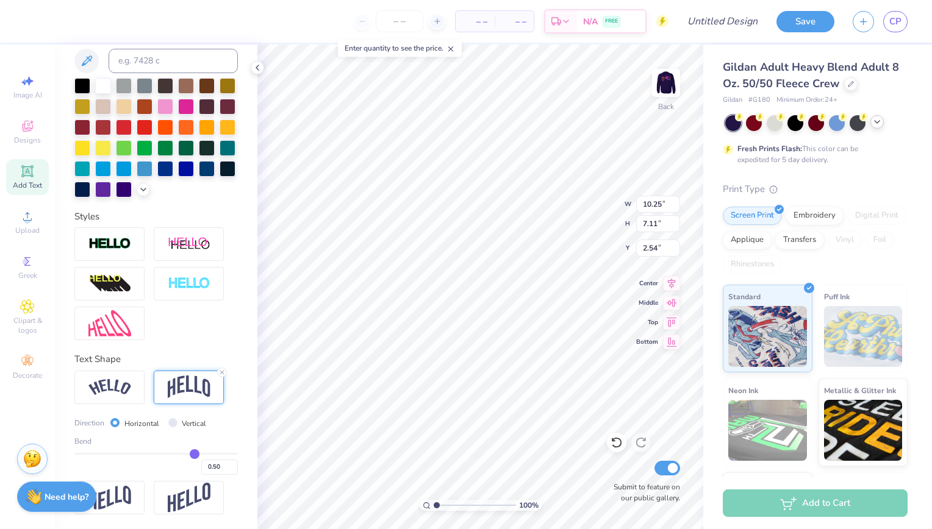
scroll to position [270, 0]
drag, startPoint x: 187, startPoint y: 454, endPoint x: 159, endPoint y: 454, distance: 28.7
click at [159, 454] on input "range" at bounding box center [155, 454] width 163 height 2
drag, startPoint x: 159, startPoint y: 454, endPoint x: 105, endPoint y: 459, distance: 53.3
click at [105, 455] on input "range" at bounding box center [155, 454] width 163 height 2
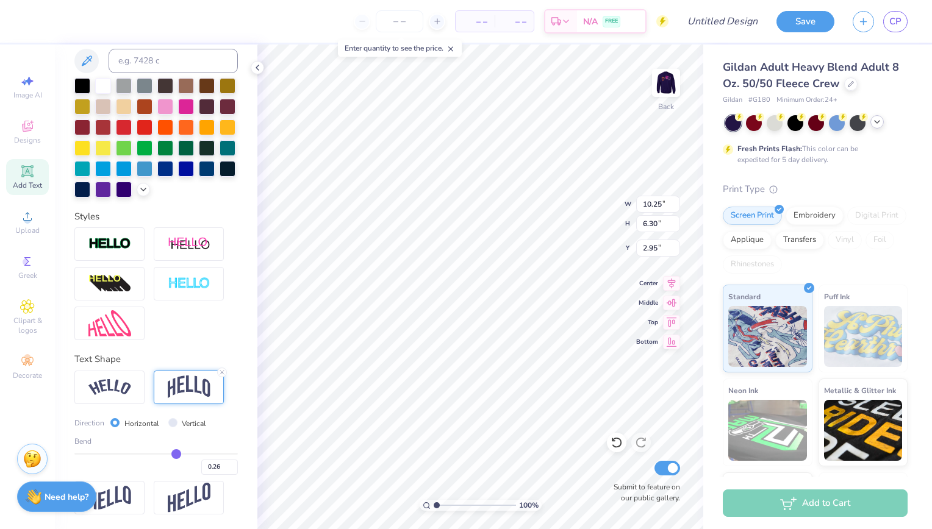
drag, startPoint x: 106, startPoint y: 457, endPoint x: 170, endPoint y: 450, distance: 64.4
click at [170, 453] on input "range" at bounding box center [155, 454] width 163 height 2
drag, startPoint x: 170, startPoint y: 450, endPoint x: 179, endPoint y: 449, distance: 9.2
click at [179, 453] on input "range" at bounding box center [155, 454] width 163 height 2
click at [111, 181] on div at bounding box center [103, 189] width 16 height 16
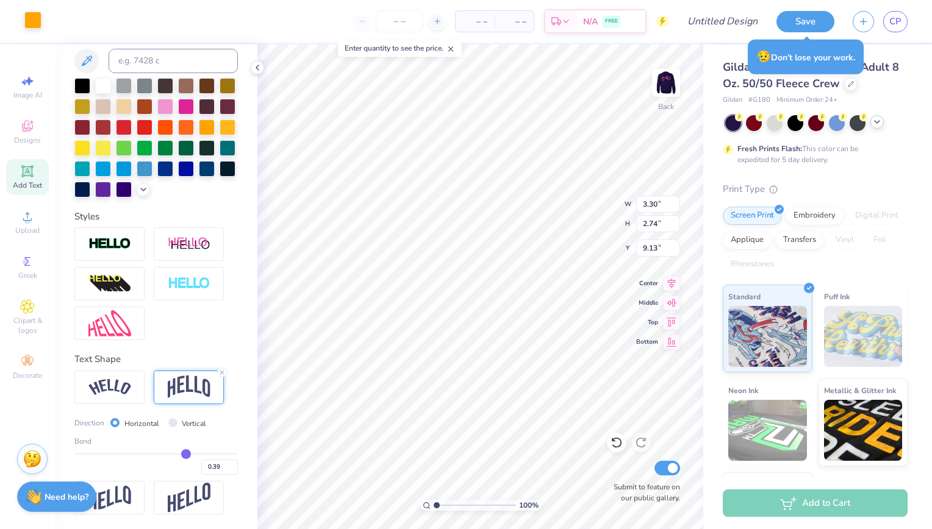
click at [26, 15] on div at bounding box center [32, 20] width 17 height 17
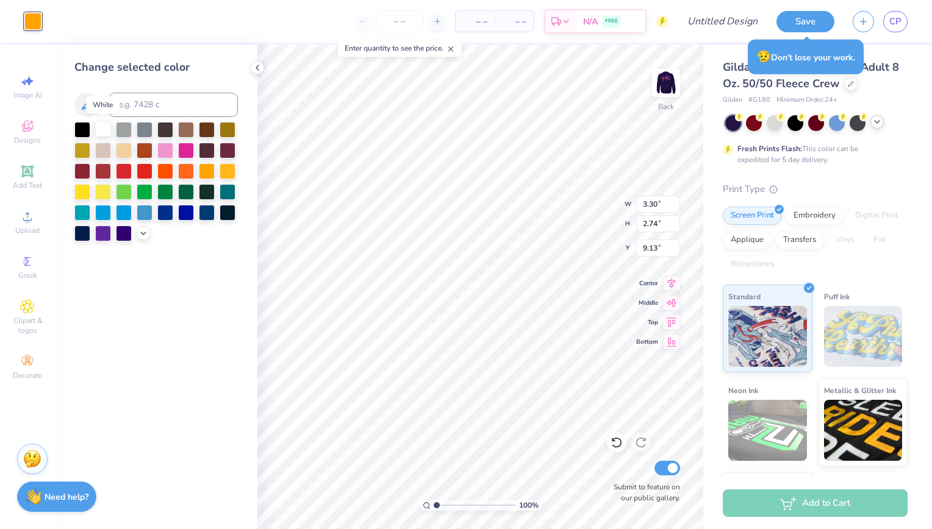
click at [104, 133] on div at bounding box center [103, 129] width 16 height 16
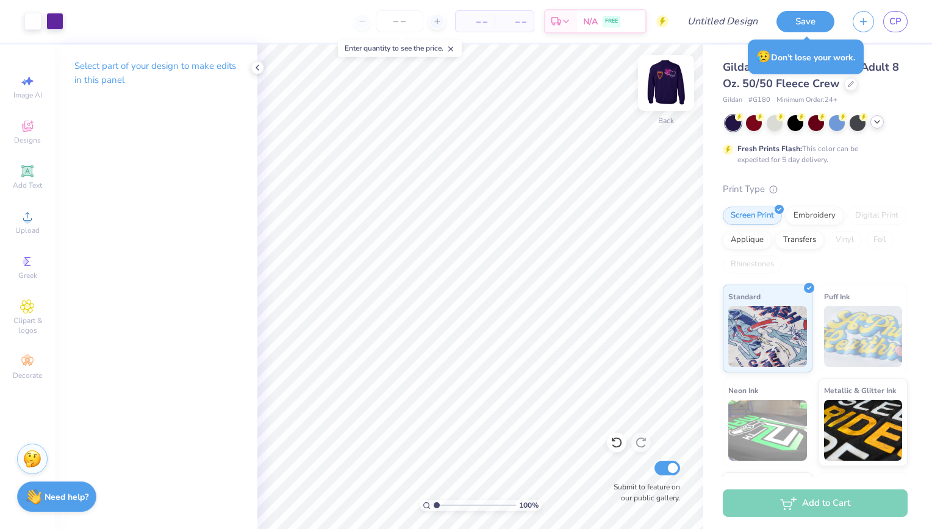
click at [668, 79] on img at bounding box center [666, 83] width 49 height 49
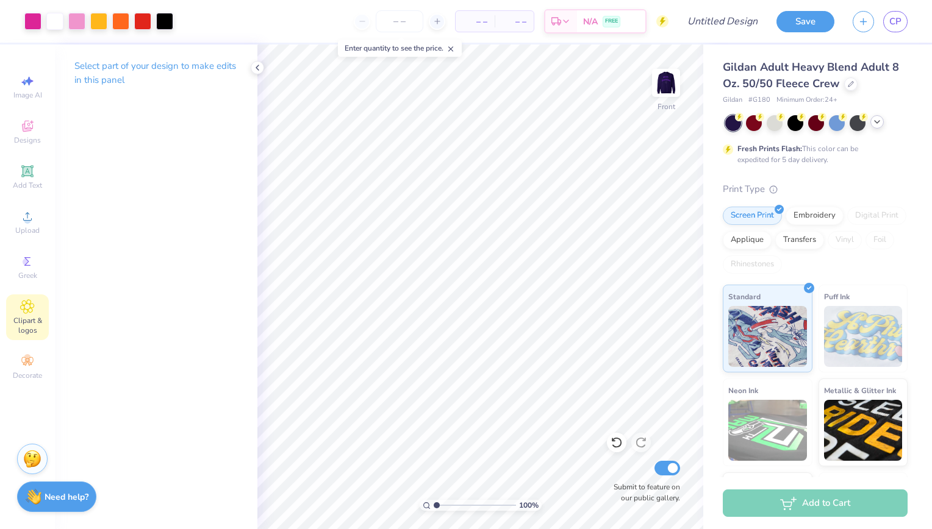
click at [24, 313] on icon at bounding box center [27, 306] width 14 height 15
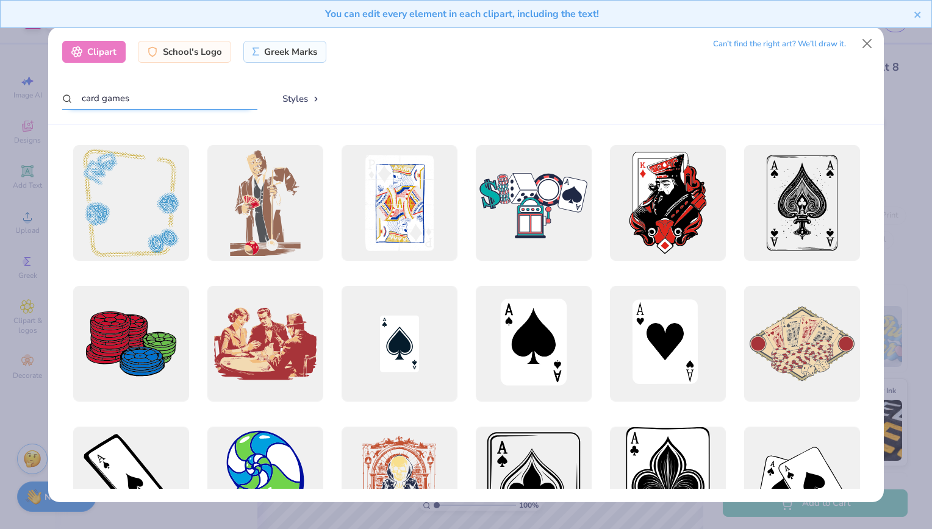
click at [104, 108] on input "card games" at bounding box center [159, 98] width 195 height 23
click at [114, 104] on input "card games" at bounding box center [159, 98] width 195 height 23
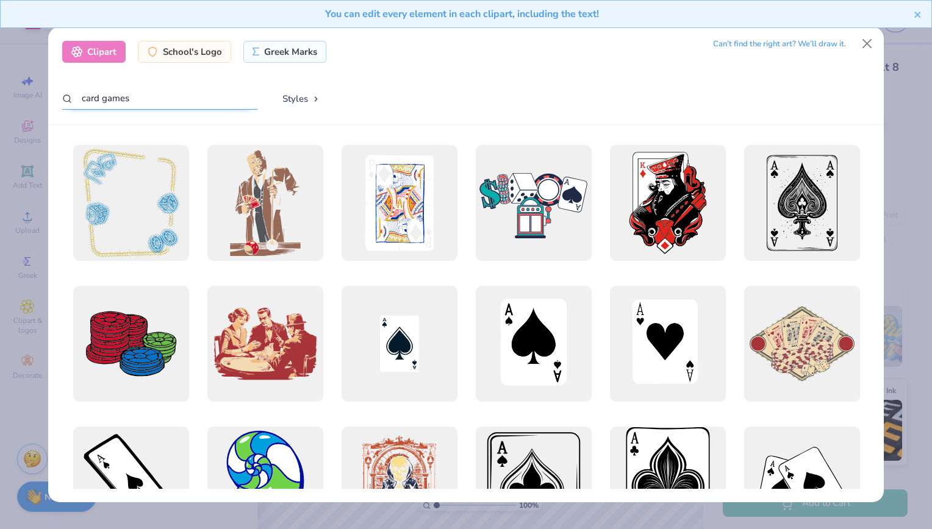
click at [114, 104] on input "card games" at bounding box center [159, 98] width 195 height 23
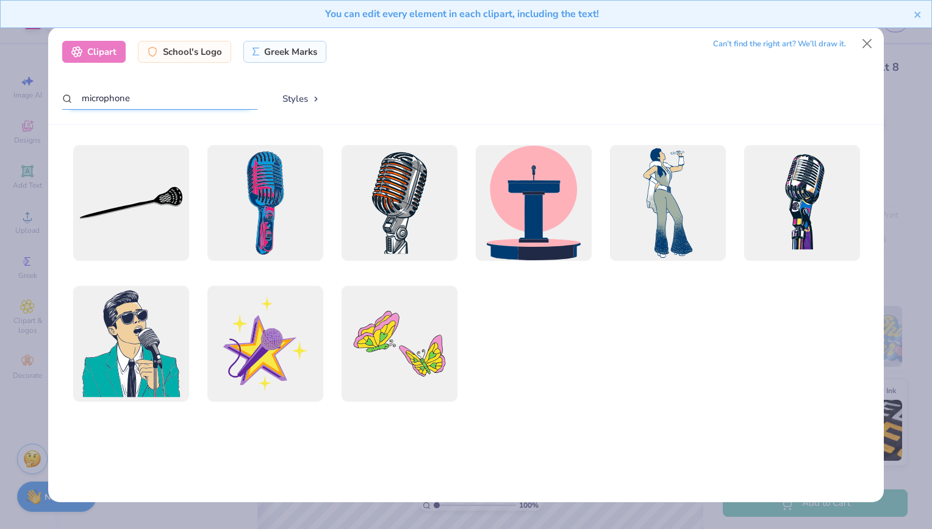
click at [110, 98] on input "microphone" at bounding box center [159, 98] width 195 height 23
click at [380, 332] on div at bounding box center [398, 343] width 127 height 127
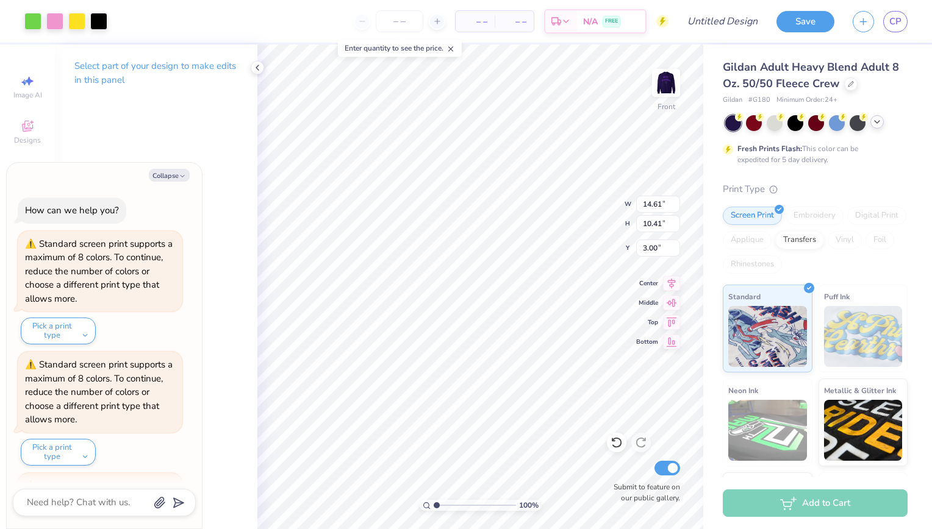
scroll to position [835, 0]
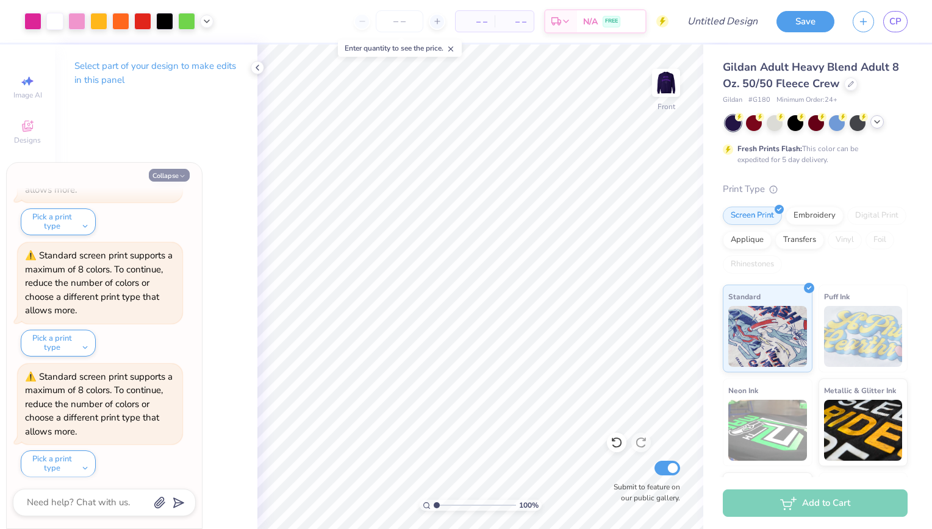
click at [172, 174] on button "Collapse" at bounding box center [169, 175] width 41 height 13
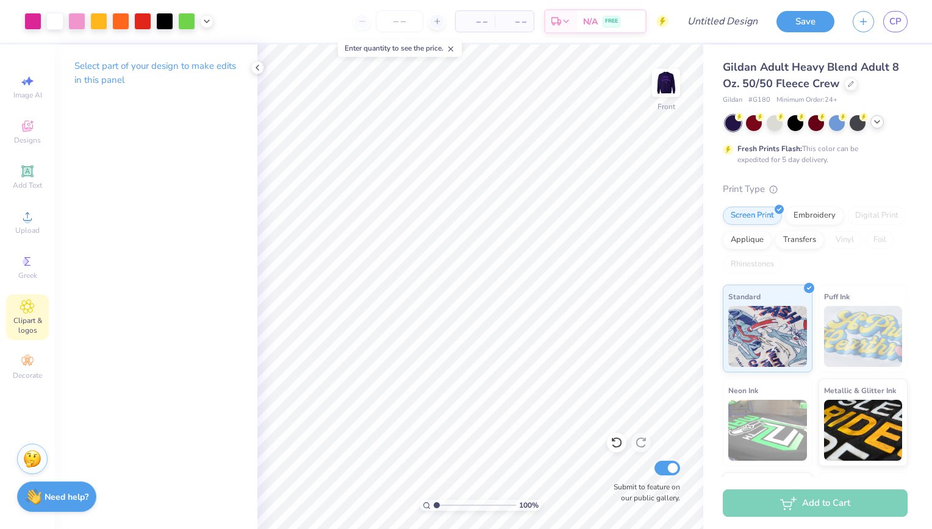
click at [27, 313] on icon at bounding box center [27, 306] width 13 height 13
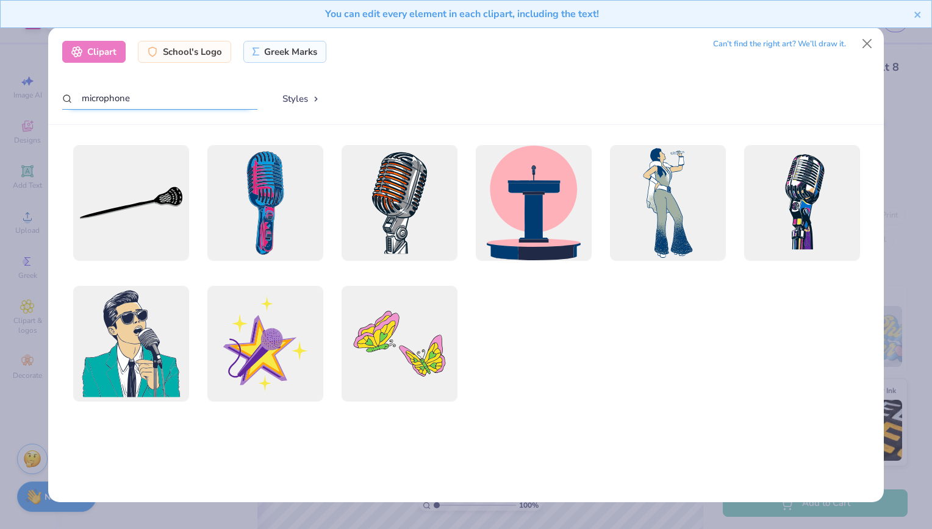
click at [112, 101] on input "microphone" at bounding box center [159, 98] width 195 height 23
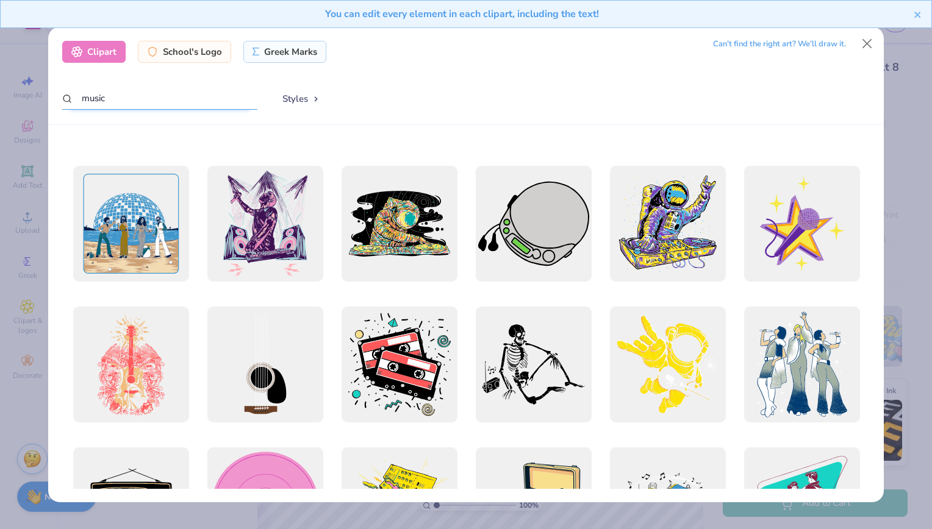
scroll to position [588, 0]
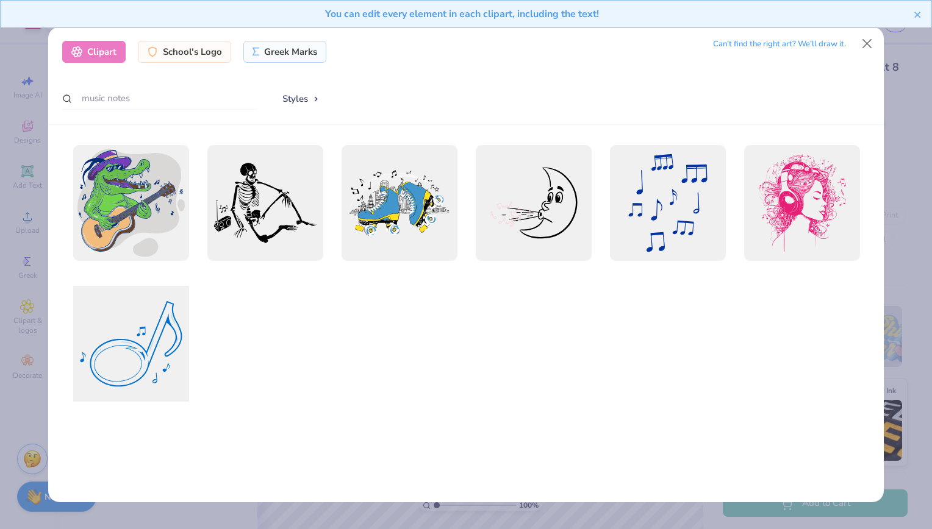
click at [124, 364] on div at bounding box center [130, 343] width 127 height 127
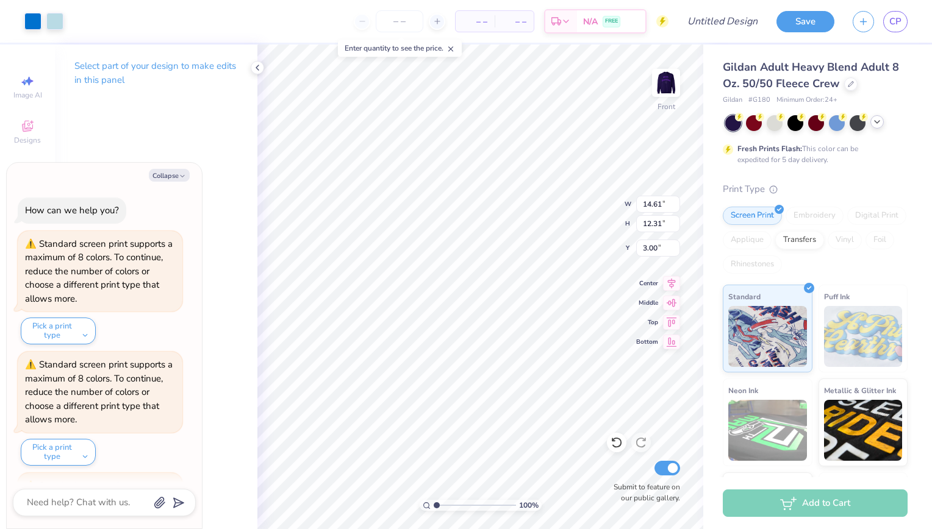
scroll to position [956, 0]
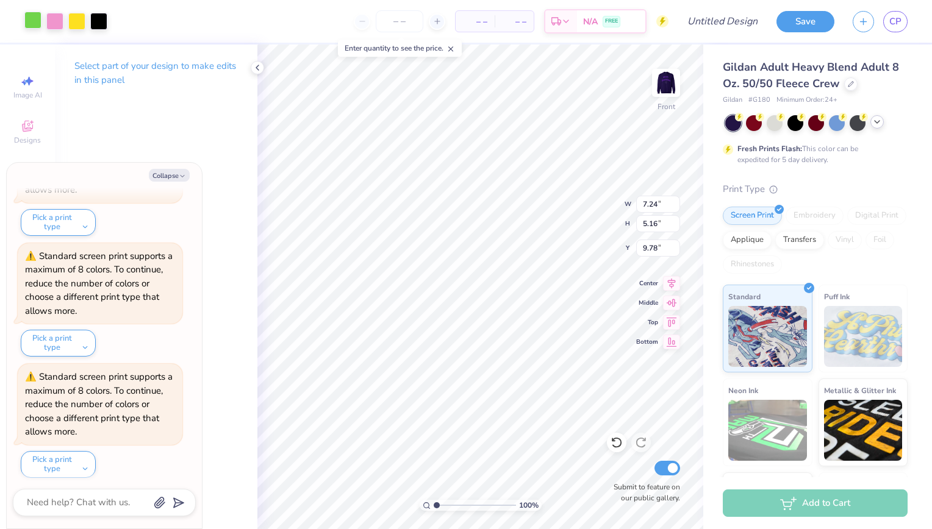
click at [28, 20] on div at bounding box center [32, 20] width 17 height 17
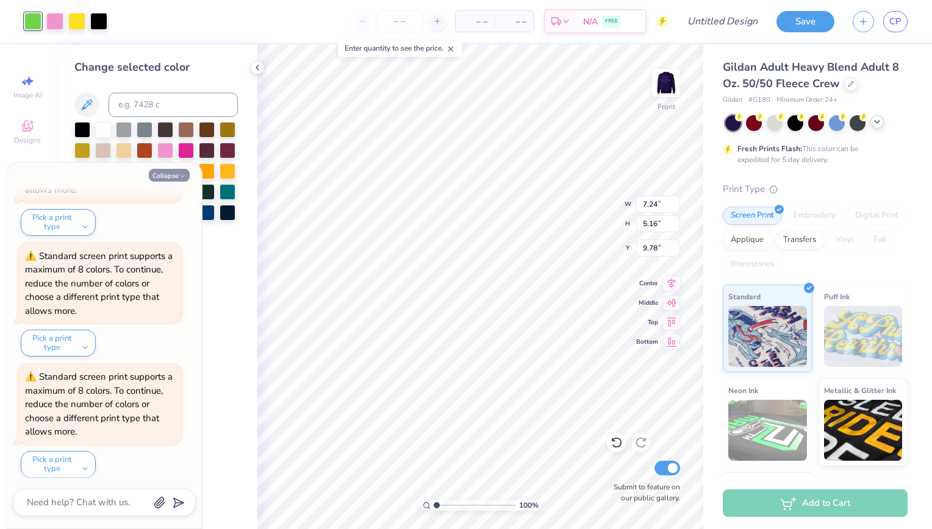
click at [170, 171] on button "Collapse" at bounding box center [169, 175] width 41 height 13
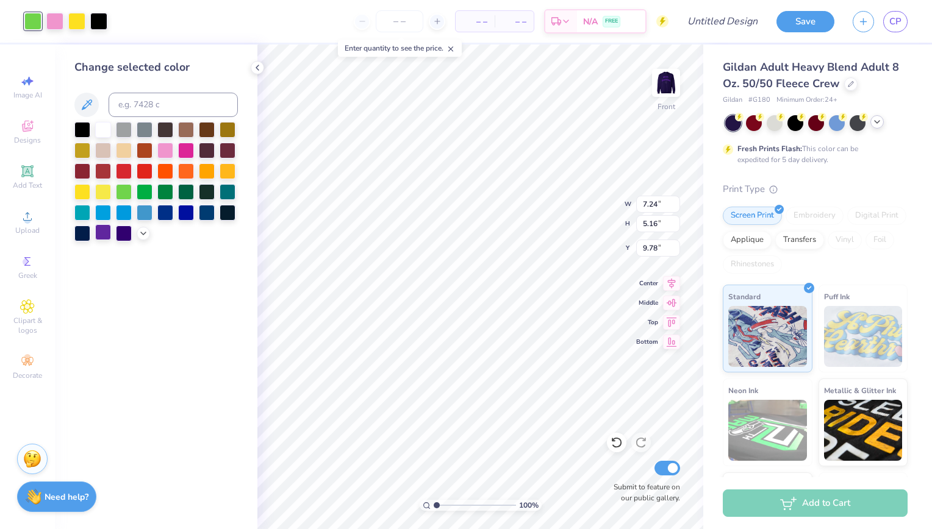
click at [104, 228] on div at bounding box center [103, 232] width 16 height 16
click at [100, 23] on div at bounding box center [98, 20] width 17 height 17
click at [102, 131] on div at bounding box center [103, 129] width 16 height 16
click at [54, 20] on div at bounding box center [54, 20] width 17 height 17
click at [106, 233] on div at bounding box center [103, 232] width 16 height 16
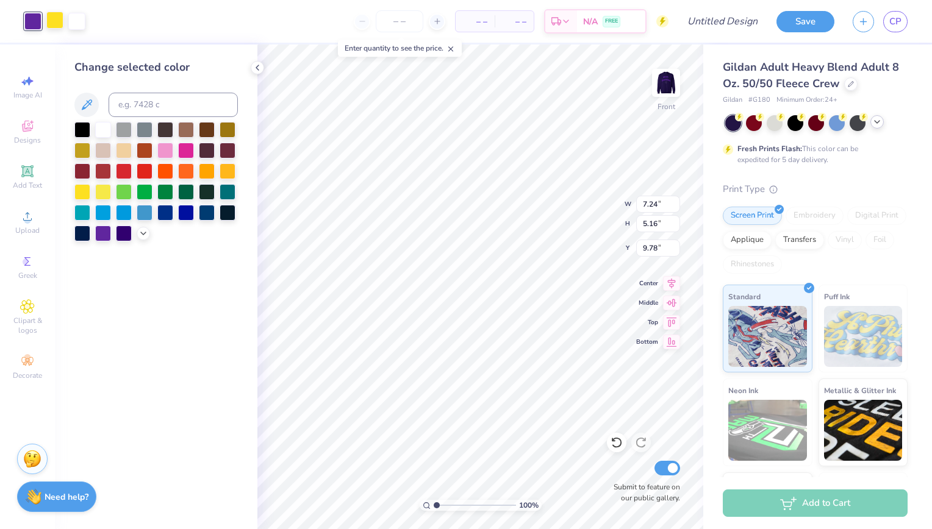
click at [57, 22] on div at bounding box center [54, 20] width 17 height 17
click at [143, 234] on icon at bounding box center [143, 232] width 10 height 10
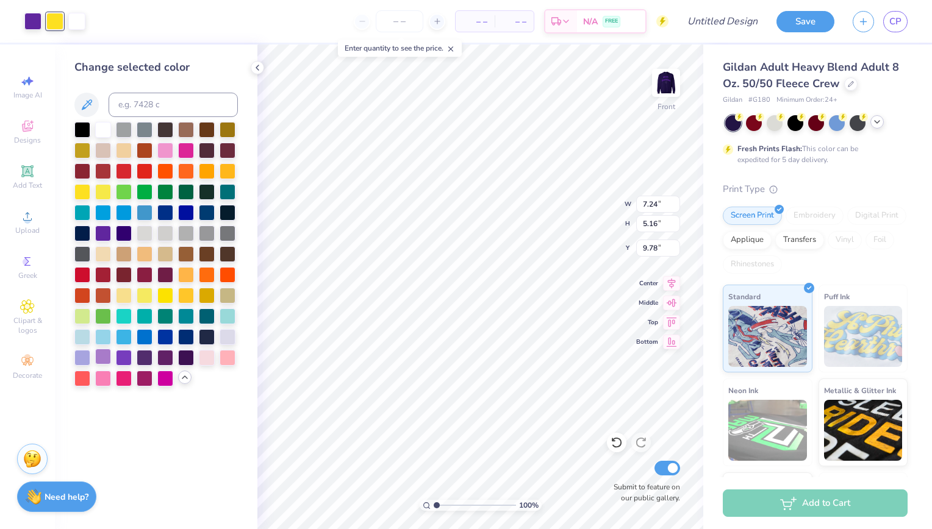
click at [96, 357] on div at bounding box center [103, 357] width 16 height 16
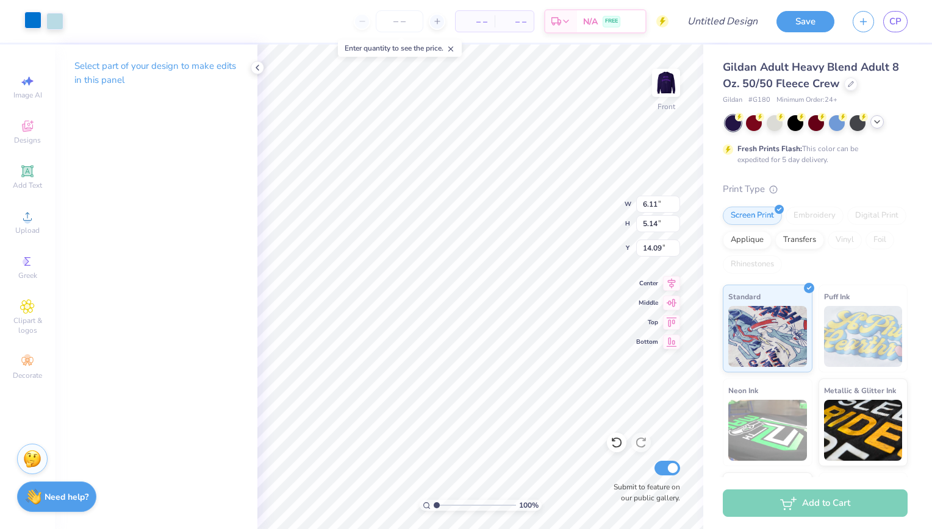
click at [27, 20] on div at bounding box center [32, 20] width 17 height 17
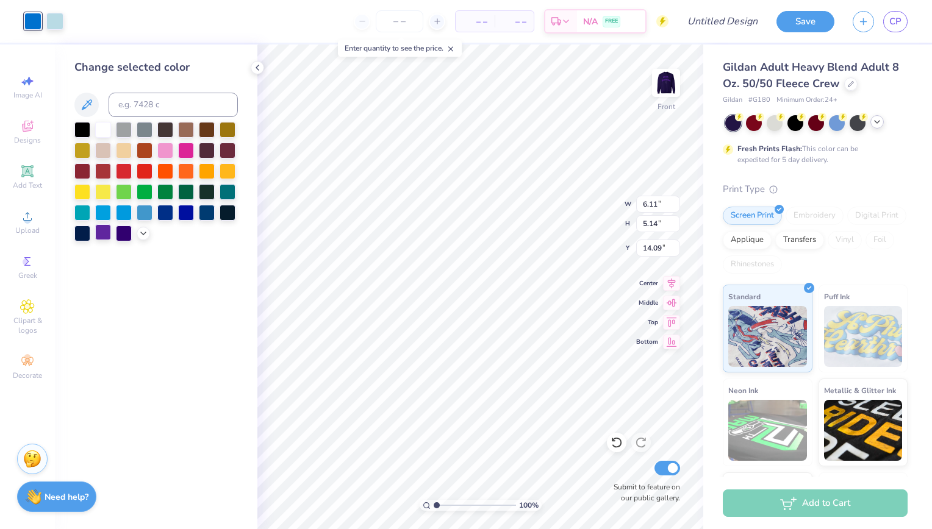
click at [104, 235] on div at bounding box center [103, 232] width 16 height 16
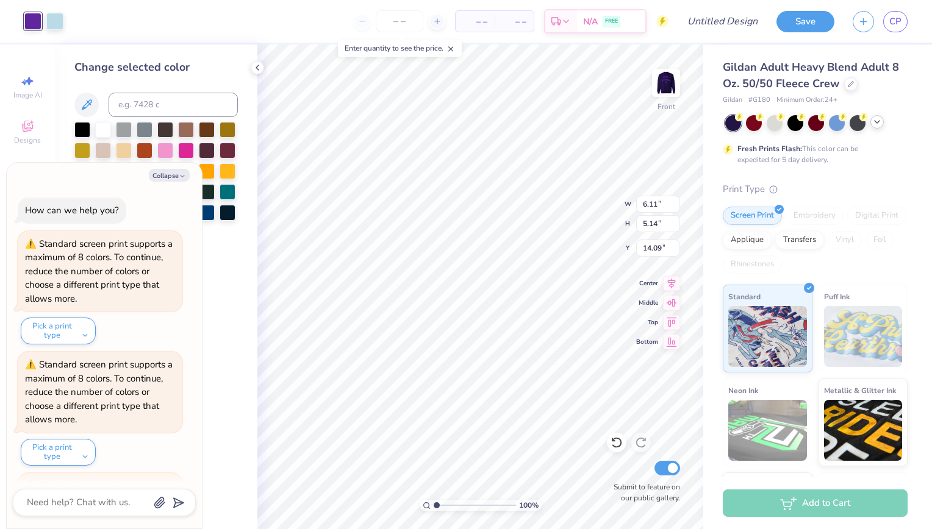
scroll to position [1077, 0]
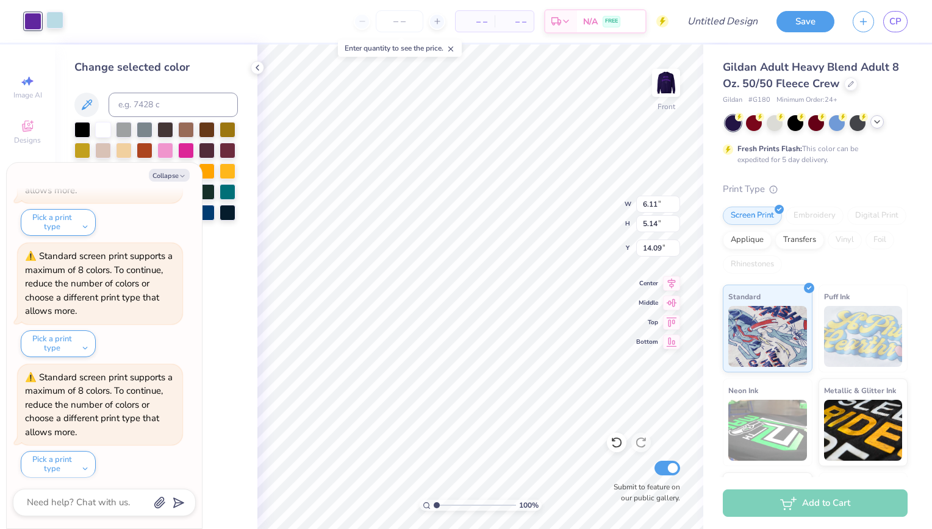
click at [55, 20] on div at bounding box center [54, 20] width 17 height 17
click at [178, 176] on button "Collapse" at bounding box center [169, 175] width 41 height 13
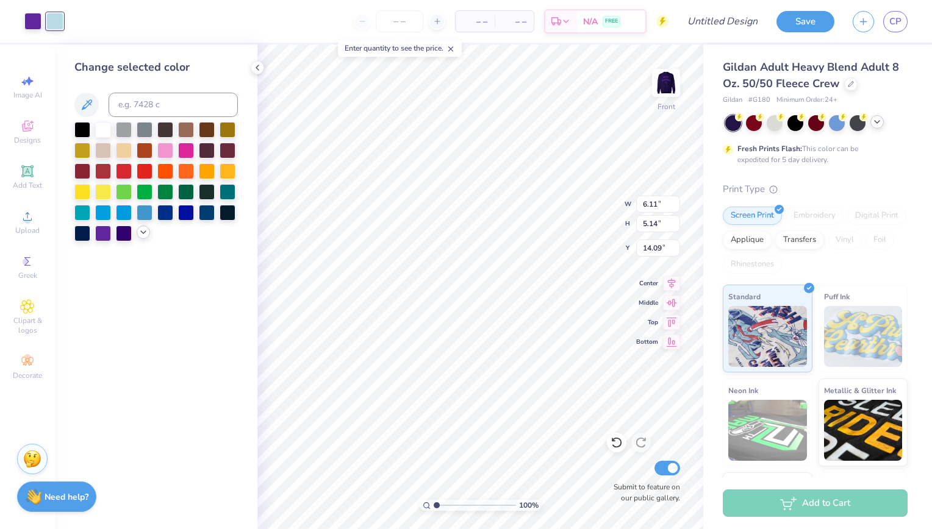
click at [143, 235] on icon at bounding box center [143, 232] width 10 height 10
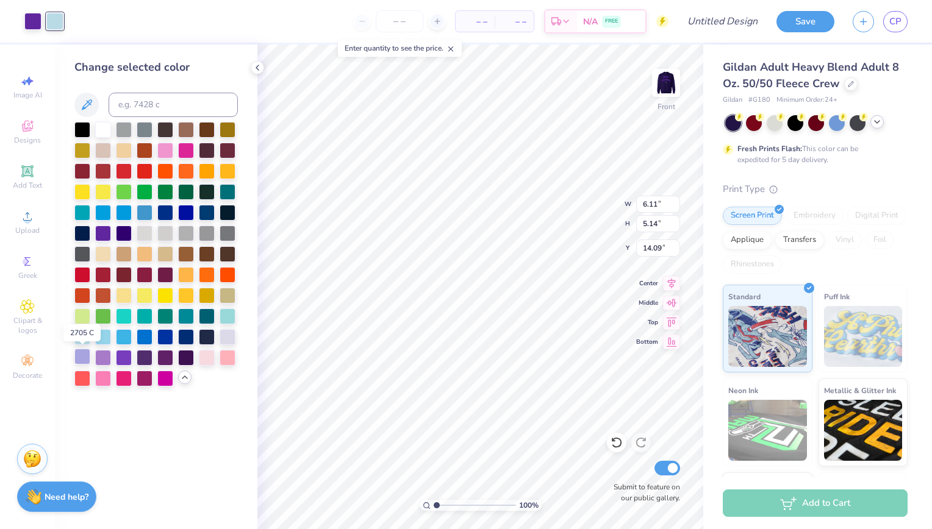
click at [83, 356] on div at bounding box center [82, 357] width 16 height 16
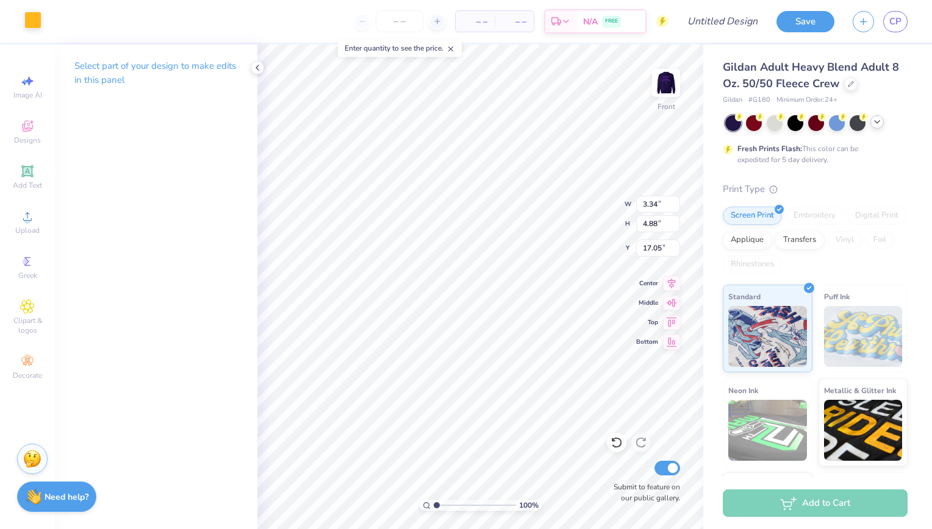
click at [31, 18] on div at bounding box center [32, 20] width 17 height 17
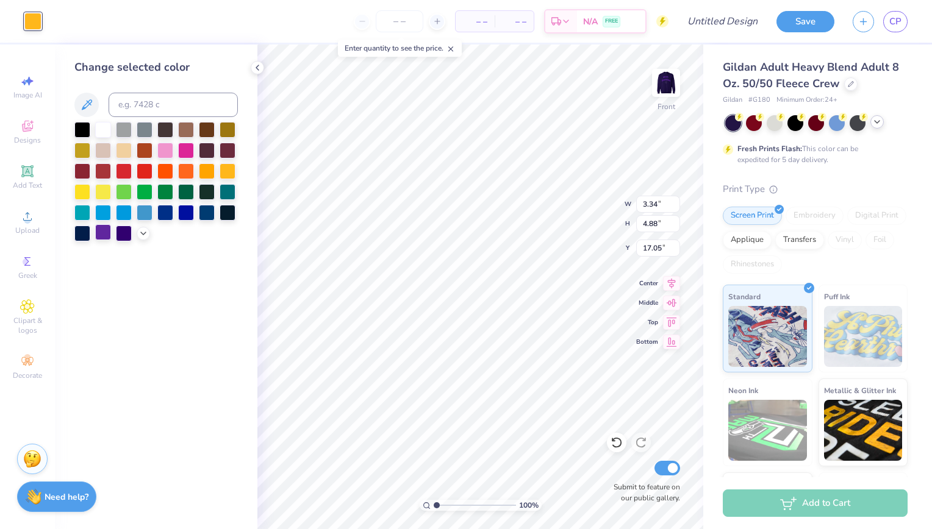
click at [103, 233] on div at bounding box center [103, 232] width 16 height 16
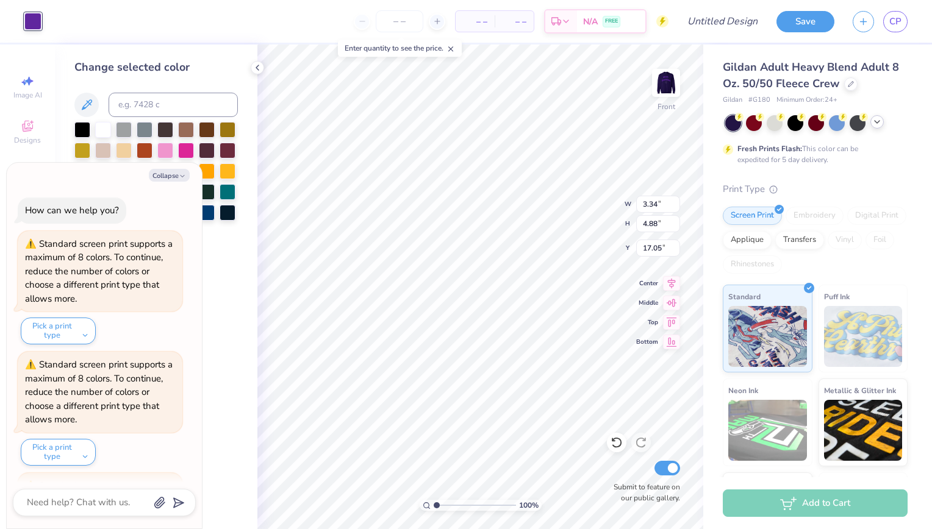
scroll to position [1198, 0]
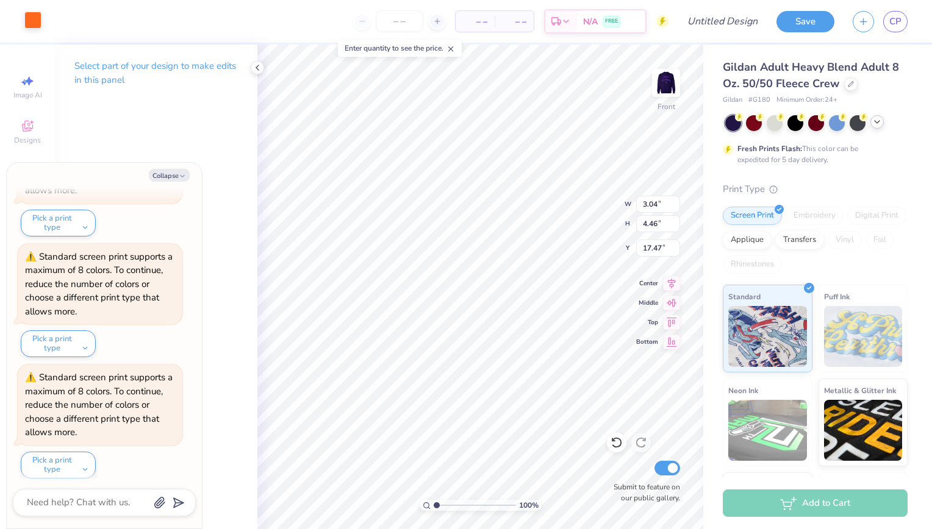
click at [32, 19] on div at bounding box center [32, 20] width 17 height 17
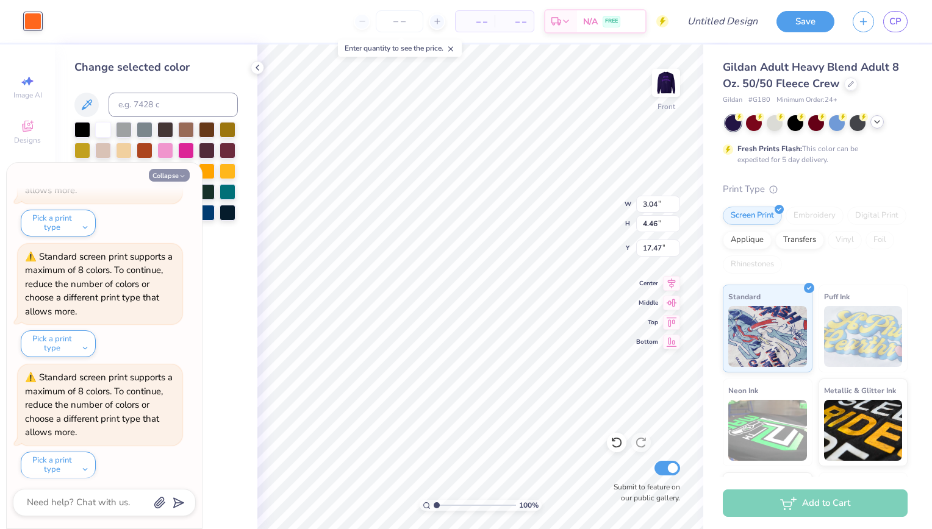
click at [168, 176] on button "Collapse" at bounding box center [169, 175] width 41 height 13
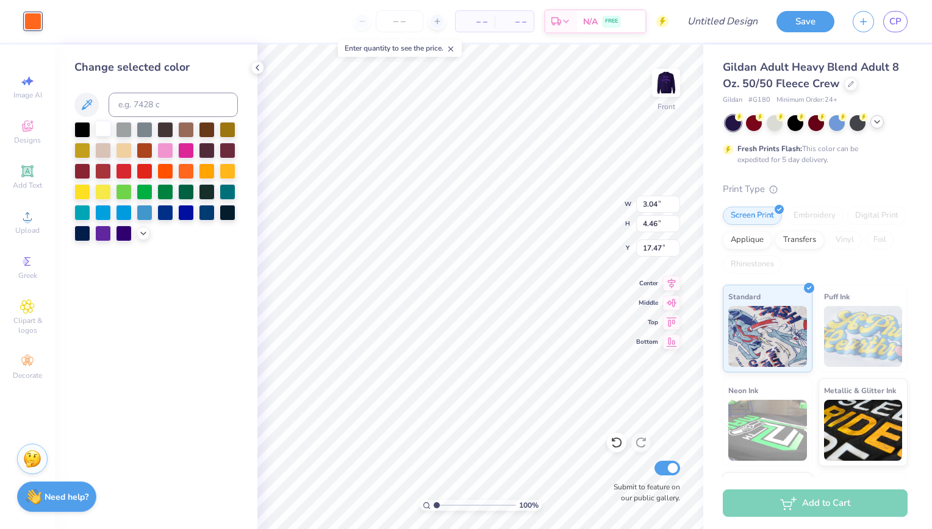
click at [106, 130] on div at bounding box center [103, 129] width 16 height 16
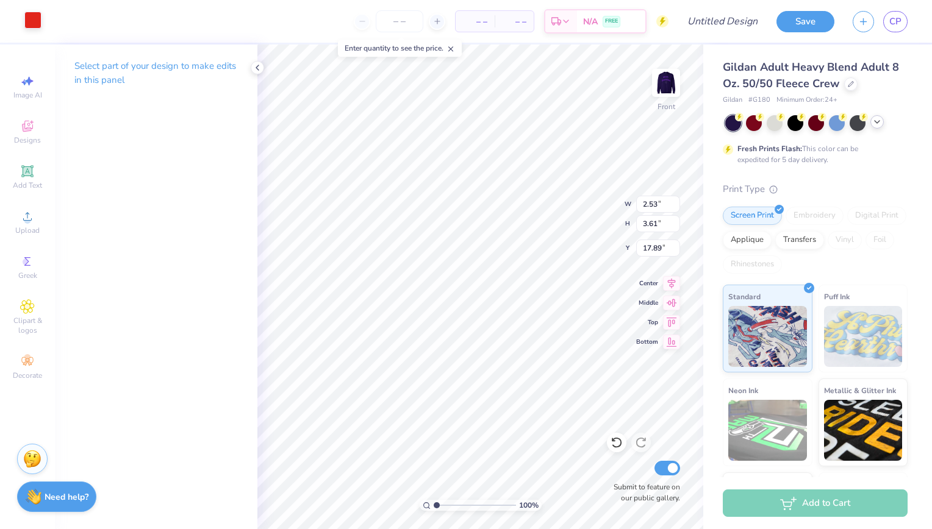
click at [26, 17] on div at bounding box center [32, 20] width 17 height 17
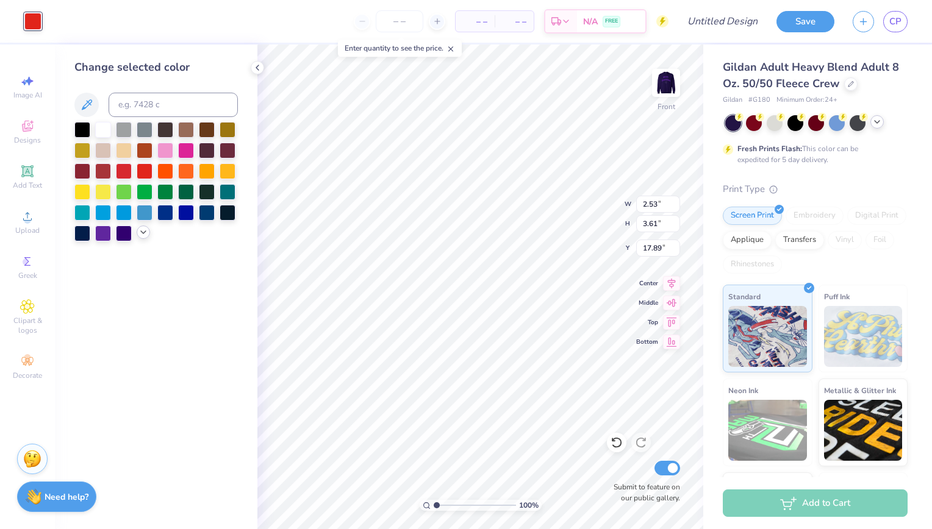
click at [144, 233] on polyline at bounding box center [143, 232] width 5 height 2
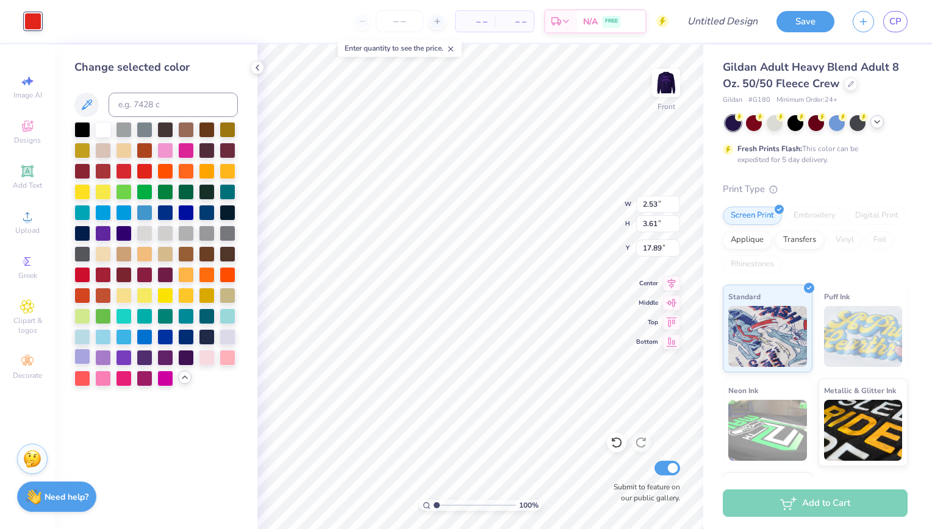
click at [84, 358] on div at bounding box center [82, 357] width 16 height 16
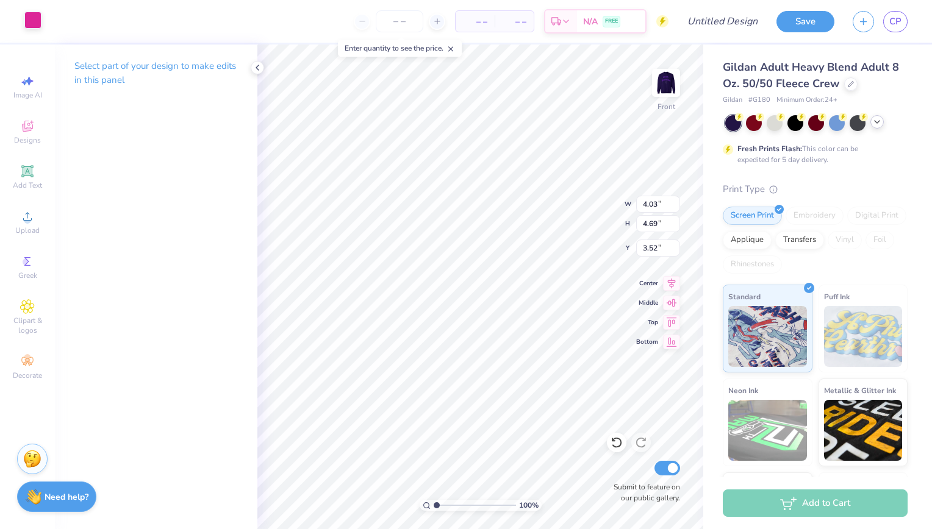
click at [30, 21] on div at bounding box center [32, 20] width 17 height 17
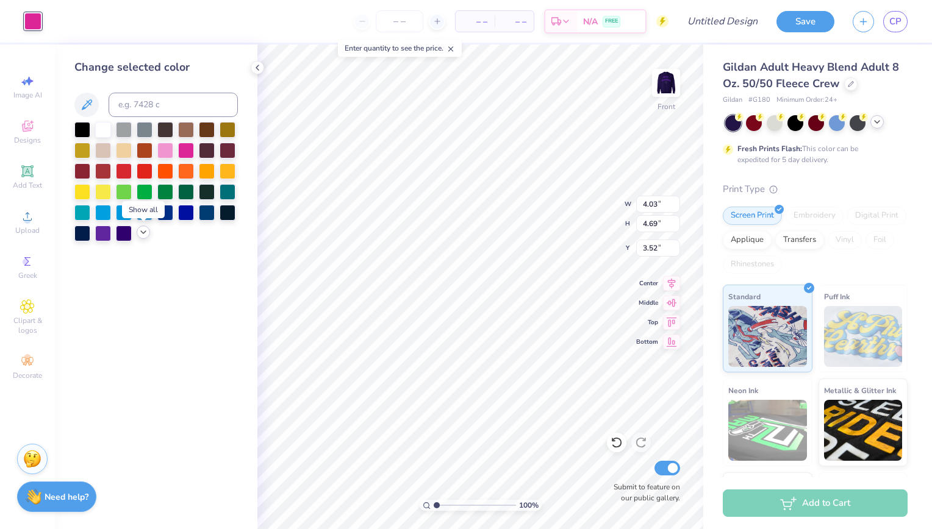
click at [143, 231] on icon at bounding box center [143, 232] width 10 height 10
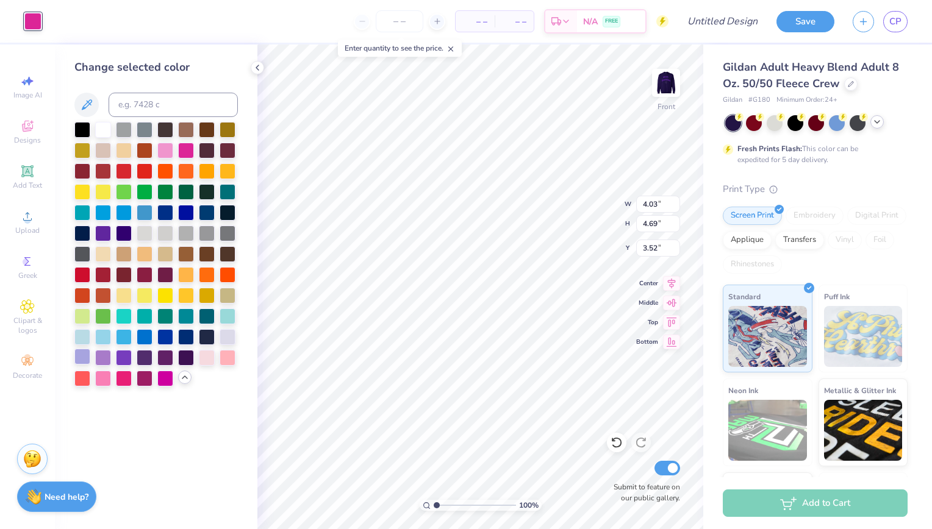
click at [79, 359] on div at bounding box center [82, 357] width 16 height 16
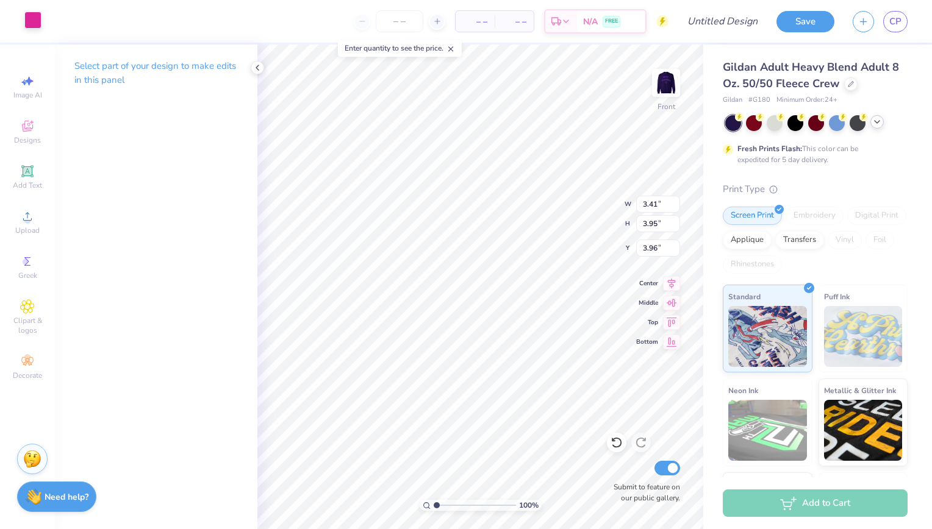
click at [37, 22] on div at bounding box center [32, 20] width 17 height 17
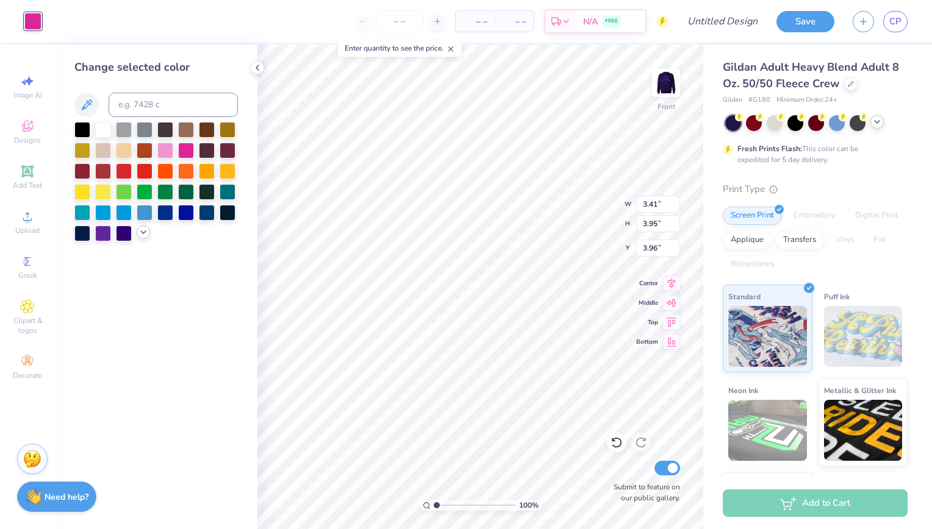
click at [143, 231] on icon at bounding box center [143, 232] width 10 height 10
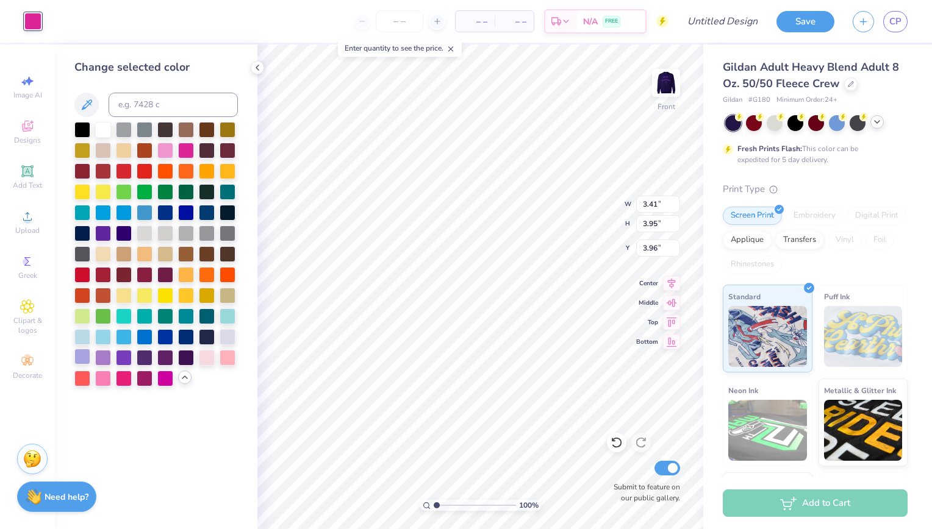
click at [80, 360] on div at bounding box center [82, 357] width 16 height 16
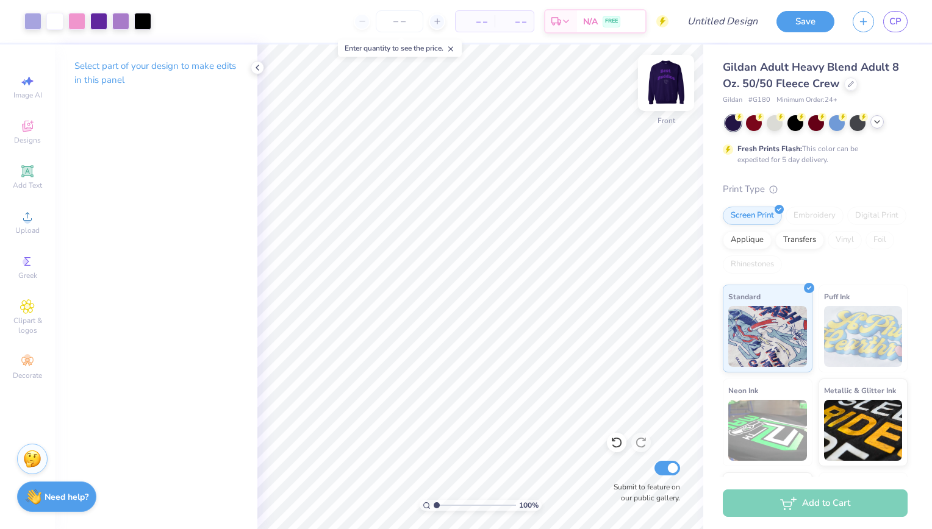
click at [664, 84] on img at bounding box center [666, 83] width 49 height 49
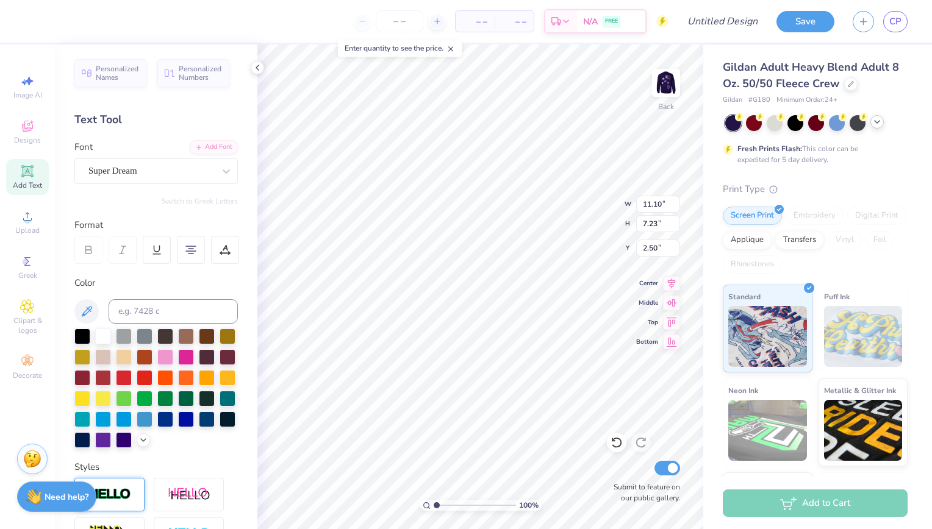
click at [123, 502] on img at bounding box center [109, 495] width 43 height 14
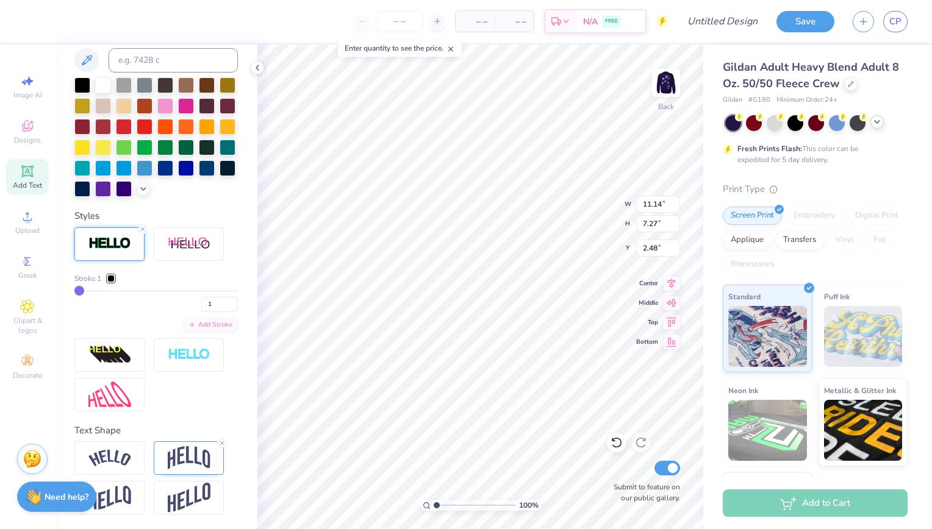
scroll to position [318, 0]
click at [221, 443] on icon at bounding box center [221, 443] width 7 height 7
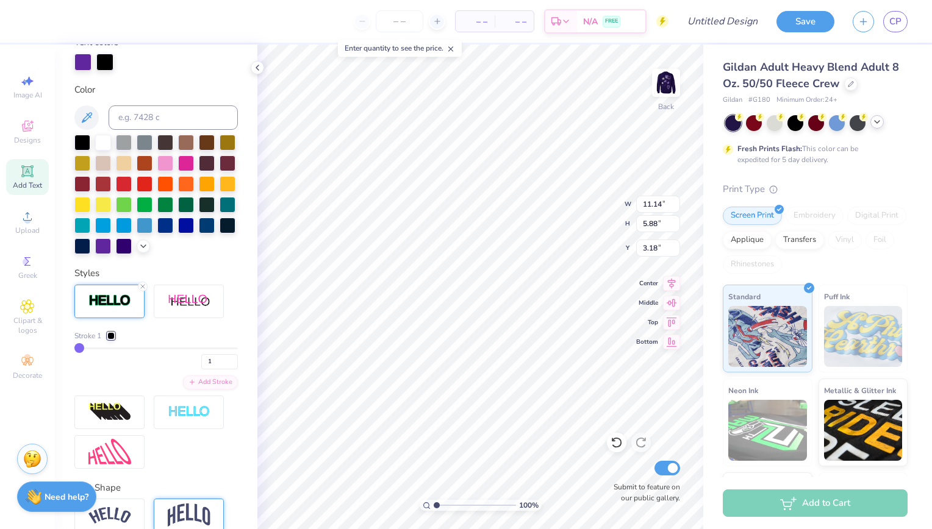
scroll to position [10, 2]
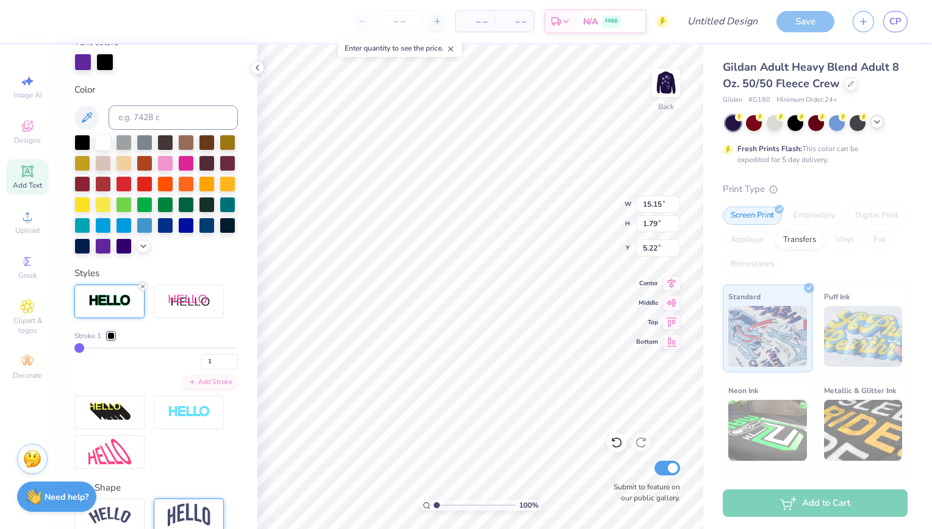
click at [143, 290] on icon at bounding box center [142, 286] width 7 height 7
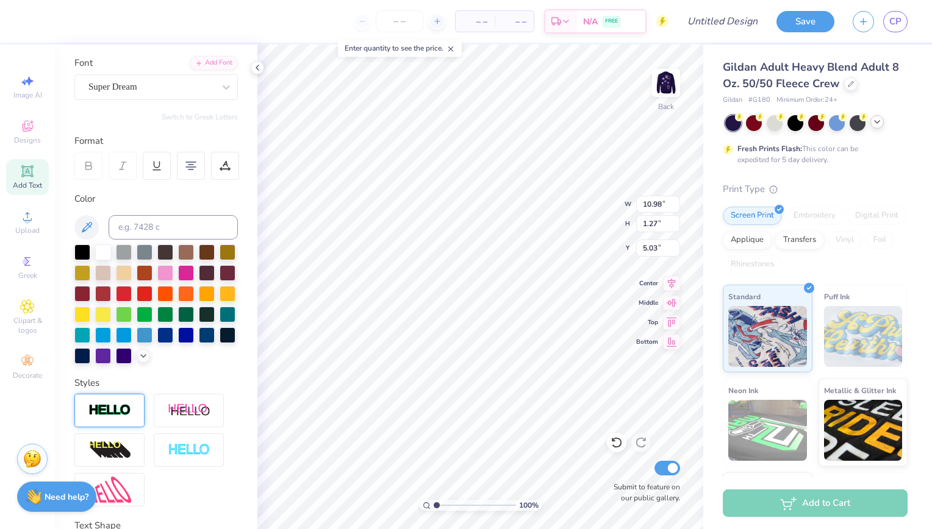
scroll to position [11, 2]
click at [663, 84] on img at bounding box center [666, 83] width 49 height 49
click at [665, 82] on img at bounding box center [666, 83] width 49 height 49
click at [46, 20] on div at bounding box center [54, 20] width 17 height 17
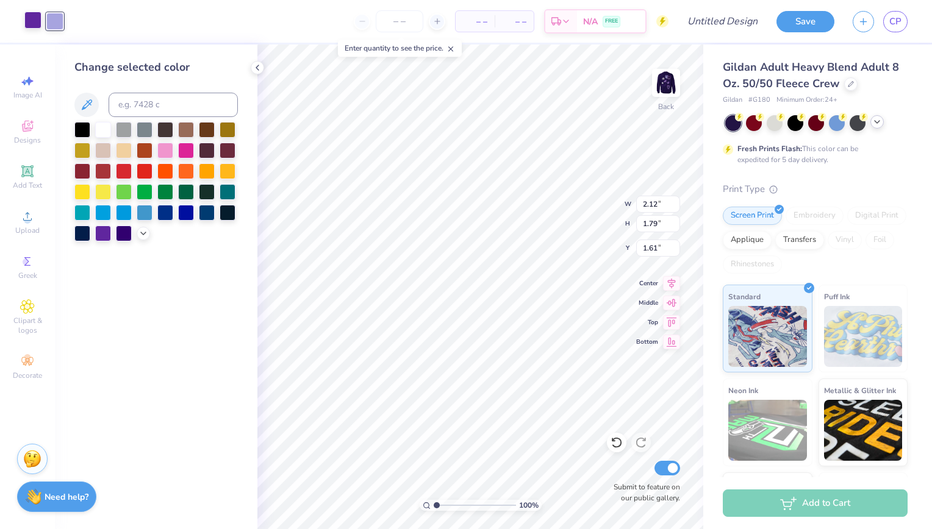
click at [106, 132] on div at bounding box center [103, 130] width 16 height 16
click at [32, 21] on div at bounding box center [32, 20] width 17 height 17
click at [104, 130] on div at bounding box center [103, 129] width 16 height 16
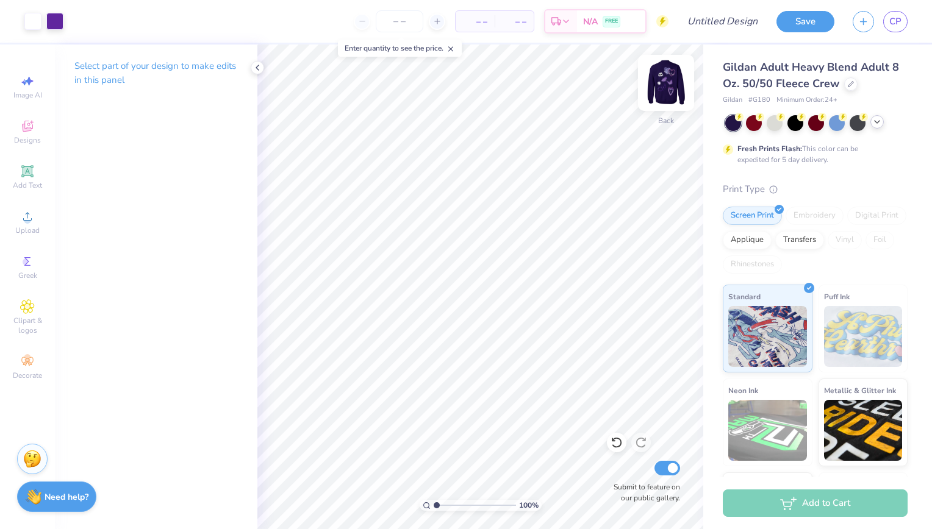
click at [668, 88] on img at bounding box center [666, 83] width 49 height 49
click at [662, 80] on img at bounding box center [666, 83] width 49 height 49
click at [665, 89] on img at bounding box center [666, 83] width 49 height 49
click at [673, 84] on img at bounding box center [666, 83] width 49 height 49
click at [819, 216] on div "Embroidery" at bounding box center [814, 216] width 58 height 18
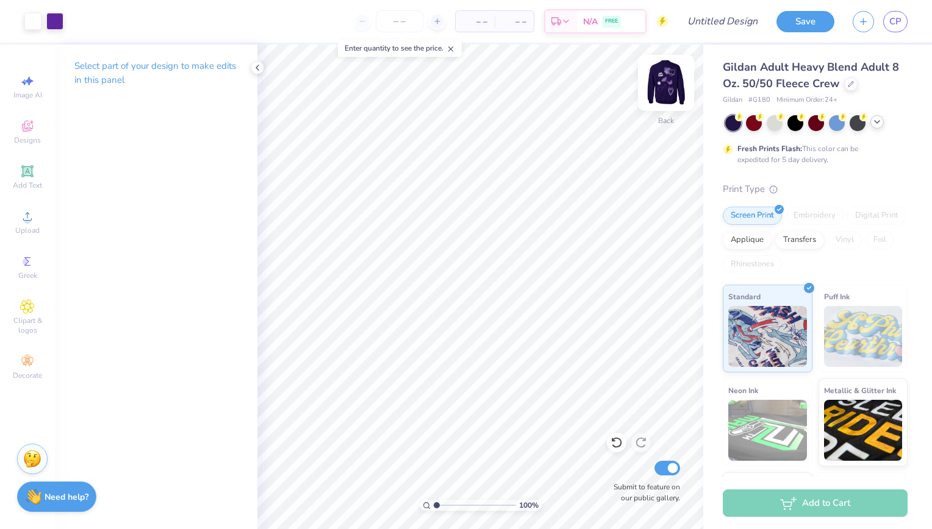
click at [663, 68] on img at bounding box center [666, 83] width 49 height 49
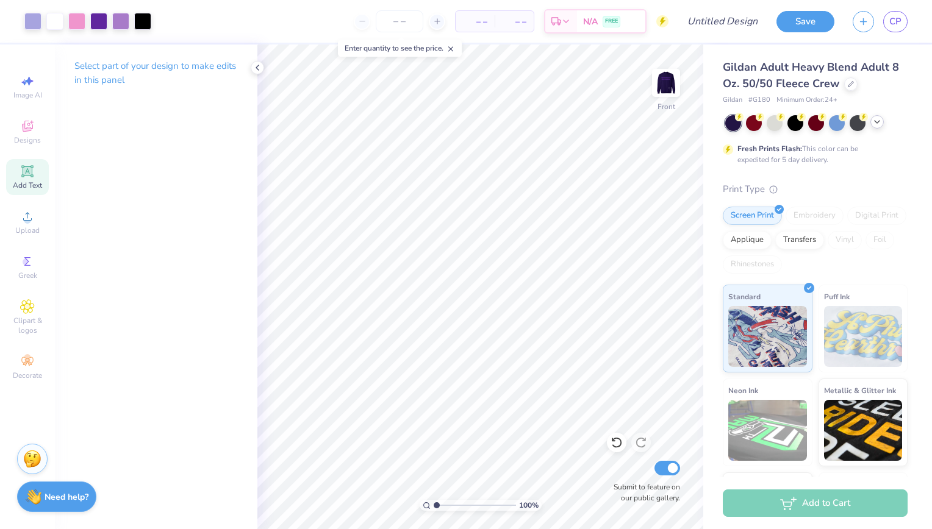
click at [28, 179] on div "Add Text" at bounding box center [27, 177] width 43 height 36
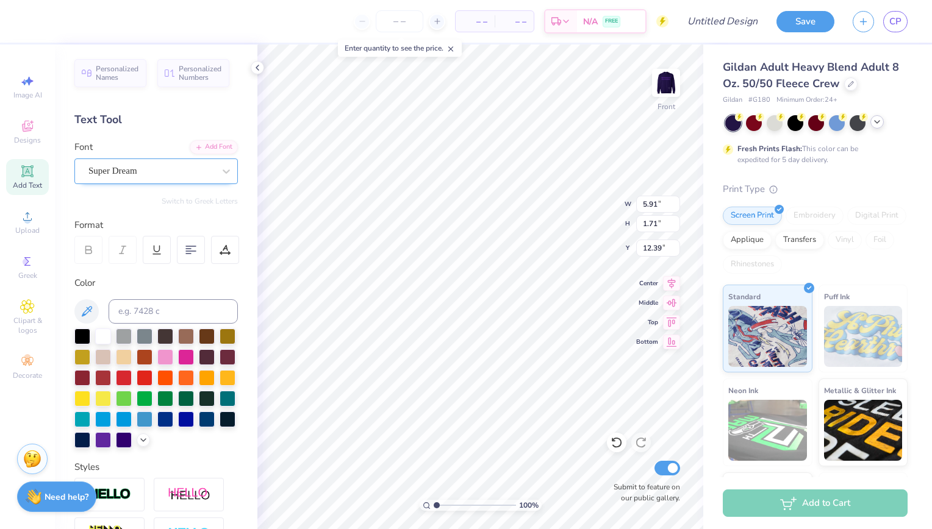
click at [188, 173] on div "Super Dream" at bounding box center [151, 171] width 128 height 19
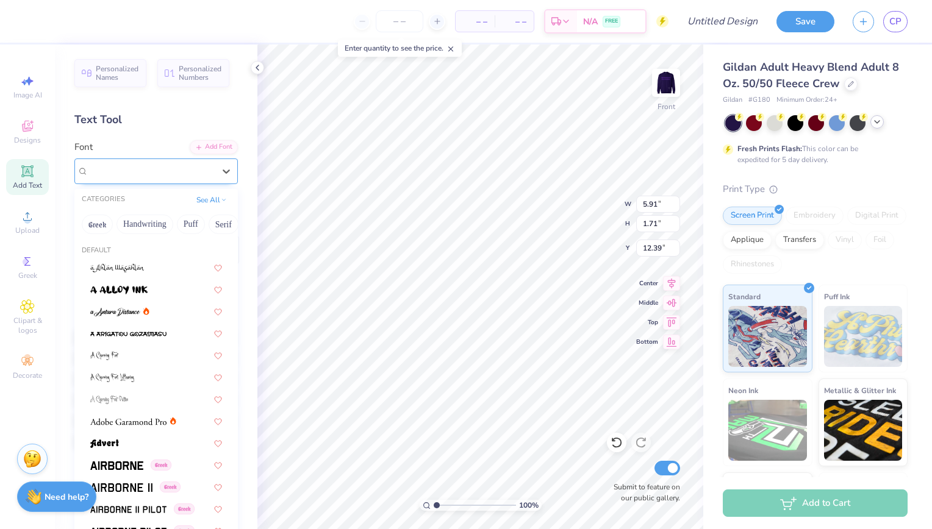
click at [187, 173] on div "Super Dream" at bounding box center [151, 171] width 126 height 14
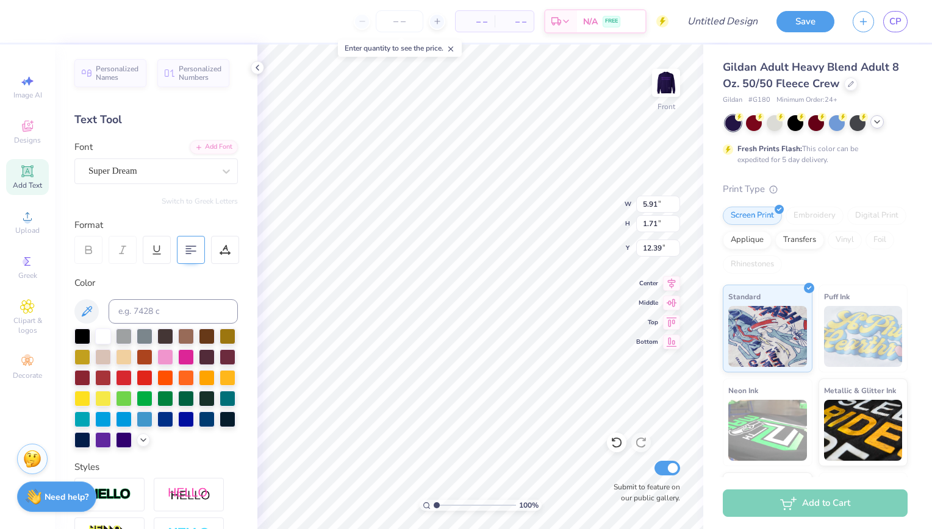
click at [189, 254] on 379 at bounding box center [188, 254] width 5 height 0
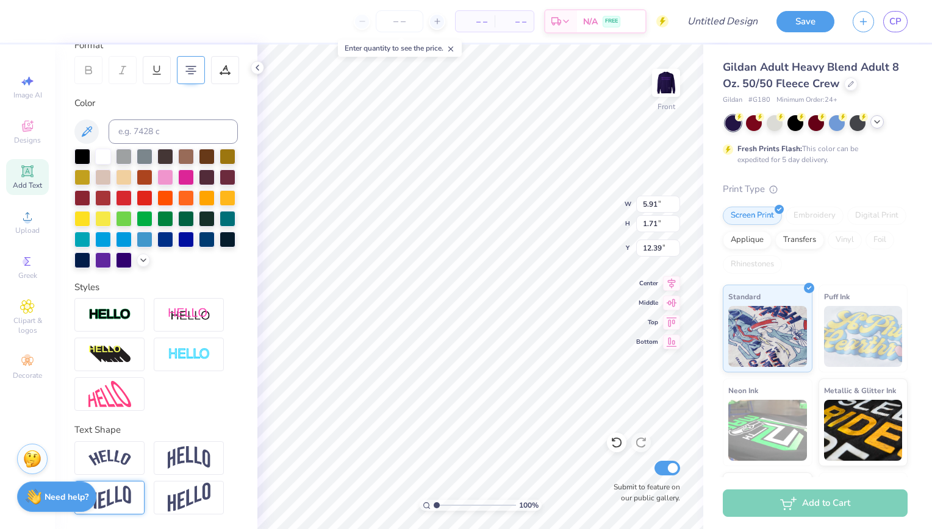
click at [114, 505] on img at bounding box center [109, 498] width 43 height 24
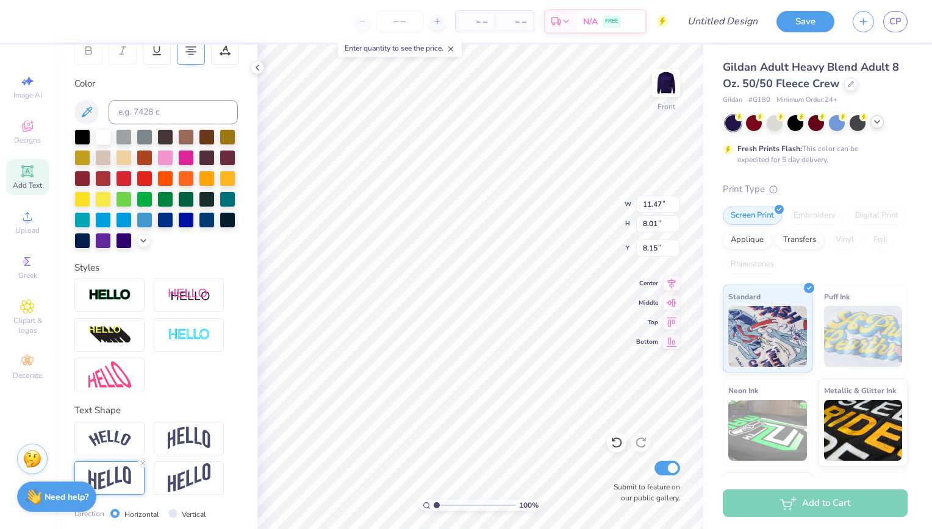
scroll to position [270, 0]
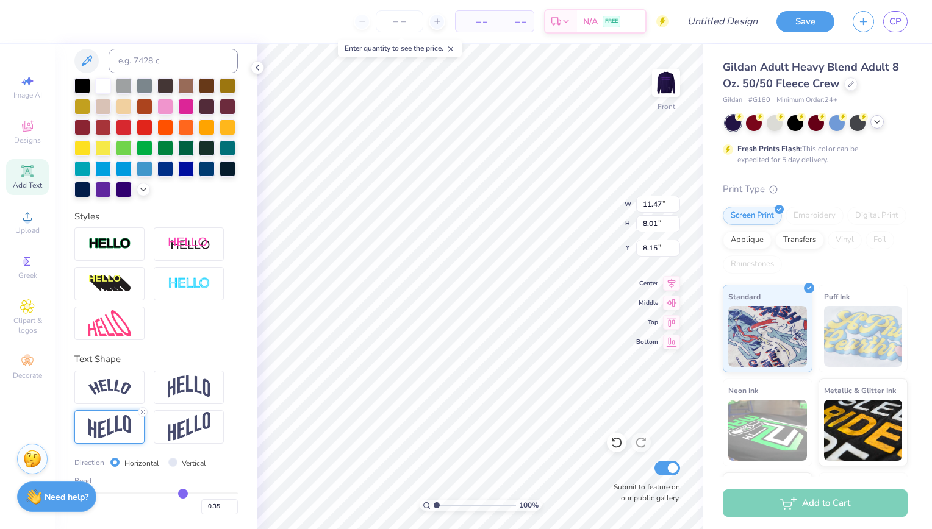
drag, startPoint x: 187, startPoint y: 494, endPoint x: 176, endPoint y: 494, distance: 11.0
click at [176, 494] on input "range" at bounding box center [155, 494] width 163 height 2
drag, startPoint x: 176, startPoint y: 493, endPoint x: 154, endPoint y: 494, distance: 22.0
click at [154, 494] on input "range" at bounding box center [155, 494] width 163 height 2
drag, startPoint x: 154, startPoint y: 494, endPoint x: 161, endPoint y: 494, distance: 7.3
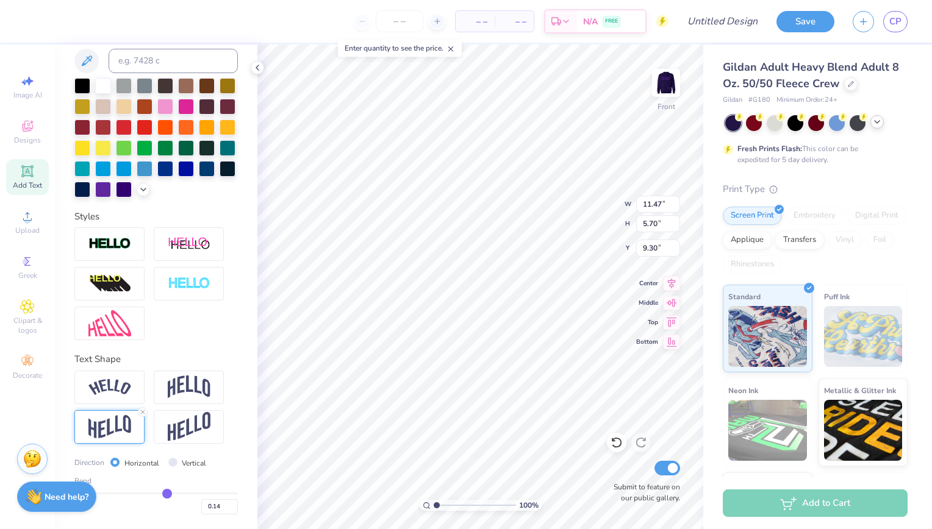
click at [161, 494] on input "range" at bounding box center [155, 494] width 163 height 2
